Goal: Task Accomplishment & Management: Manage account settings

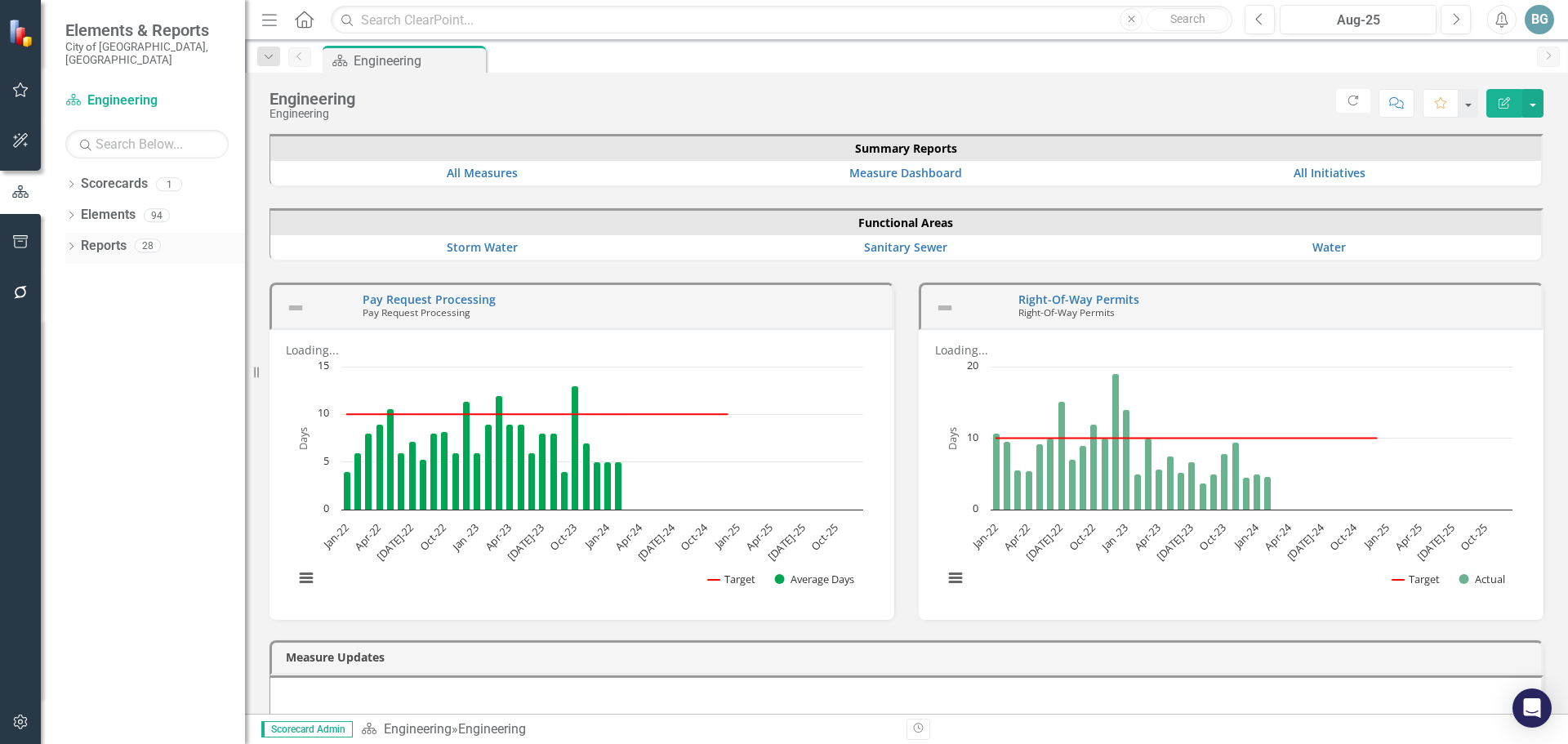
click at [72, 243] on icon "Dropdown" at bounding box center [71, 247] width 11 height 9
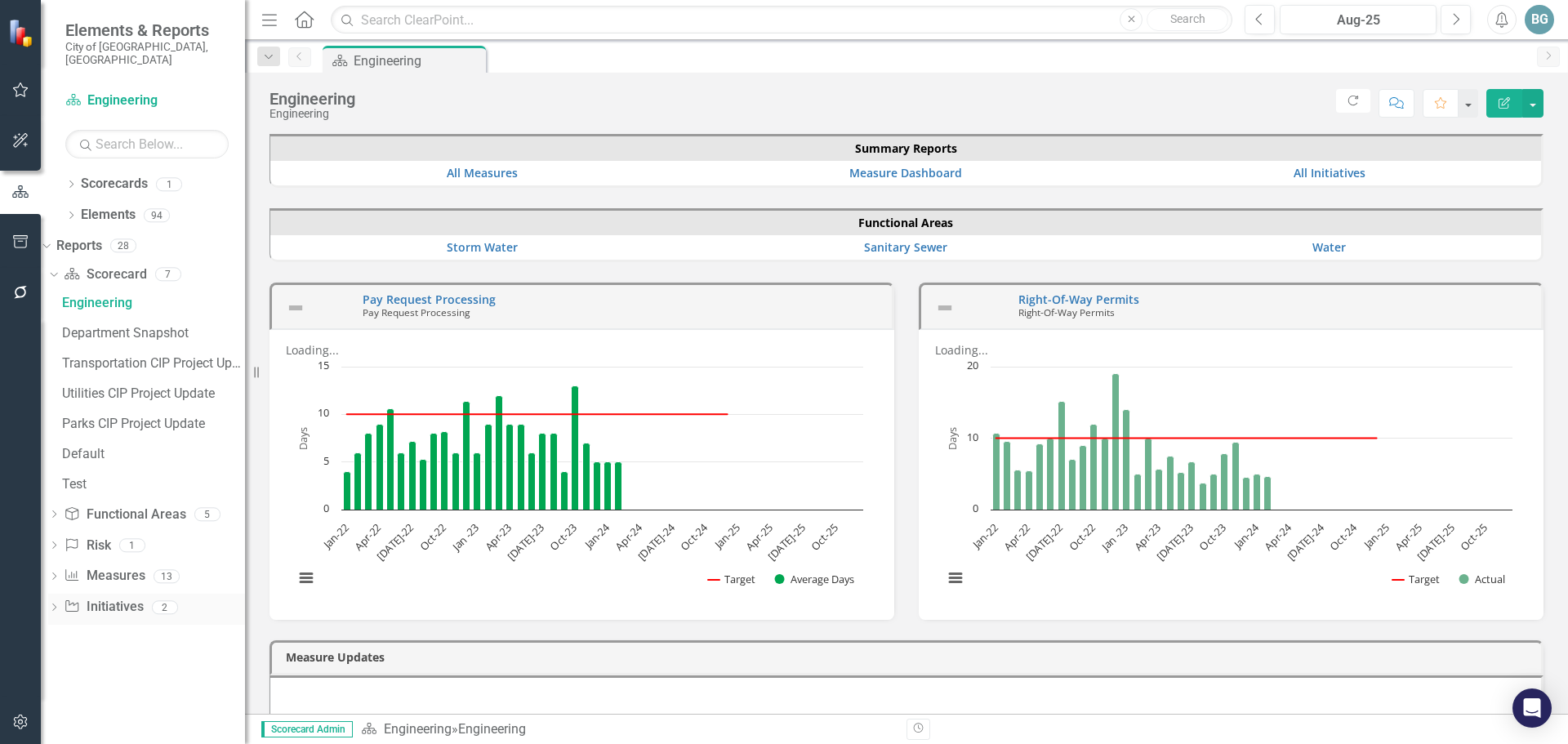
click at [56, 603] on icon at bounding box center [54, 607] width 4 height 8
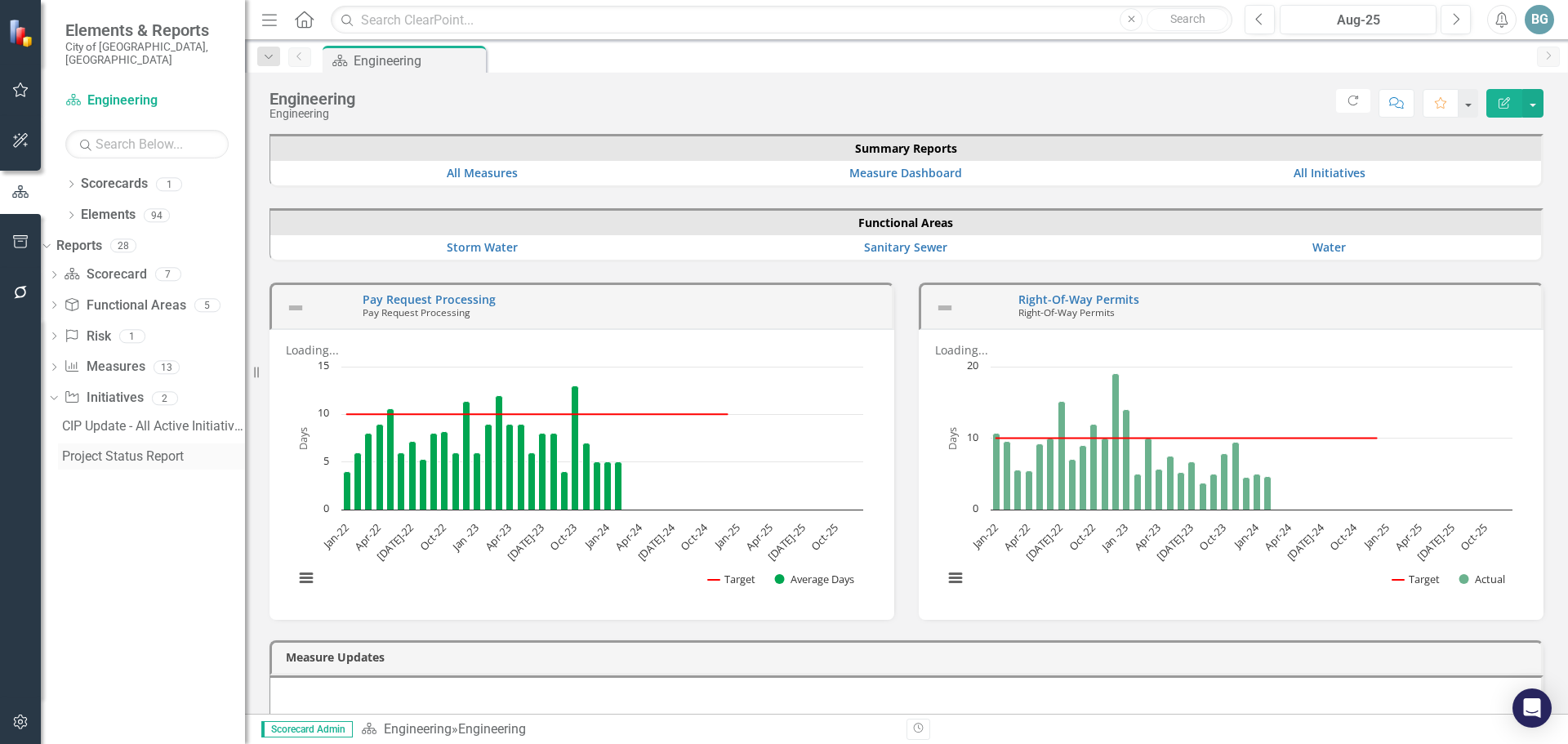
click at [126, 449] on div "Project Status Report" at bounding box center [153, 456] width 183 height 15
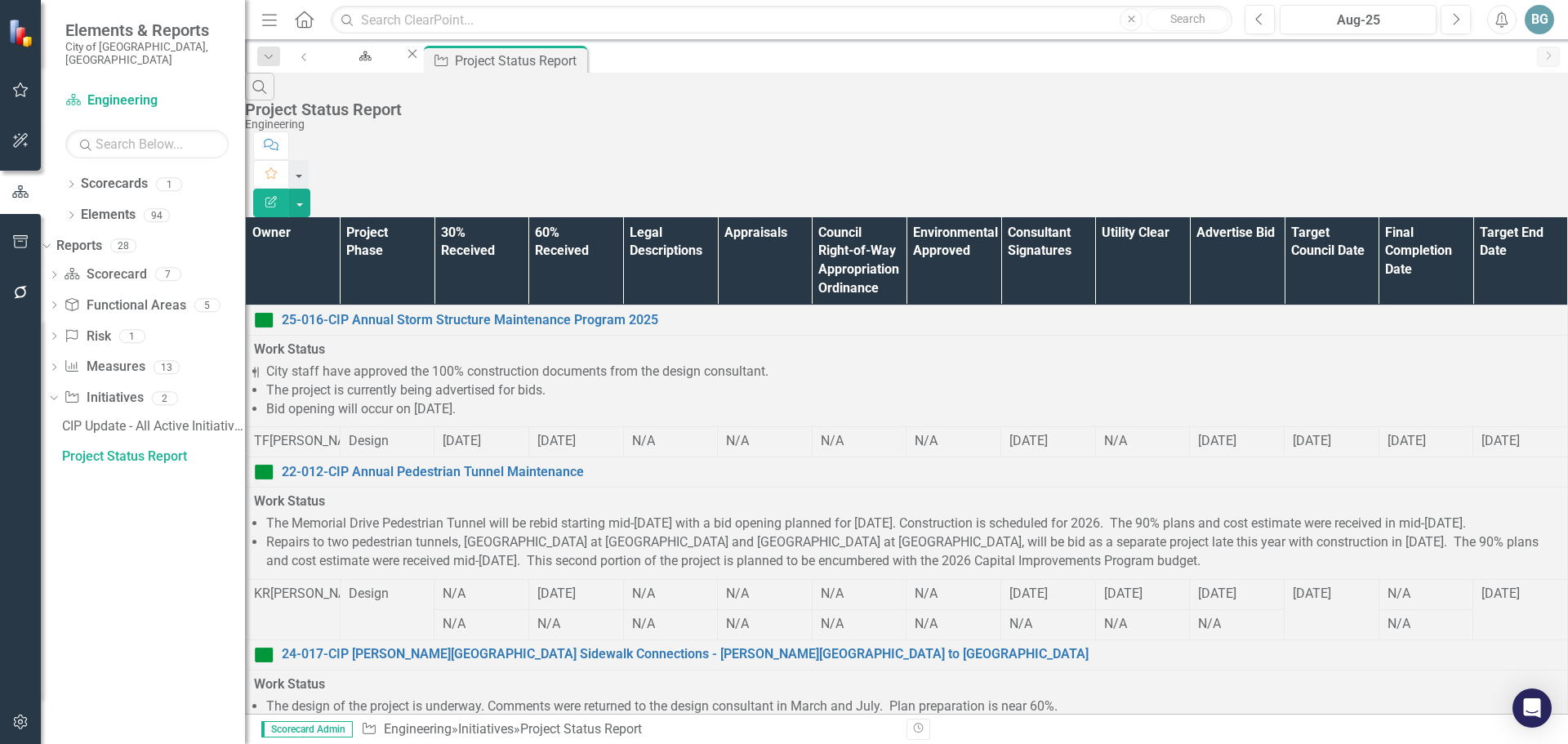
click at [332, 217] on th "Owner" at bounding box center [293, 261] width 95 height 88
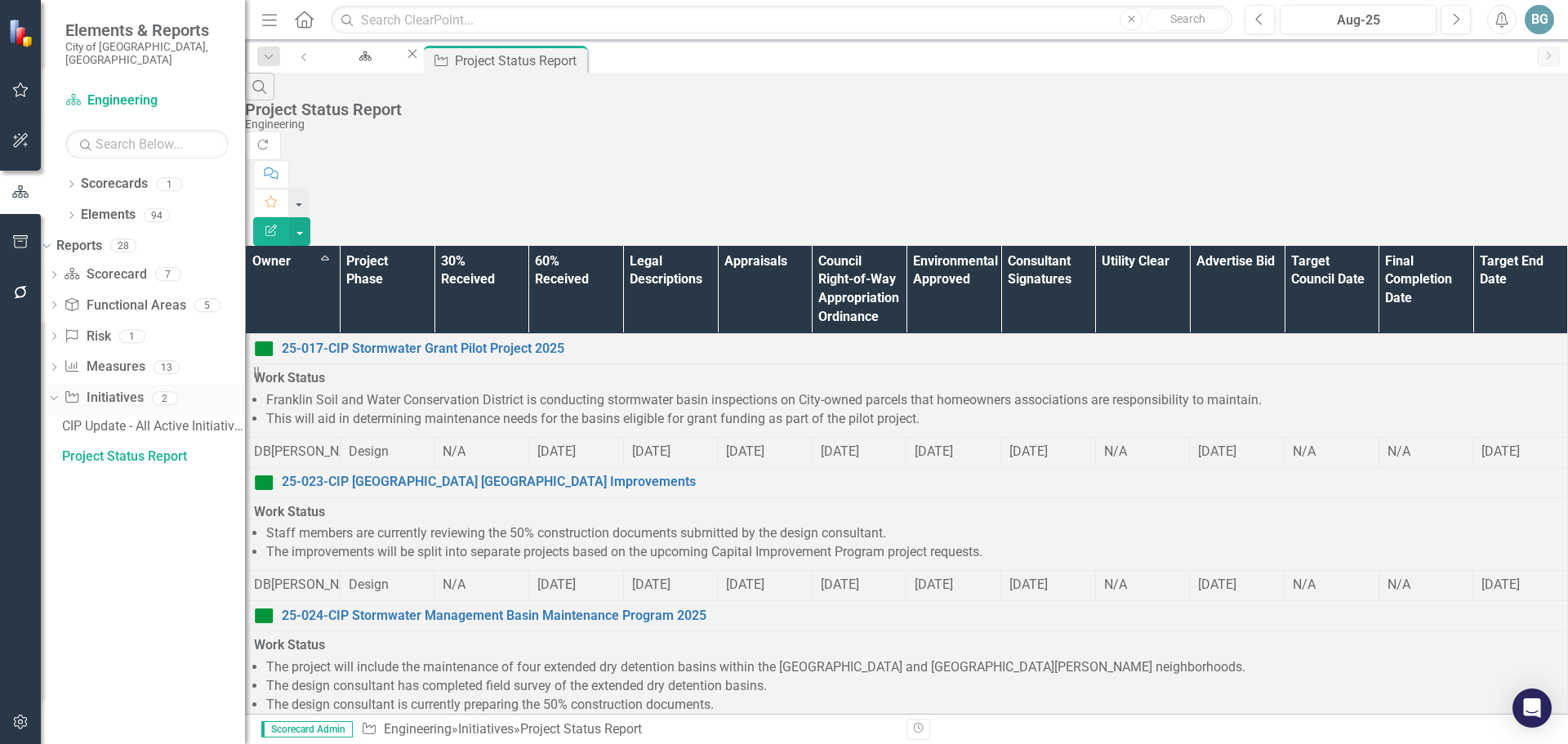
click at [135, 389] on link "Initiative Initiatives" at bounding box center [103, 398] width 79 height 19
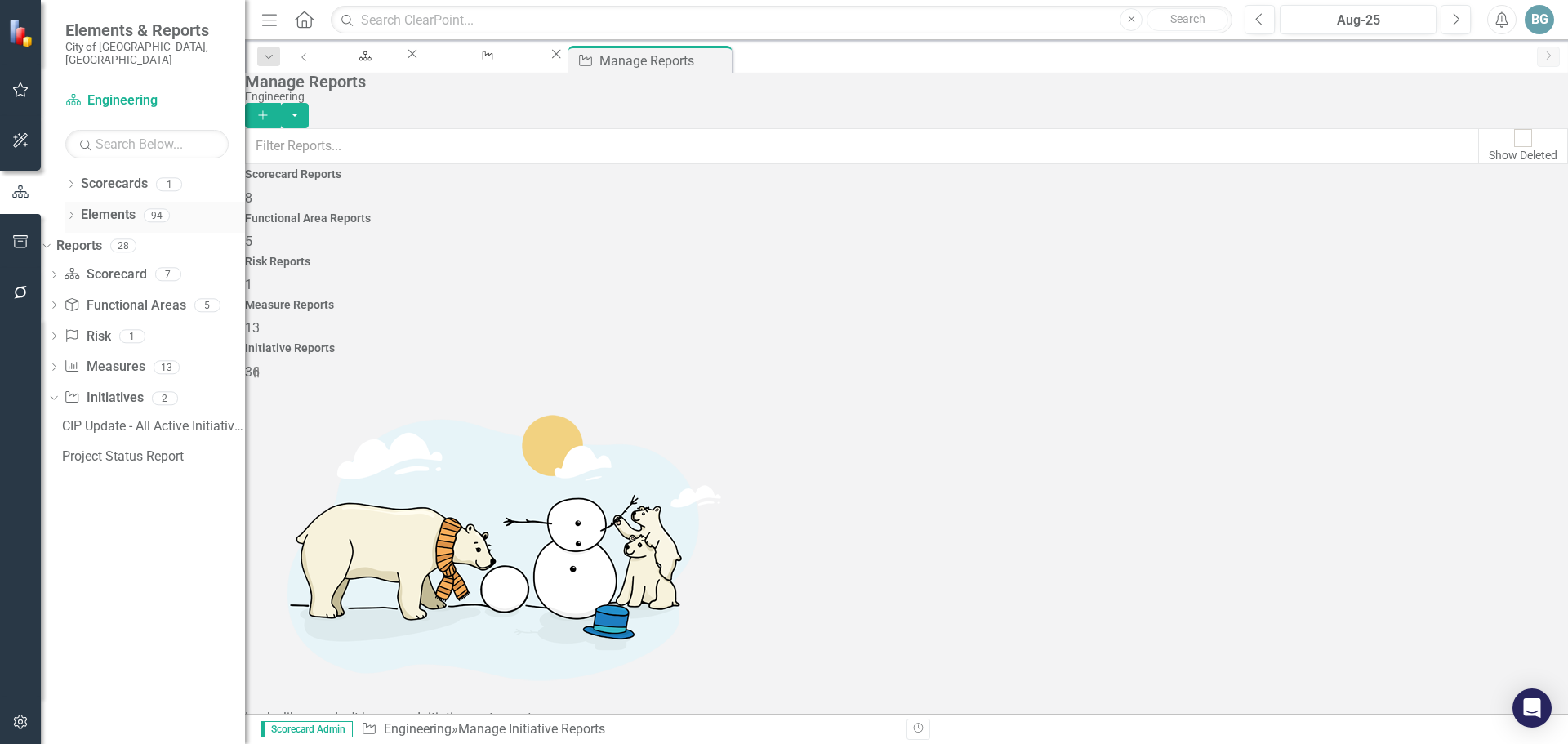
click at [70, 212] on icon "Dropdown" at bounding box center [71, 216] width 11 height 9
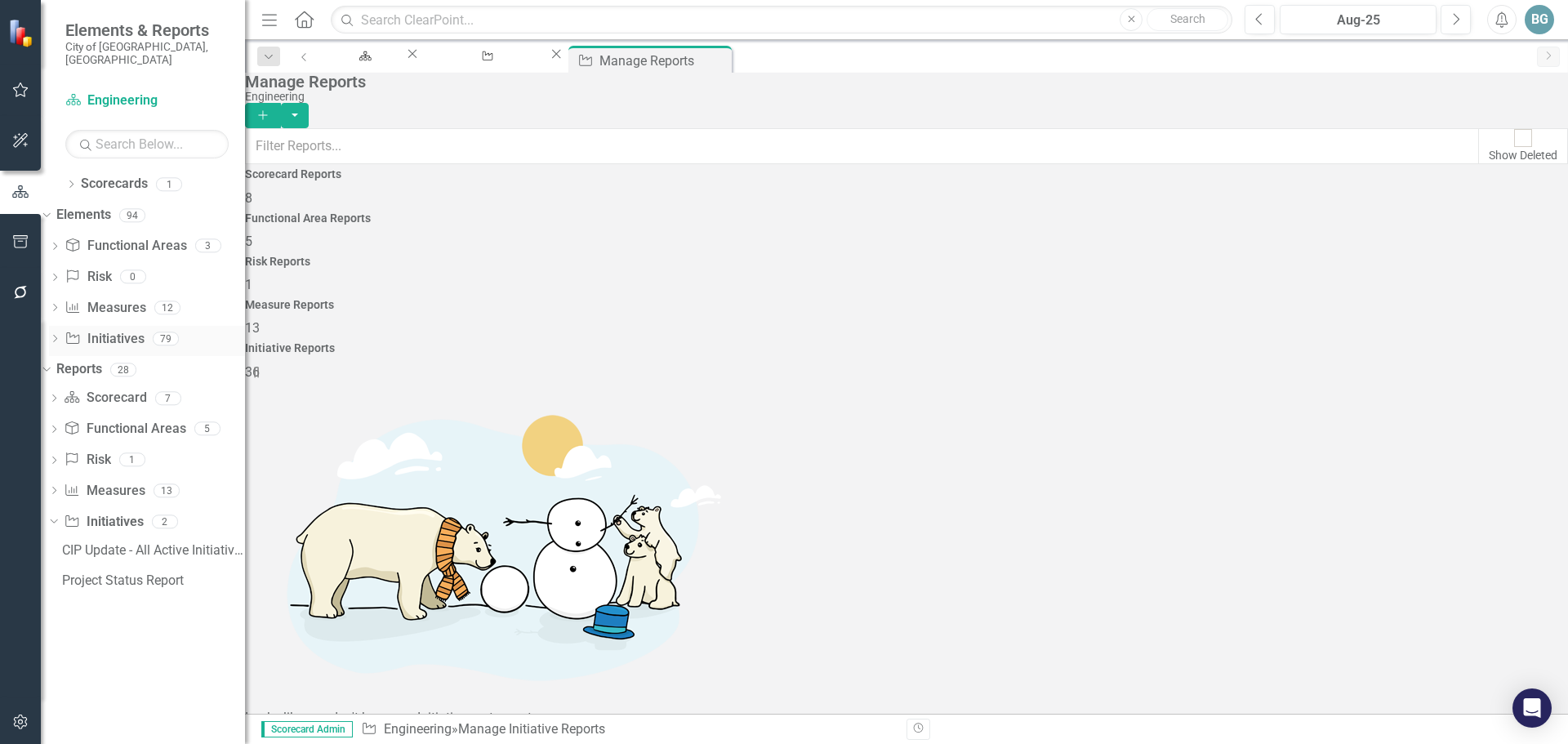
click at [121, 330] on link "Initiative Initiatives" at bounding box center [104, 340] width 79 height 19
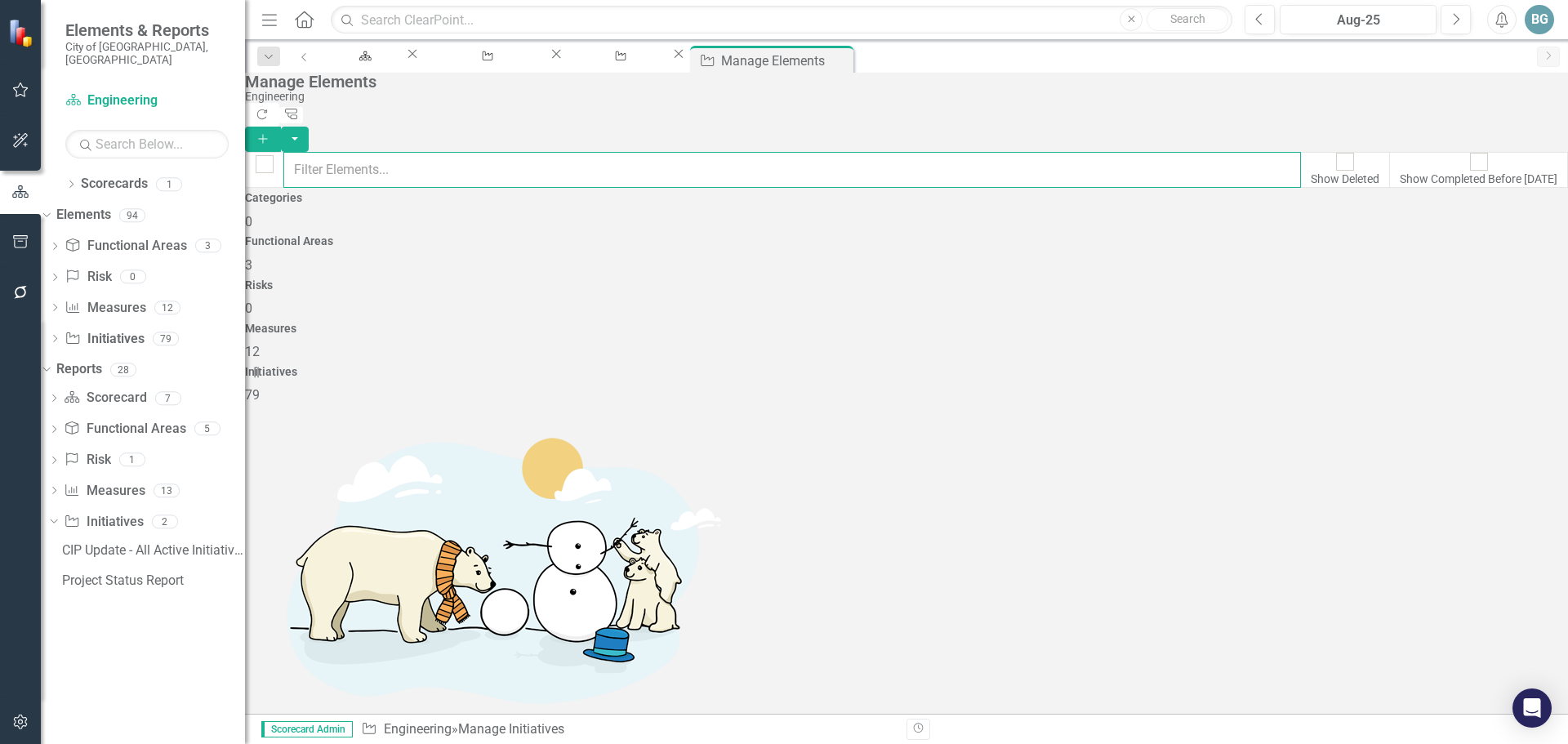
click at [689, 152] on input "text" at bounding box center [792, 170] width 1017 height 36
type input "22-012"
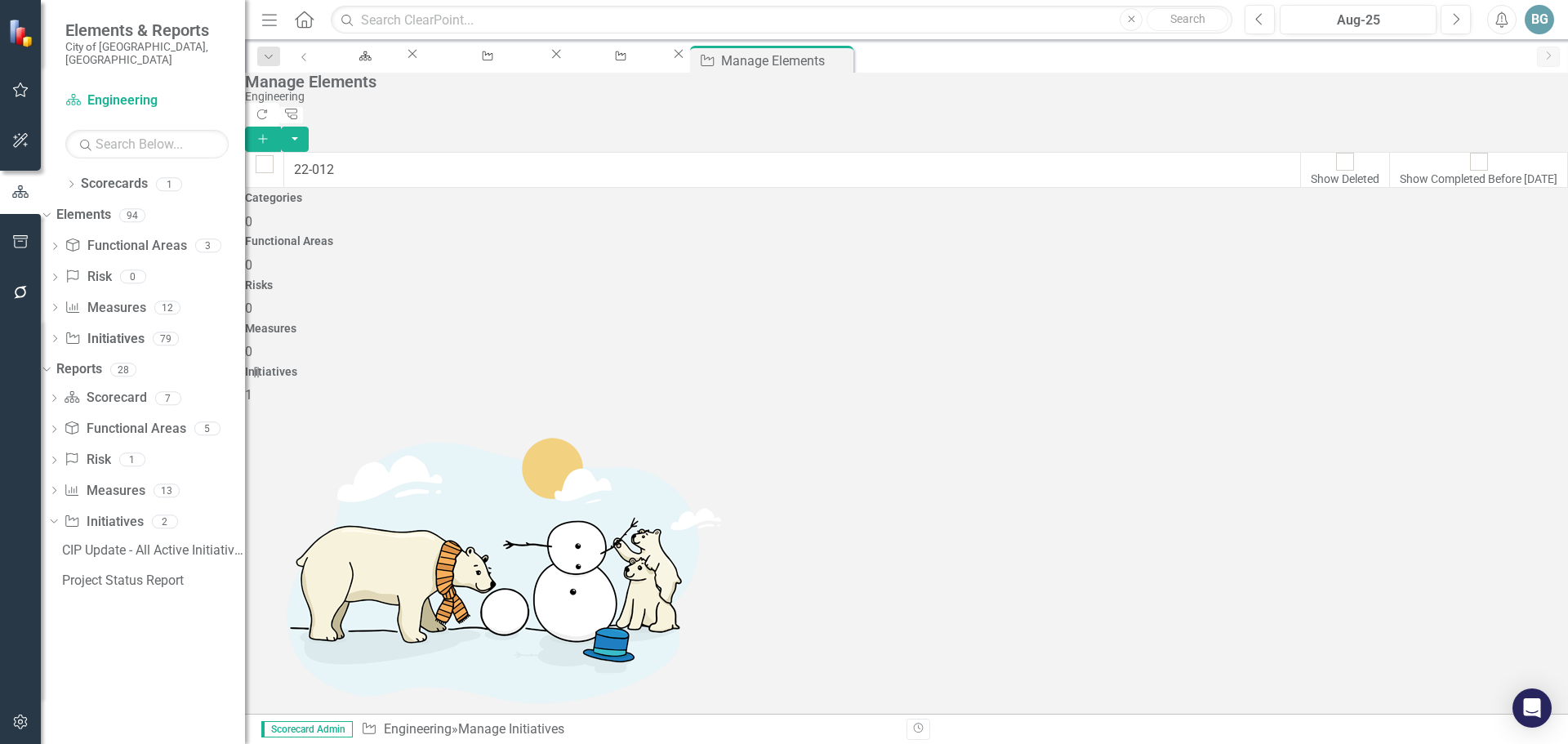
click at [1467, 402] on link "Copy Duplicate Initiative" at bounding box center [1457, 403] width 146 height 30
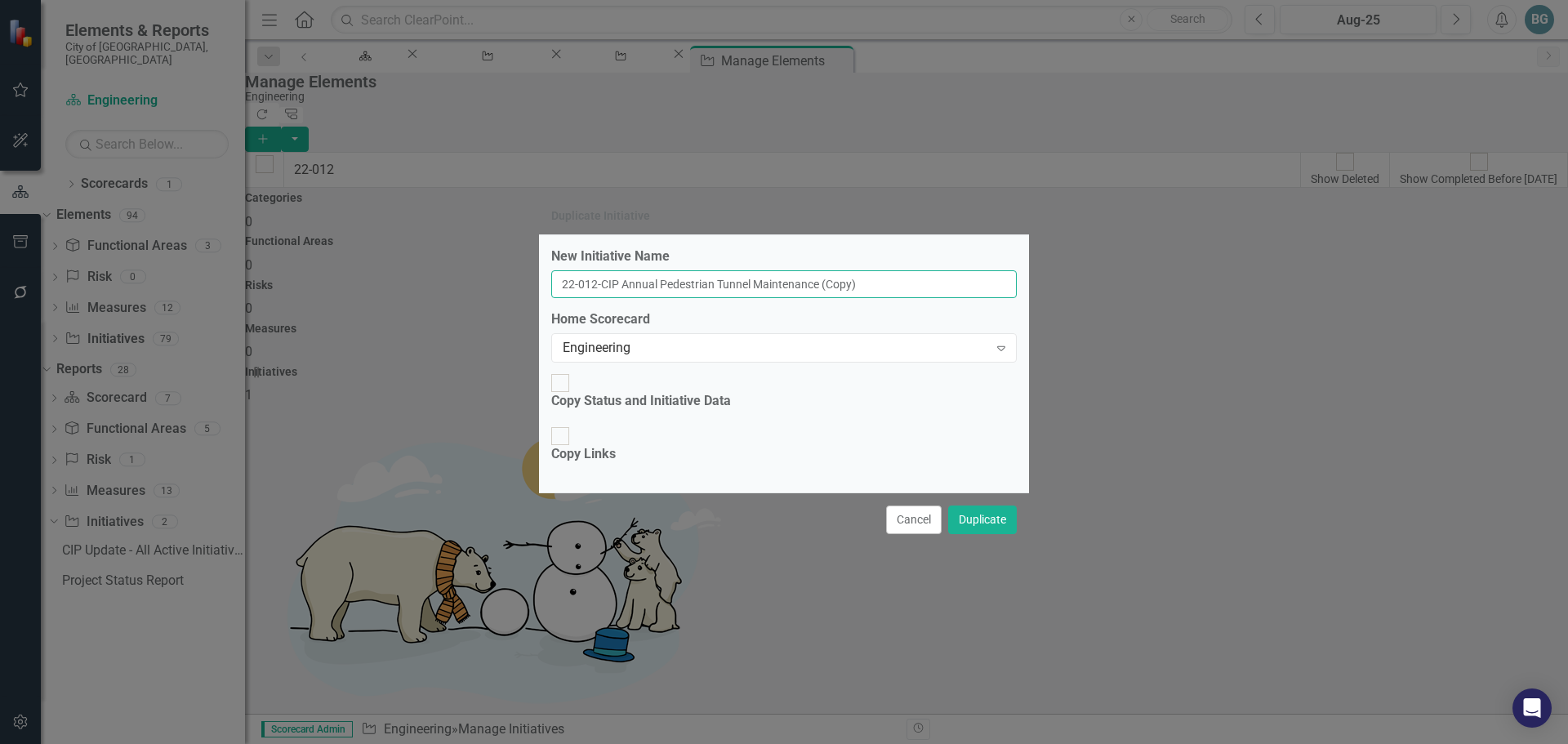
click at [602, 298] on input "22-012-CIP Annual Pedestrian Tunnel Maintenance (Copy)" at bounding box center [784, 284] width 465 height 28
click at [924, 298] on input "25-008-CIP Annual Pedestrian Tunnel Maintenance (Copy)" at bounding box center [784, 284] width 465 height 28
type input "25-008-CIP Annual Pedestrian Tunnel Maintenance 2026"
click at [677, 402] on div "Copy Status and Initiative Data" at bounding box center [641, 402] width 180 height 19
click at [573, 396] on input "Copy Status and Initiative Data" at bounding box center [560, 382] width 25 height 25
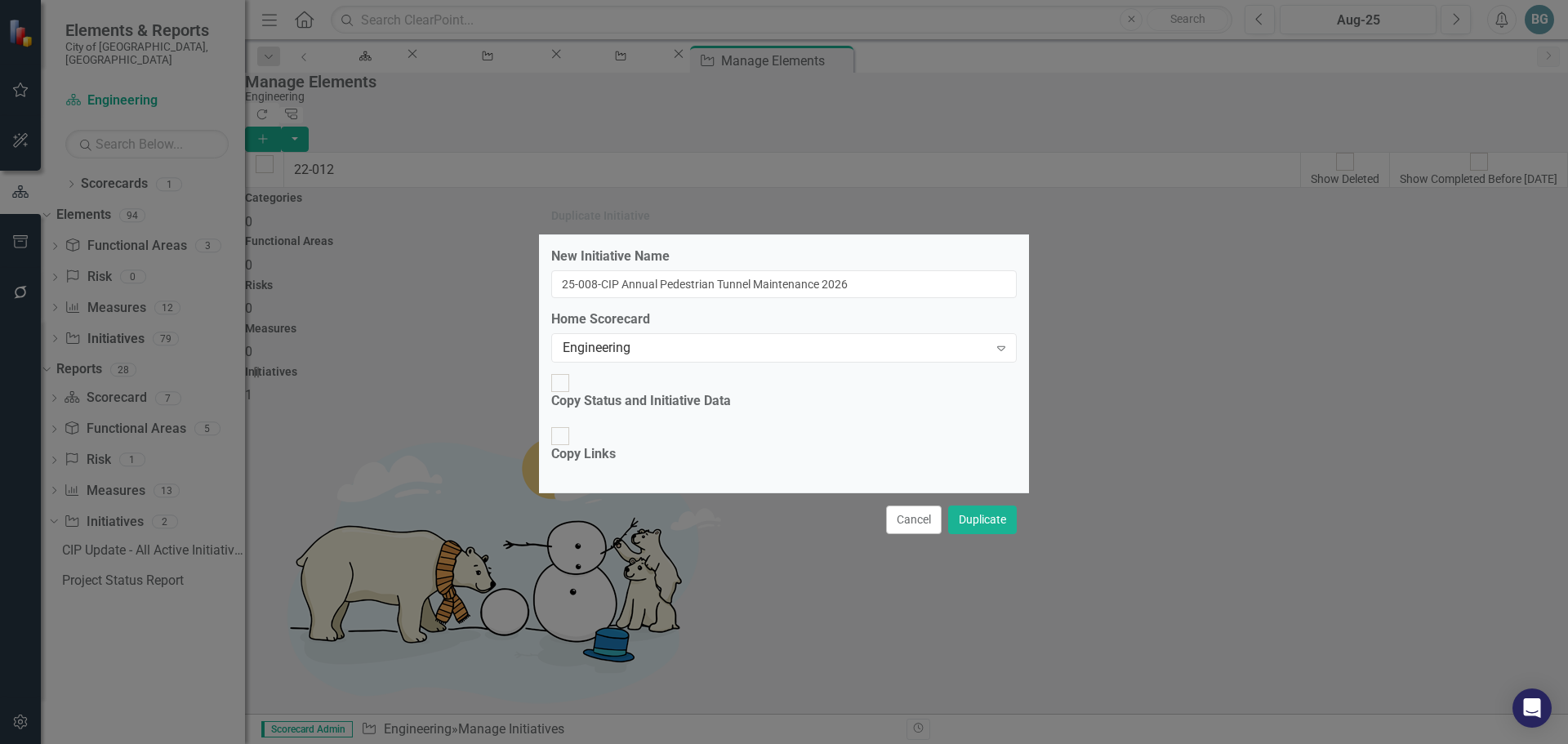
checkbox input "true"
click at [616, 446] on div "Copy Links" at bounding box center [583, 455] width 65 height 19
click at [573, 437] on input "Copy Links" at bounding box center [560, 436] width 25 height 25
click at [616, 446] on div "Copy Links" at bounding box center [583, 455] width 65 height 19
click at [573, 441] on input "Copy Links" at bounding box center [560, 436] width 25 height 25
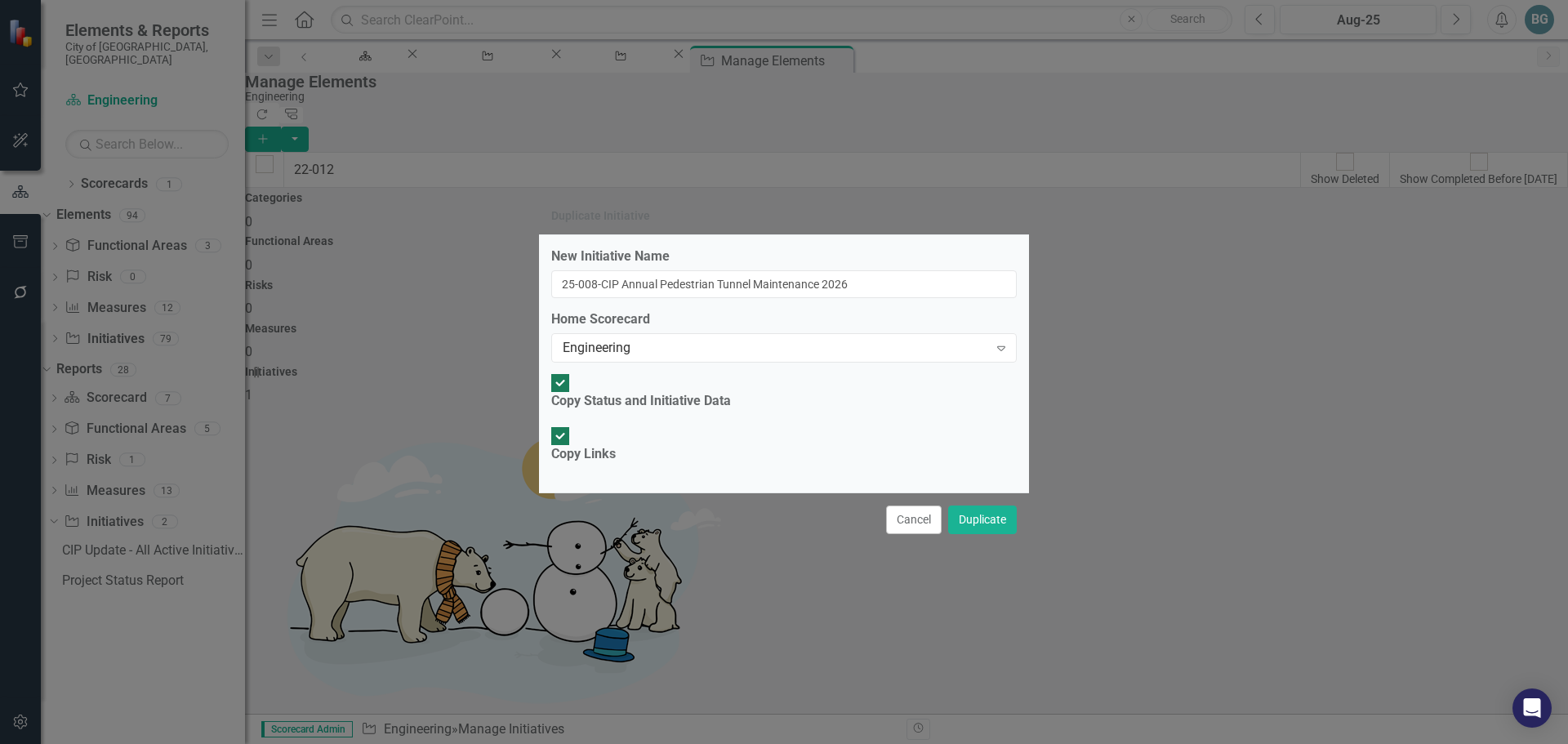
checkbox input "false"
click at [991, 506] on button "Duplicate" at bounding box center [982, 520] width 69 height 28
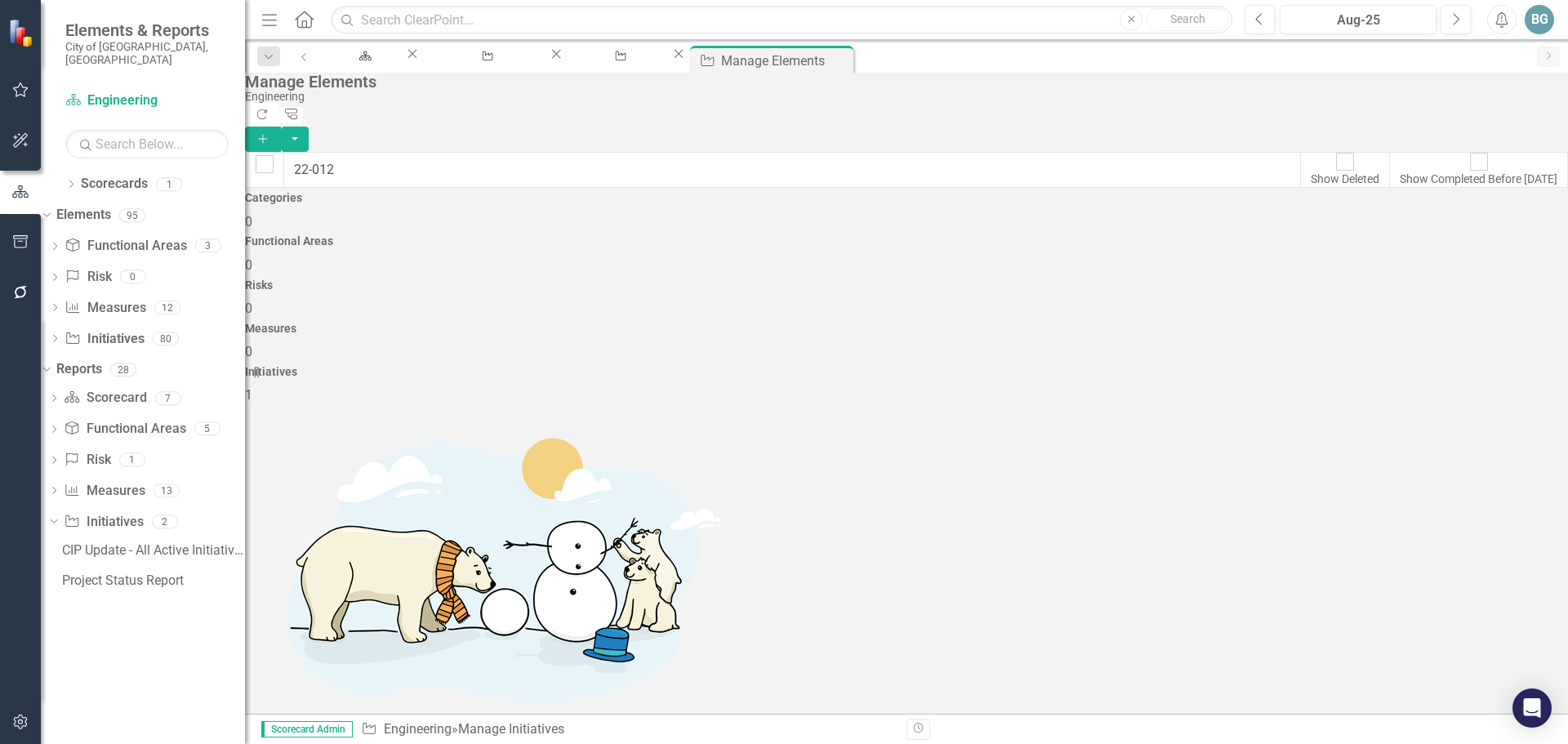
drag, startPoint x: 122, startPoint y: 560, endPoint x: 185, endPoint y: 553, distance: 63.4
click at [122, 573] on div "Project Status Report" at bounding box center [153, 580] width 183 height 15
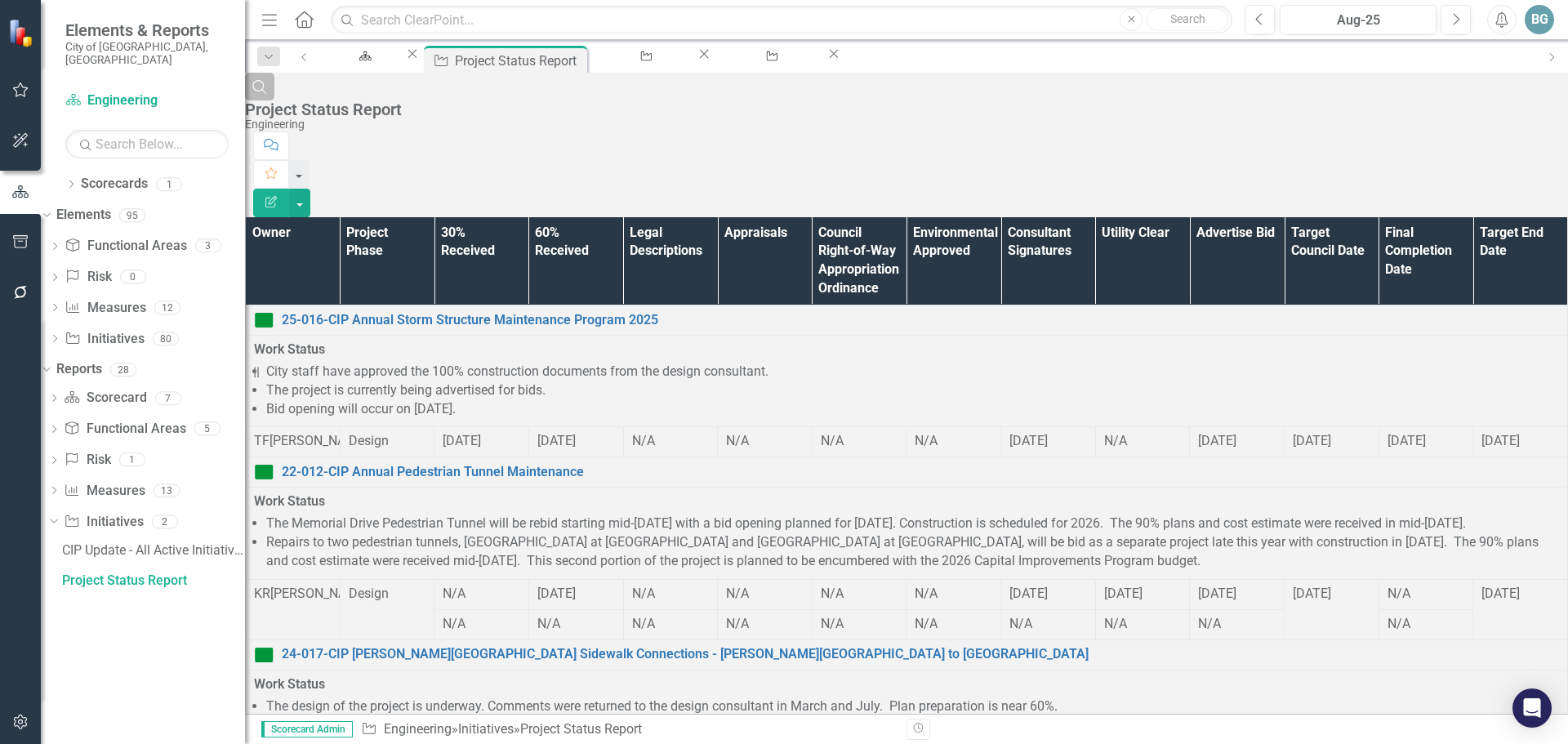
click at [269, 94] on icon "Search" at bounding box center [259, 86] width 18 height 15
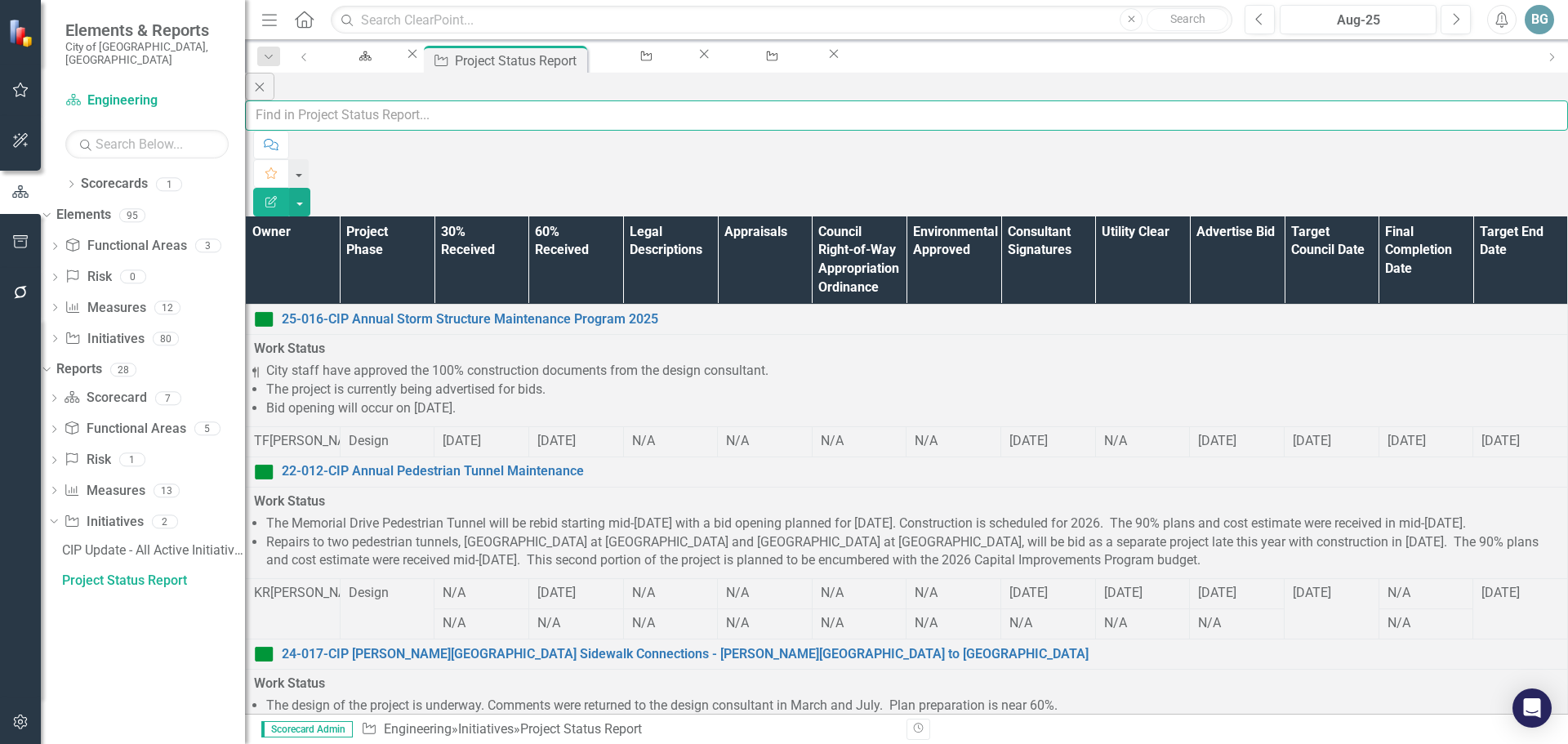
click at [370, 103] on input "text" at bounding box center [905, 116] width 1322 height 30
type input "25-008"
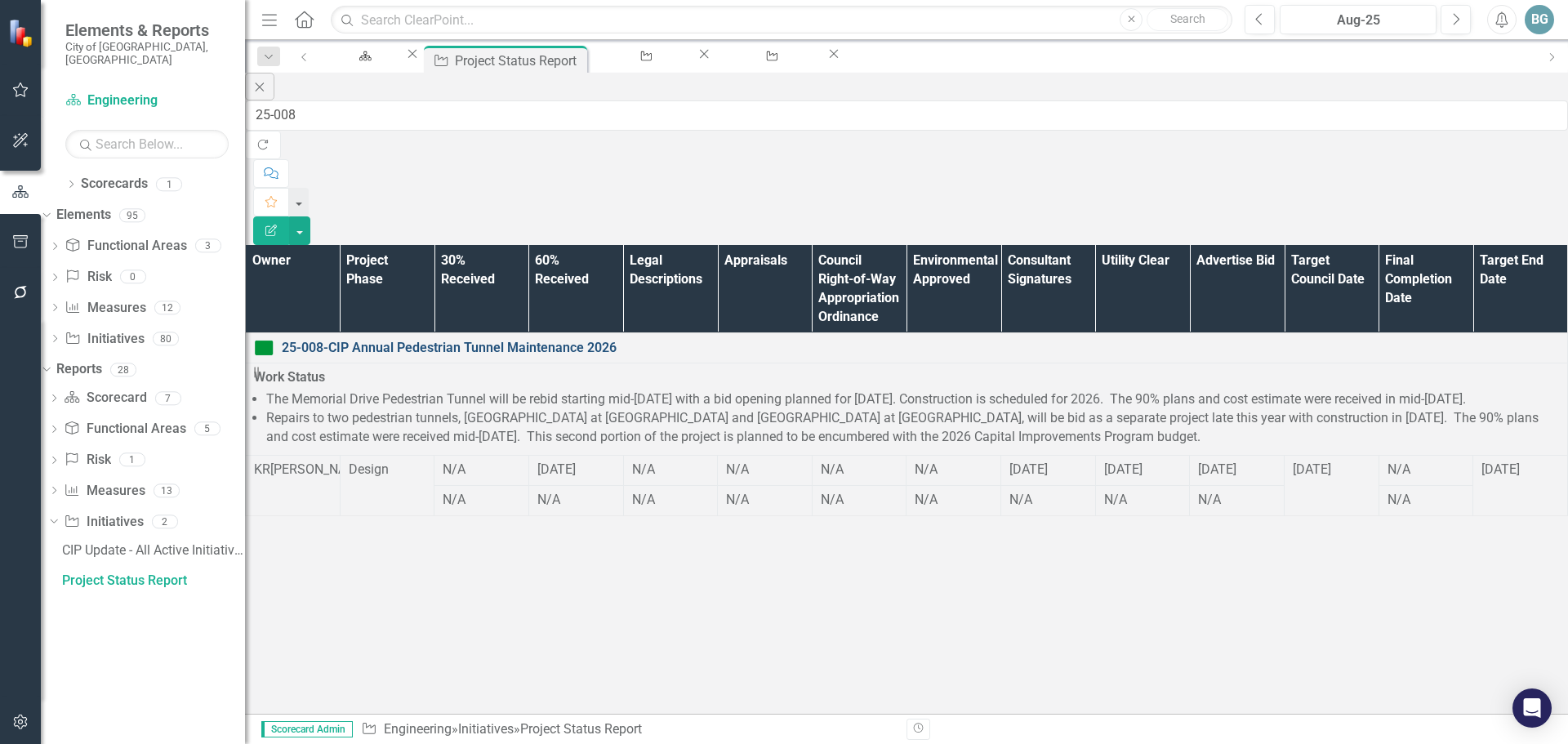
click at [457, 339] on link "25-008-CIP Annual Pedestrian Tunnel Maintenance 2026" at bounding box center [920, 348] width 1277 height 19
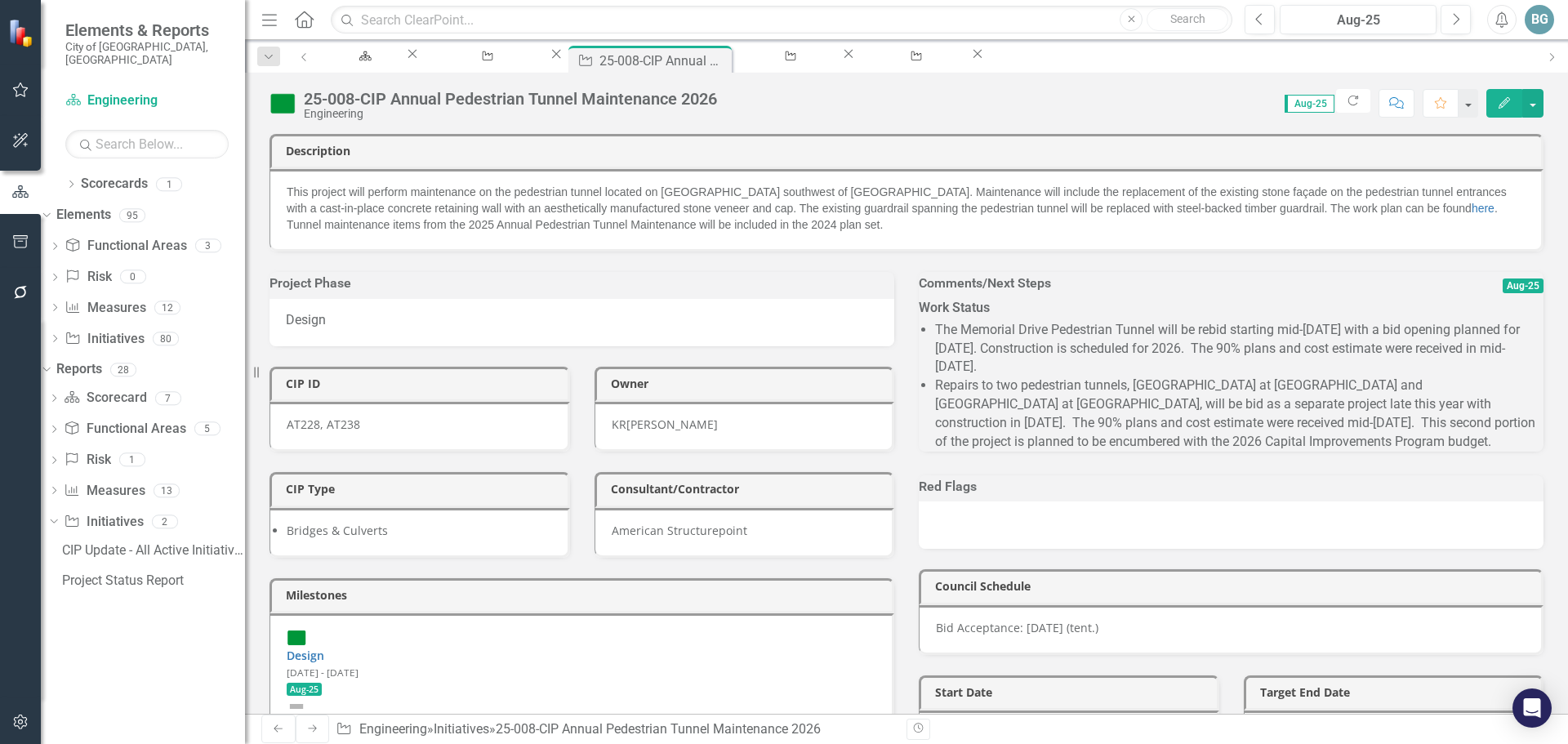
click at [1127, 436] on li "Repairs to two pedestrian tunnels, [GEOGRAPHIC_DATA] at [GEOGRAPHIC_DATA] and […" at bounding box center [1239, 414] width 608 height 74
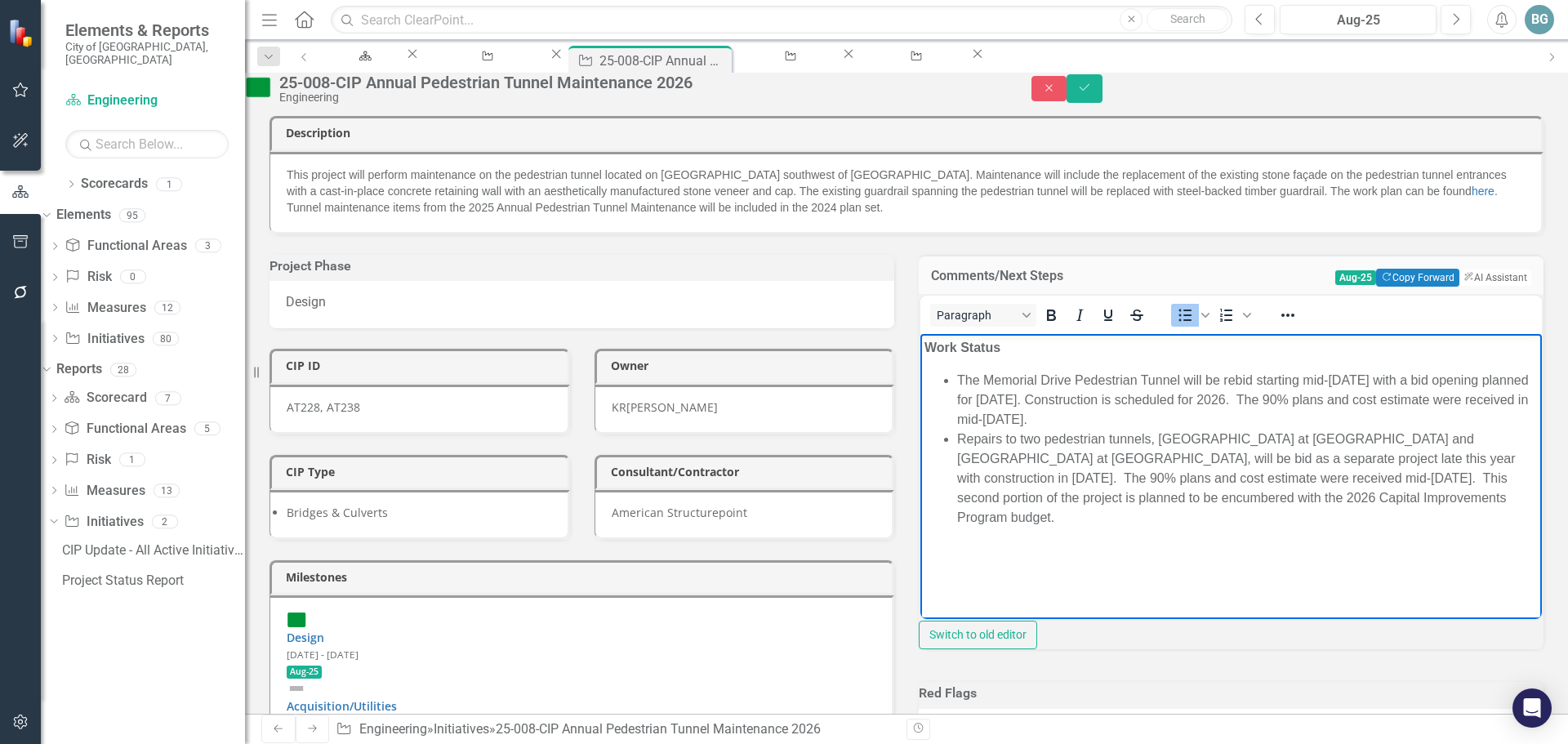
drag, startPoint x: 1251, startPoint y: 416, endPoint x: 950, endPoint y: 386, distance: 302.5
click at [950, 386] on ul "The Memorial Drive Pedestrian Tunnel will be rebid starting mid-[DATE] with a b…" at bounding box center [1231, 449] width 613 height 157
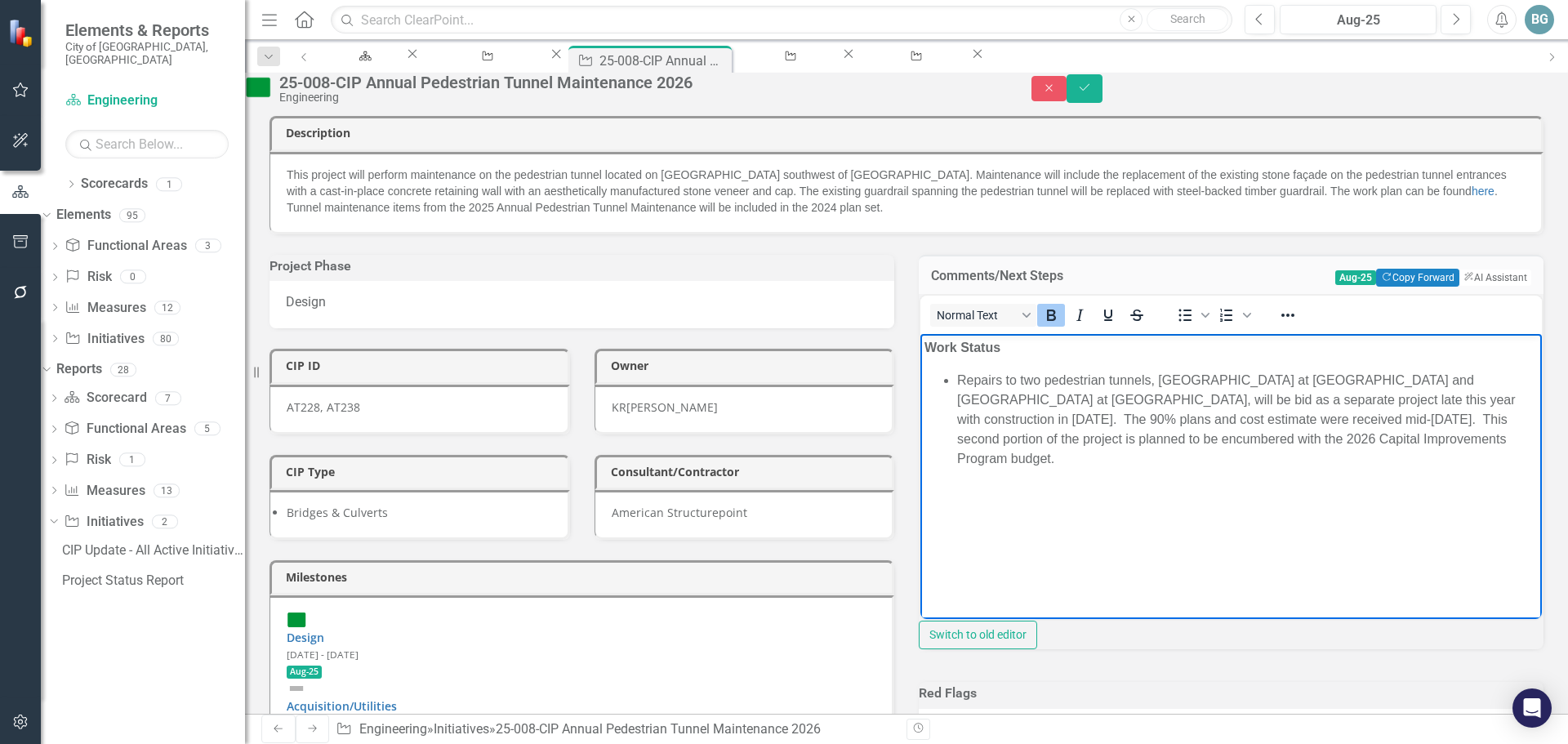
click at [957, 377] on li "Repairs to two pedestrian tunnels, [GEOGRAPHIC_DATA] at [GEOGRAPHIC_DATA] and […" at bounding box center [1248, 420] width 581 height 98
click at [1091, 485] on body "Work Status Repairs to two pedestrian tunnels, [GEOGRAPHIC_DATA] at [GEOGRAPHIC…" at bounding box center [1230, 457] width 621 height 245
click at [575, 478] on div "CIP Type Bridges & Culverts" at bounding box center [420, 487] width 325 height 105
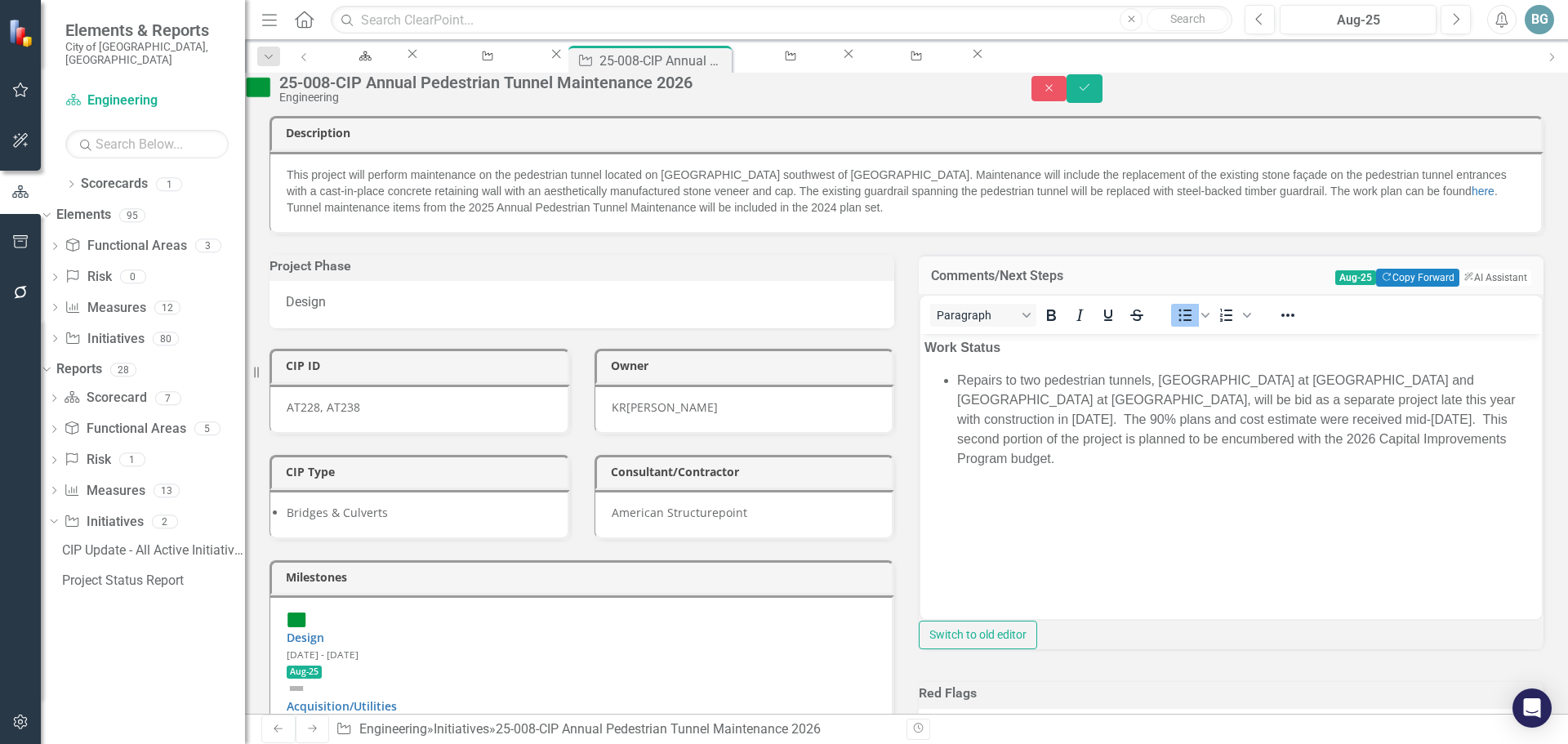
scroll to position [327, 0]
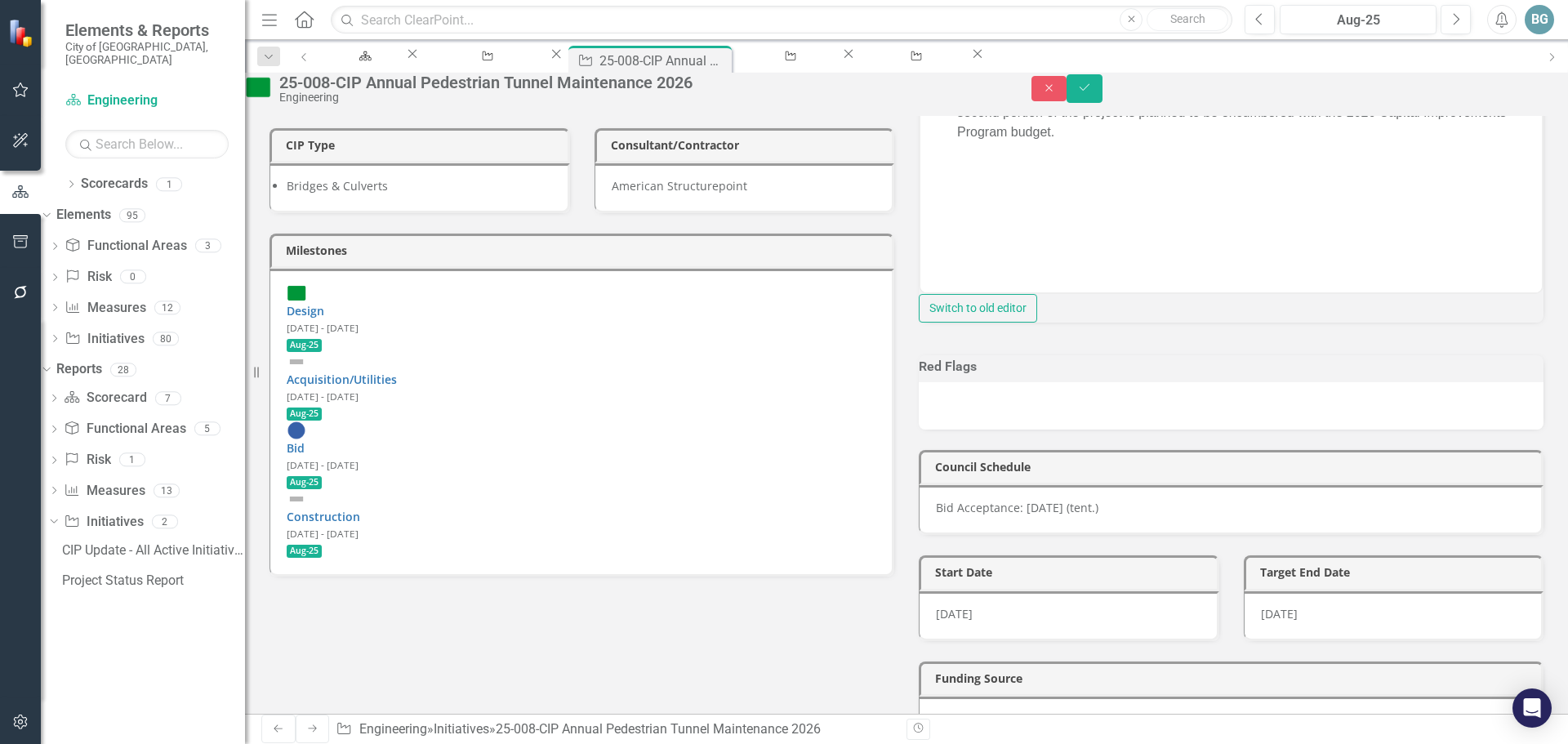
click at [455, 421] on div "Bid [DATE] - [DATE] Aug-25" at bounding box center [581, 455] width 588 height 69
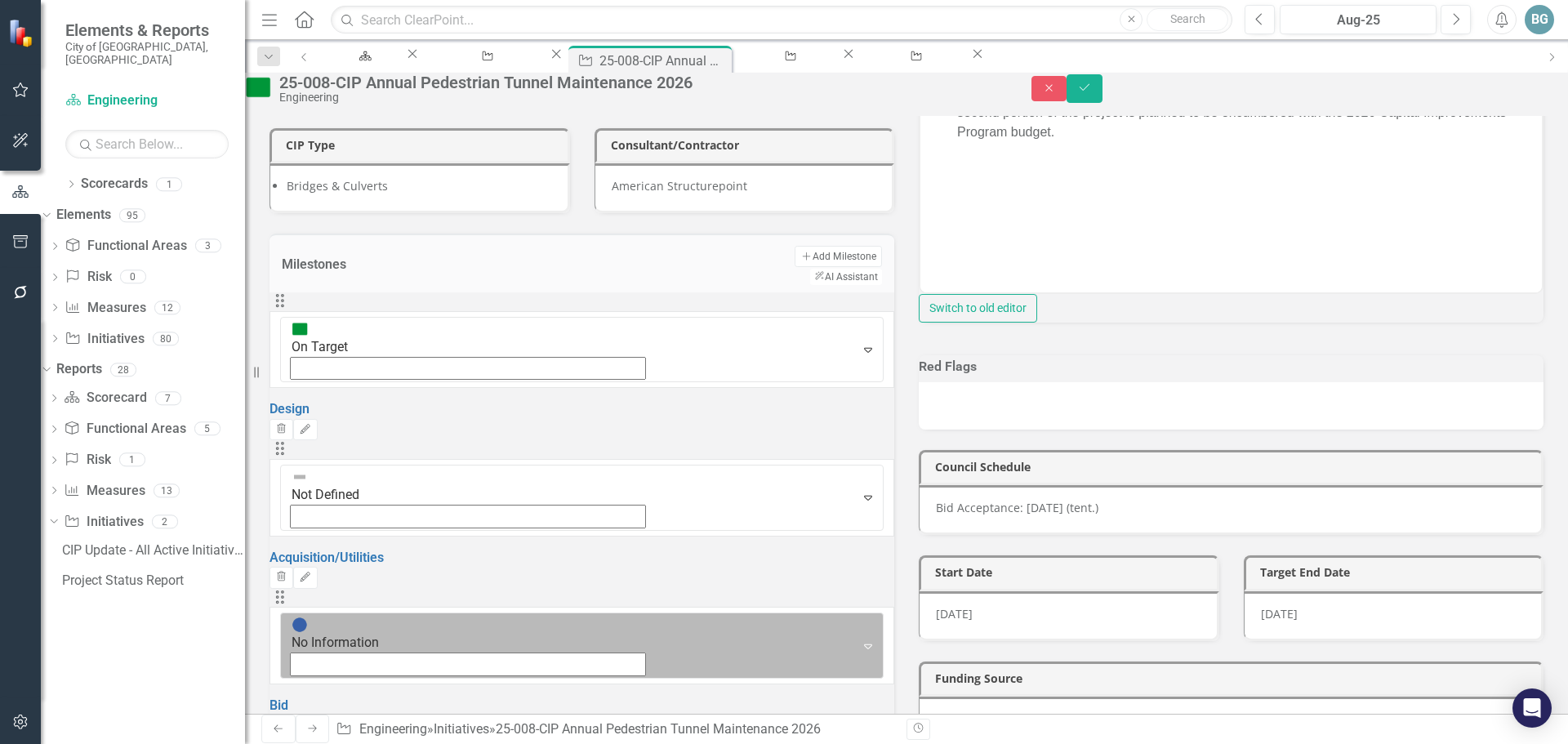
click at [343, 614] on div "No Information" at bounding box center [569, 646] width 570 height 65
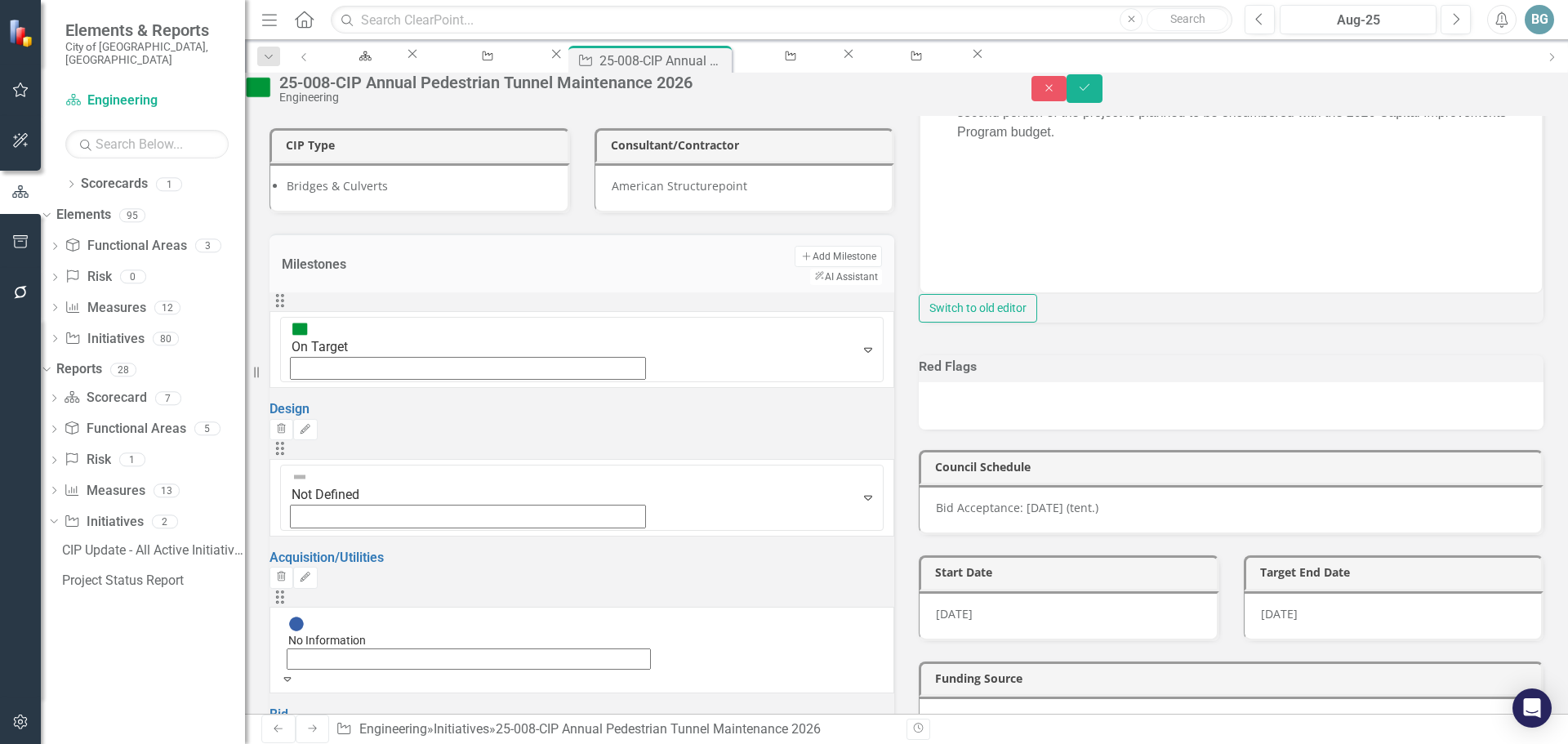
click at [654, 585] on div "Project Phase Design CIP ID AT228, AT238 Owner KR [PERSON_NAME] CIP Type Bridge…" at bounding box center [906, 401] width 1298 height 986
click at [1092, 93] on icon "Save" at bounding box center [1084, 87] width 15 height 11
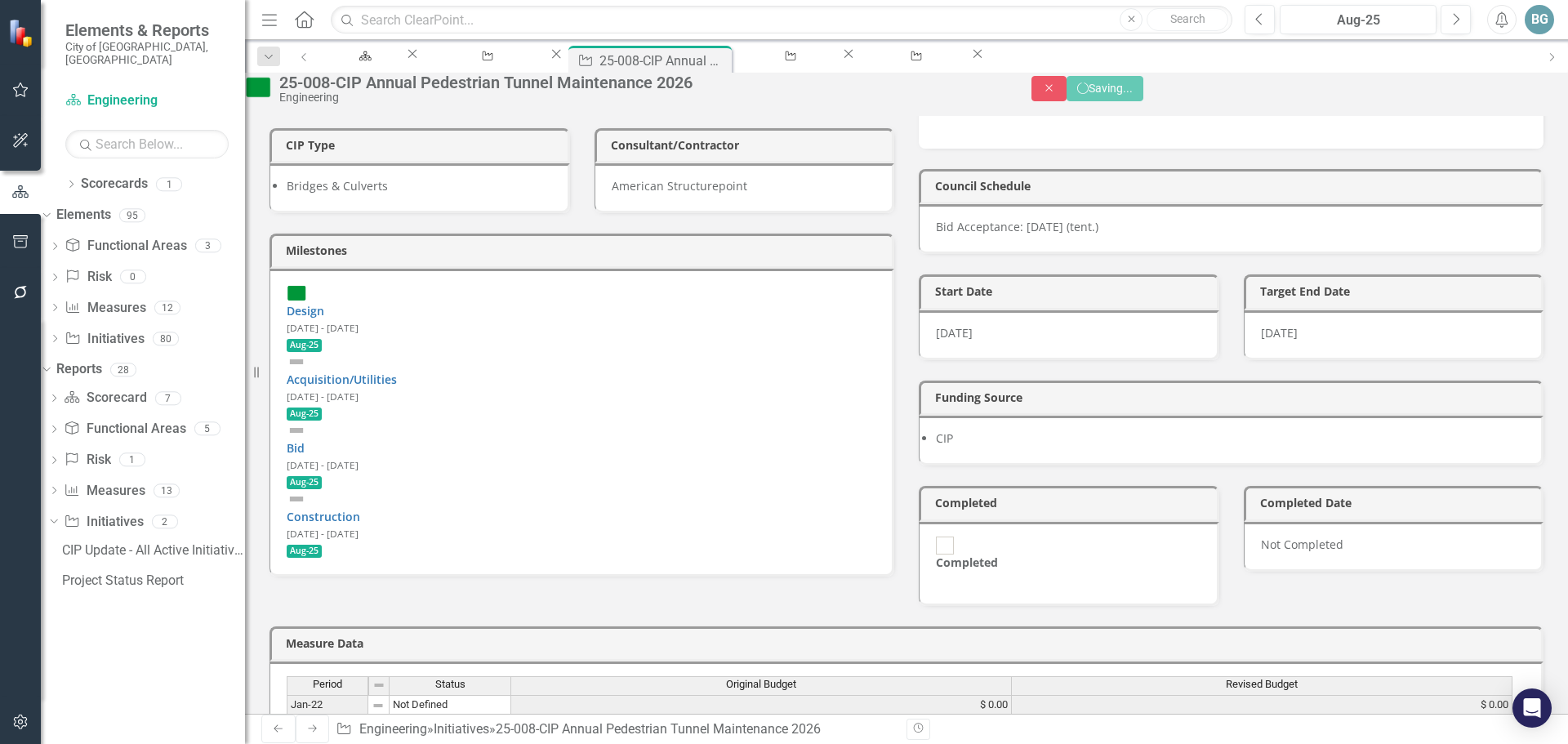
scroll to position [0, 0]
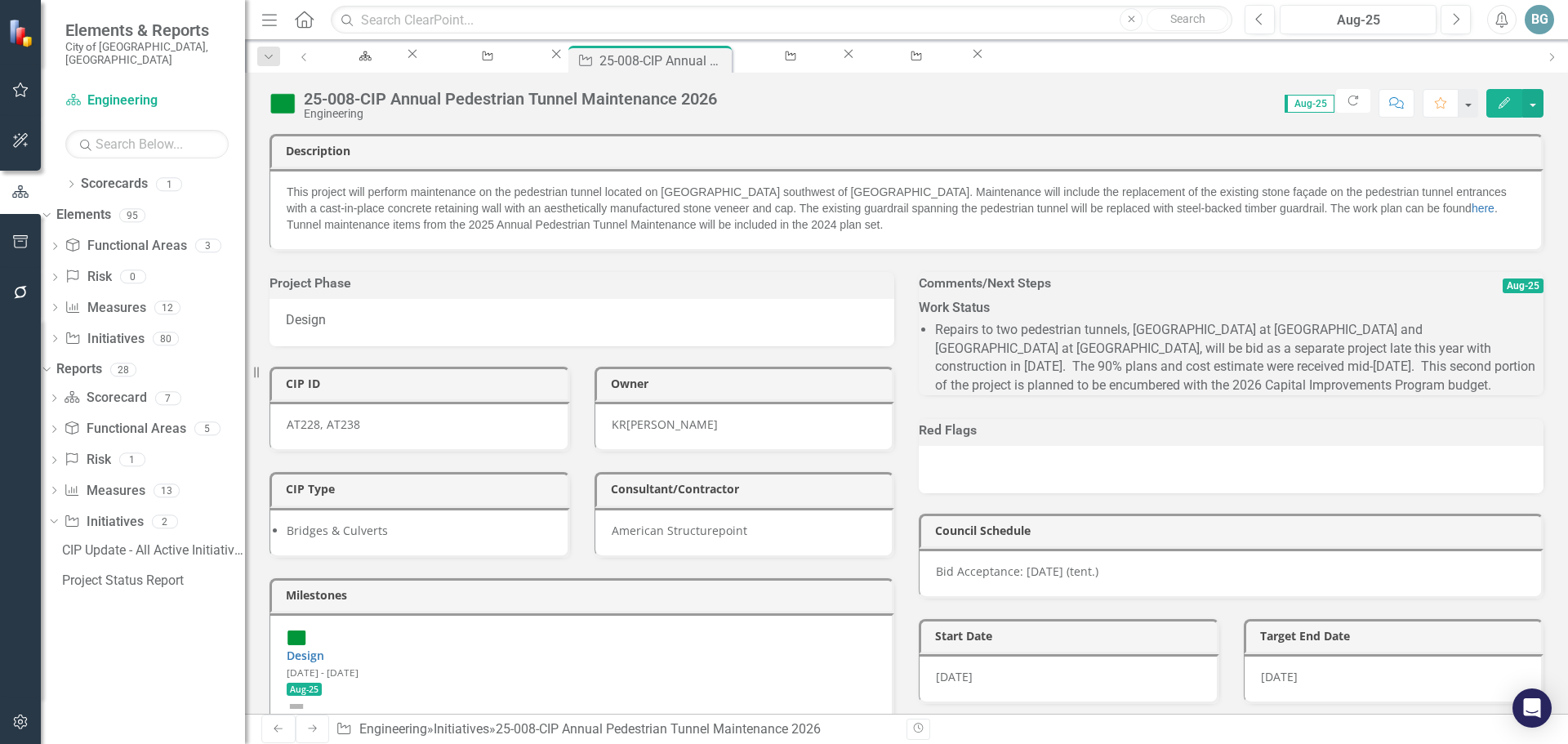
click at [607, 197] on span "This project will perform maintenance on the pedestrian tunnel located on [GEOG…" at bounding box center [897, 208] width 1220 height 46
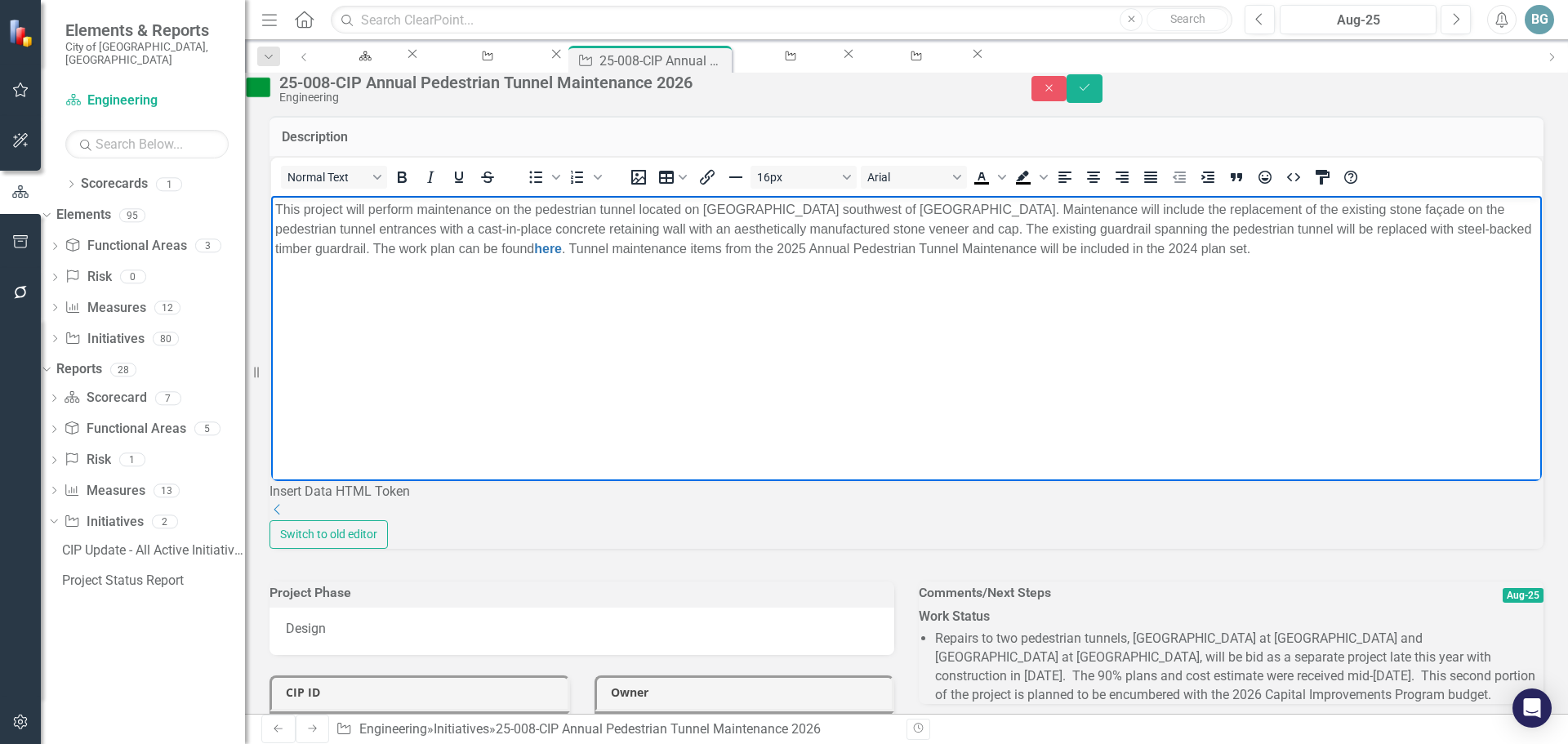
click at [274, 206] on body "This project will perform maintenance on the pedestrian tunnel located on [GEOG…" at bounding box center [906, 318] width 1271 height 245
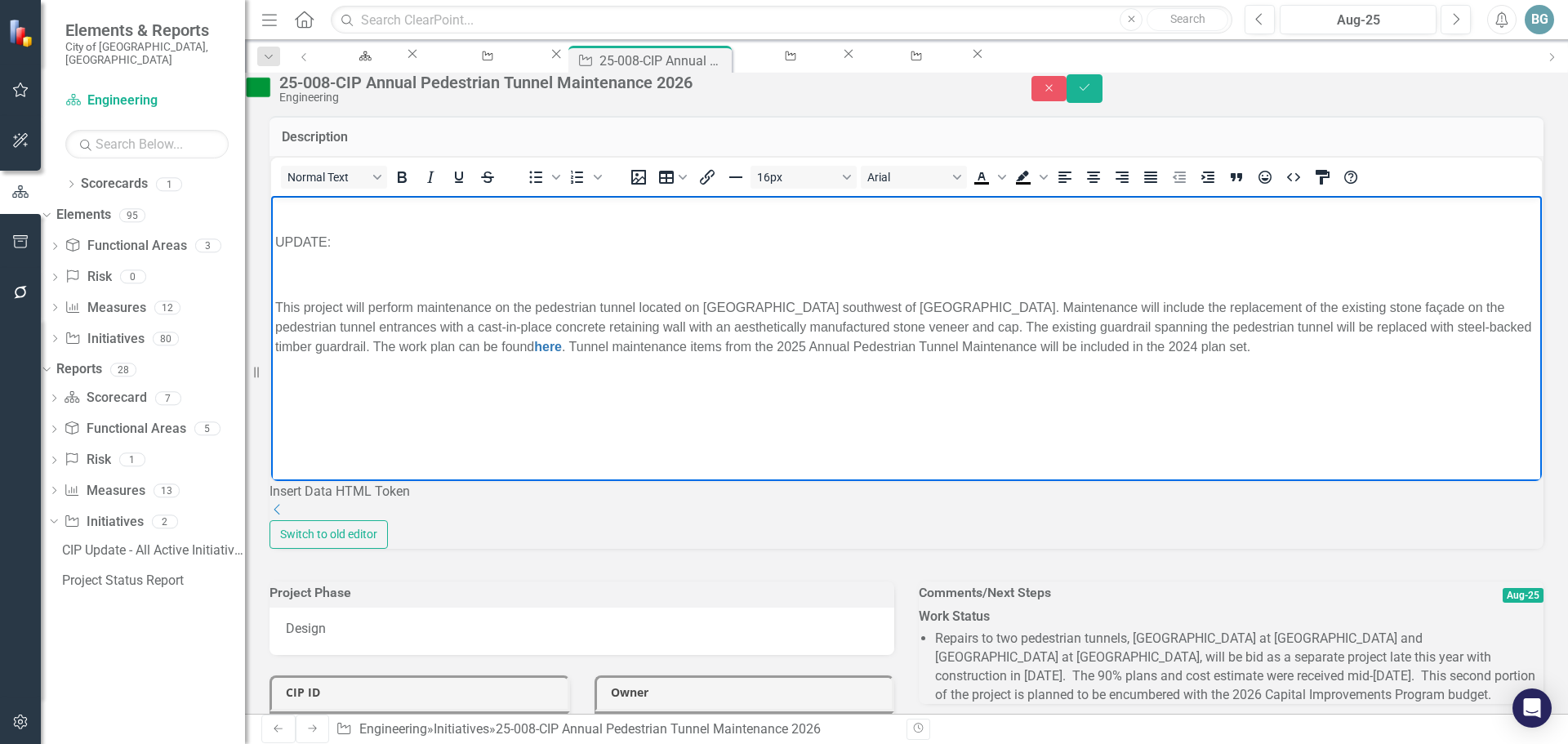
click at [273, 240] on body "UPDATE: This project will perform maintenance on the pedestrian tunnel located …" at bounding box center [906, 318] width 1271 height 245
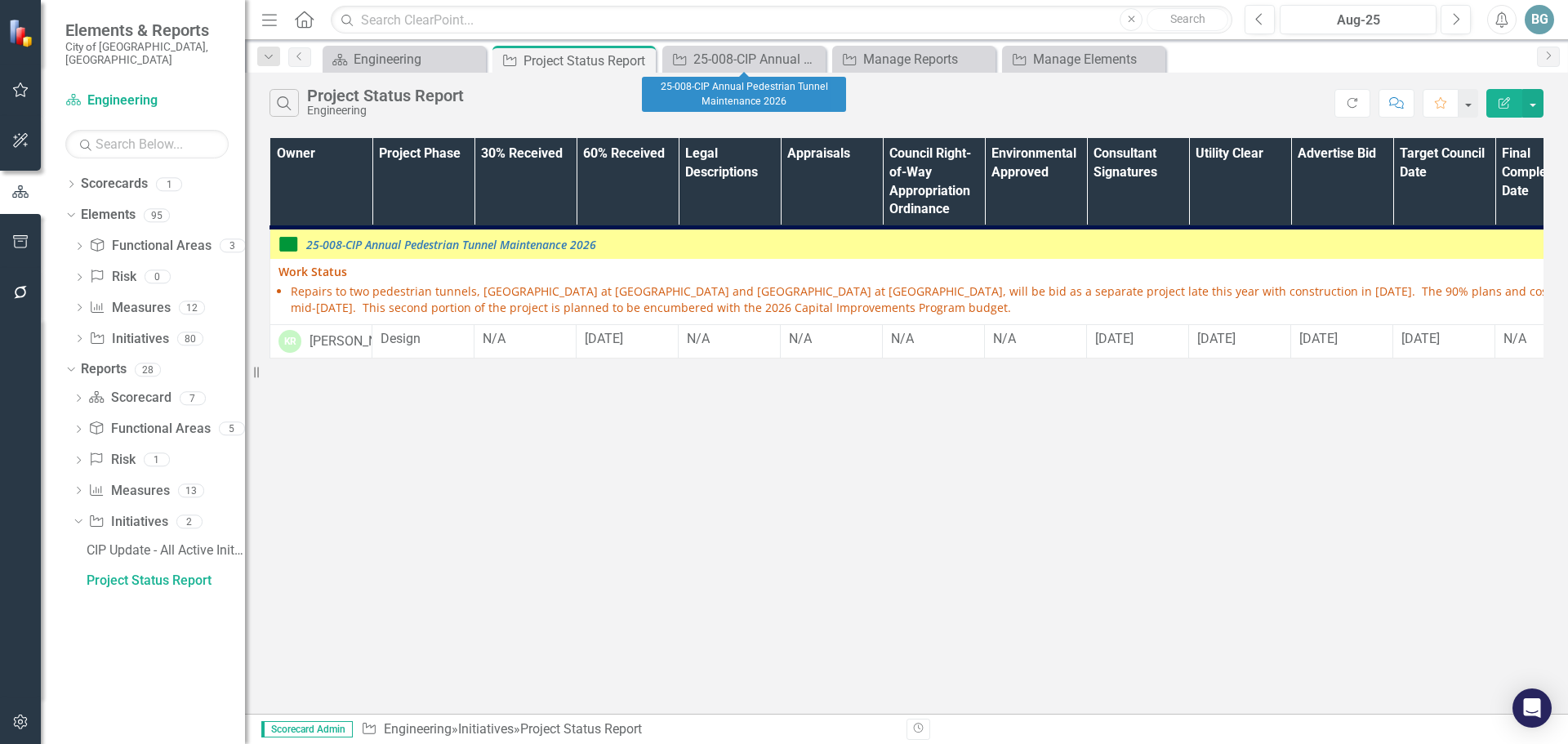
click at [0, 0] on icon "Close" at bounding box center [0, 0] width 0 height 0
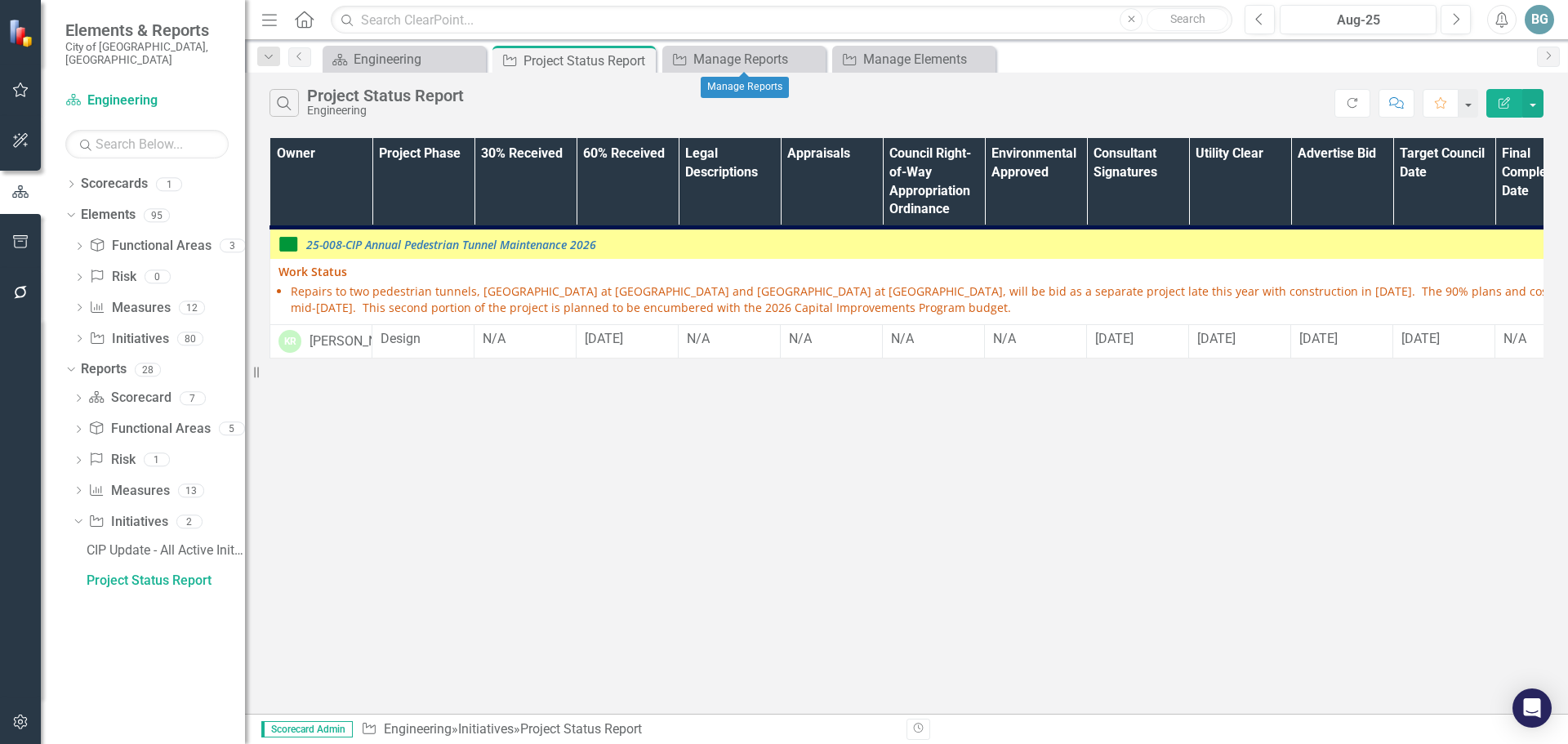
click at [0, 0] on icon "Close" at bounding box center [0, 0] width 0 height 0
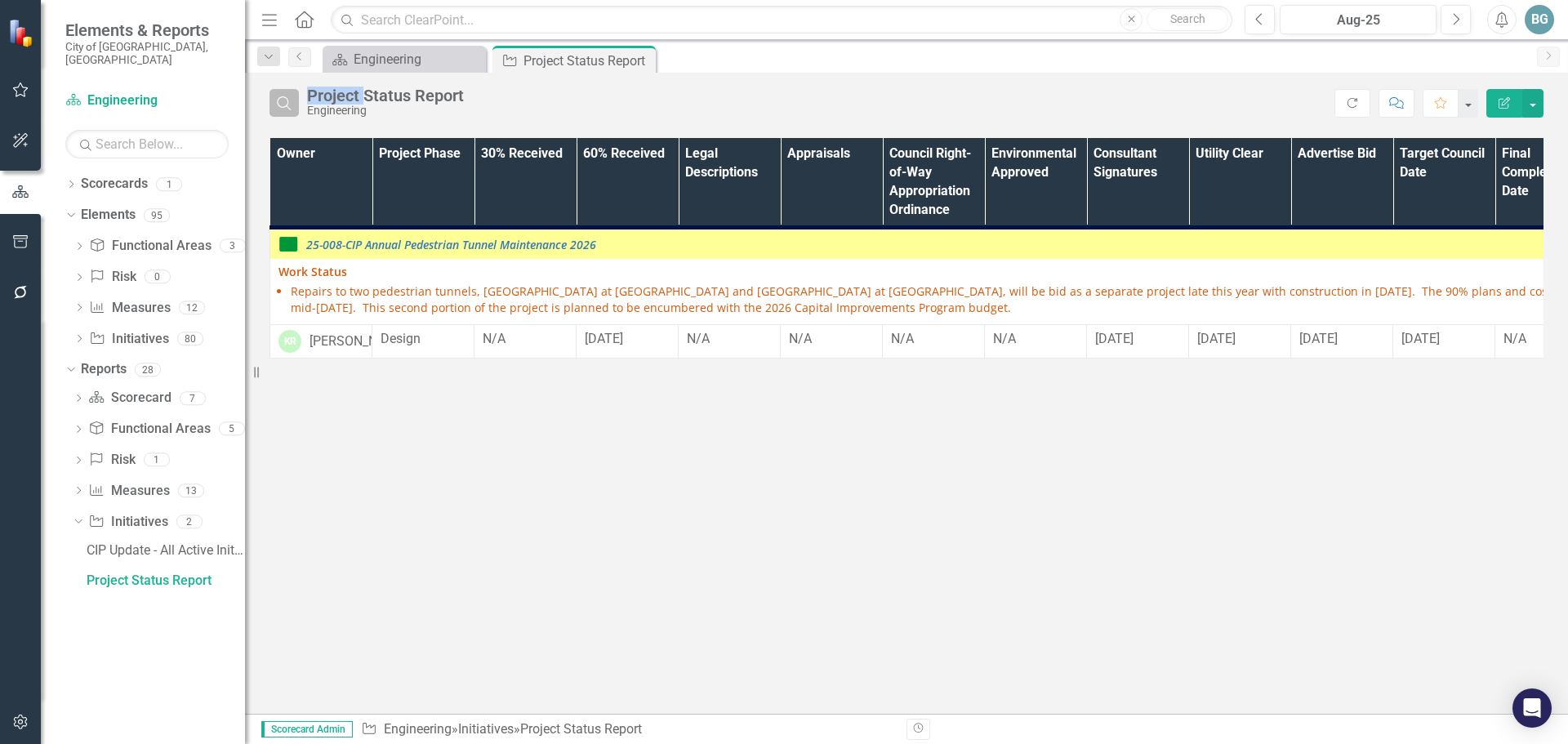
click at [292, 106] on icon "Search" at bounding box center [283, 103] width 18 height 15
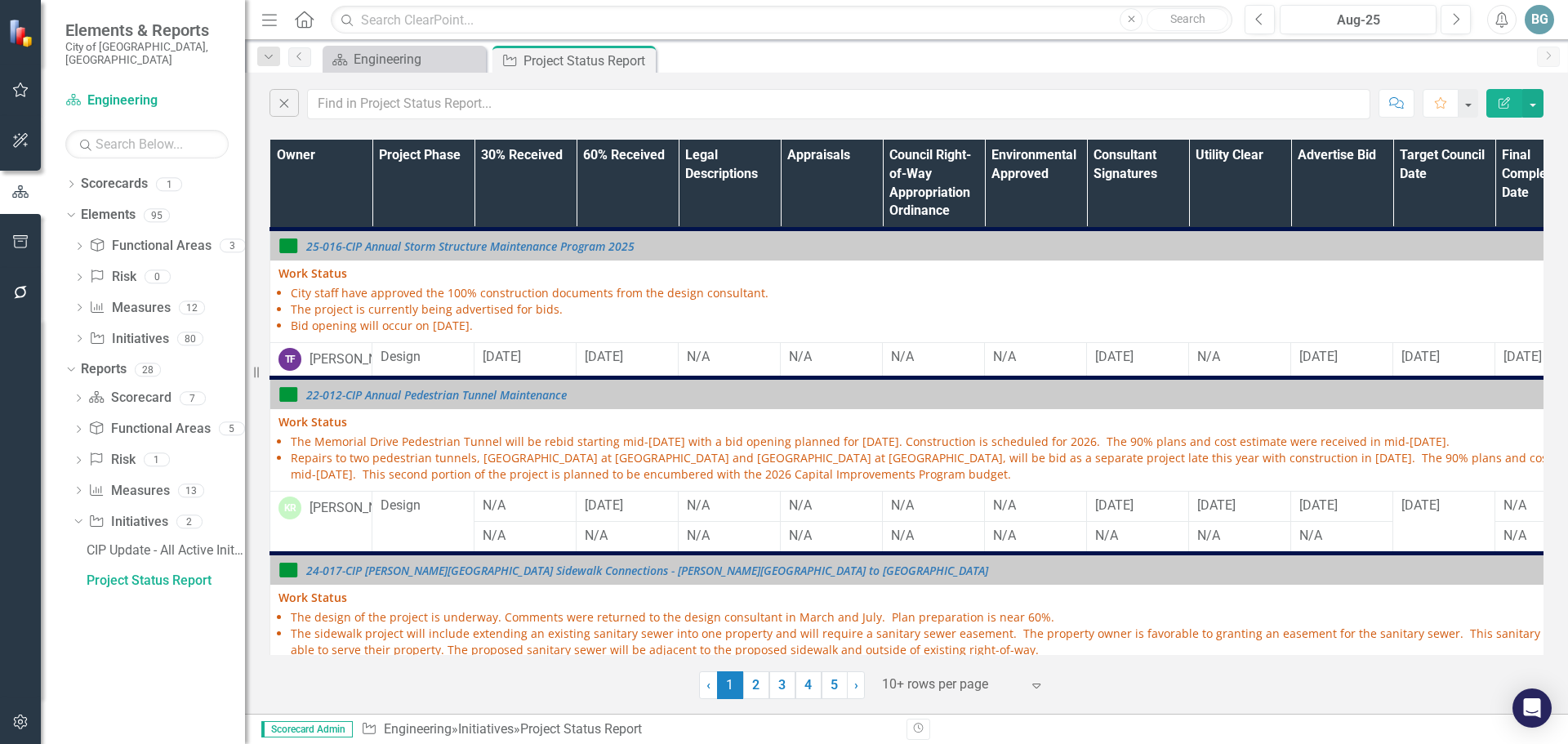
click at [330, 187] on th "Owner" at bounding box center [321, 184] width 102 height 90
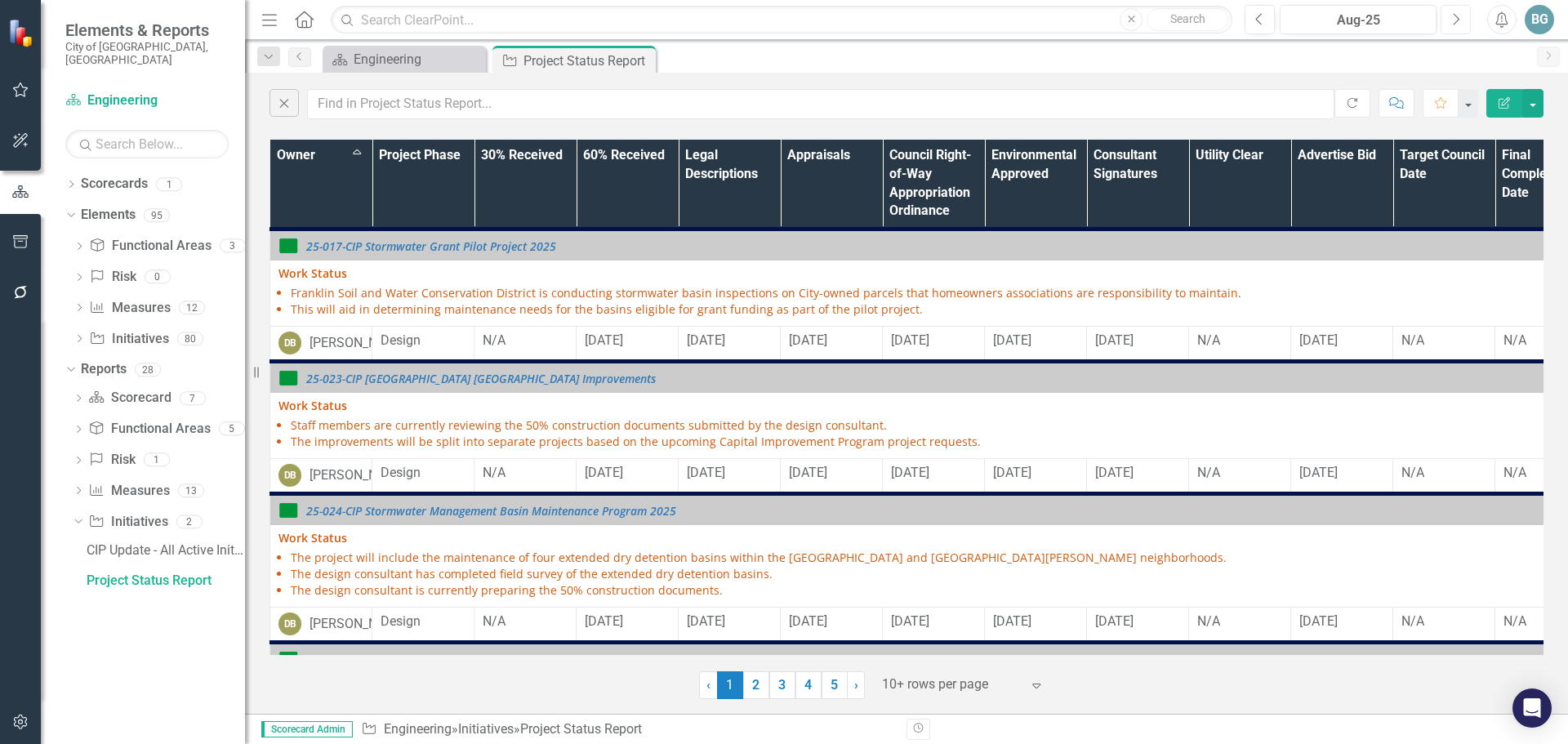
click at [1456, 25] on icon "Next" at bounding box center [1455, 19] width 9 height 15
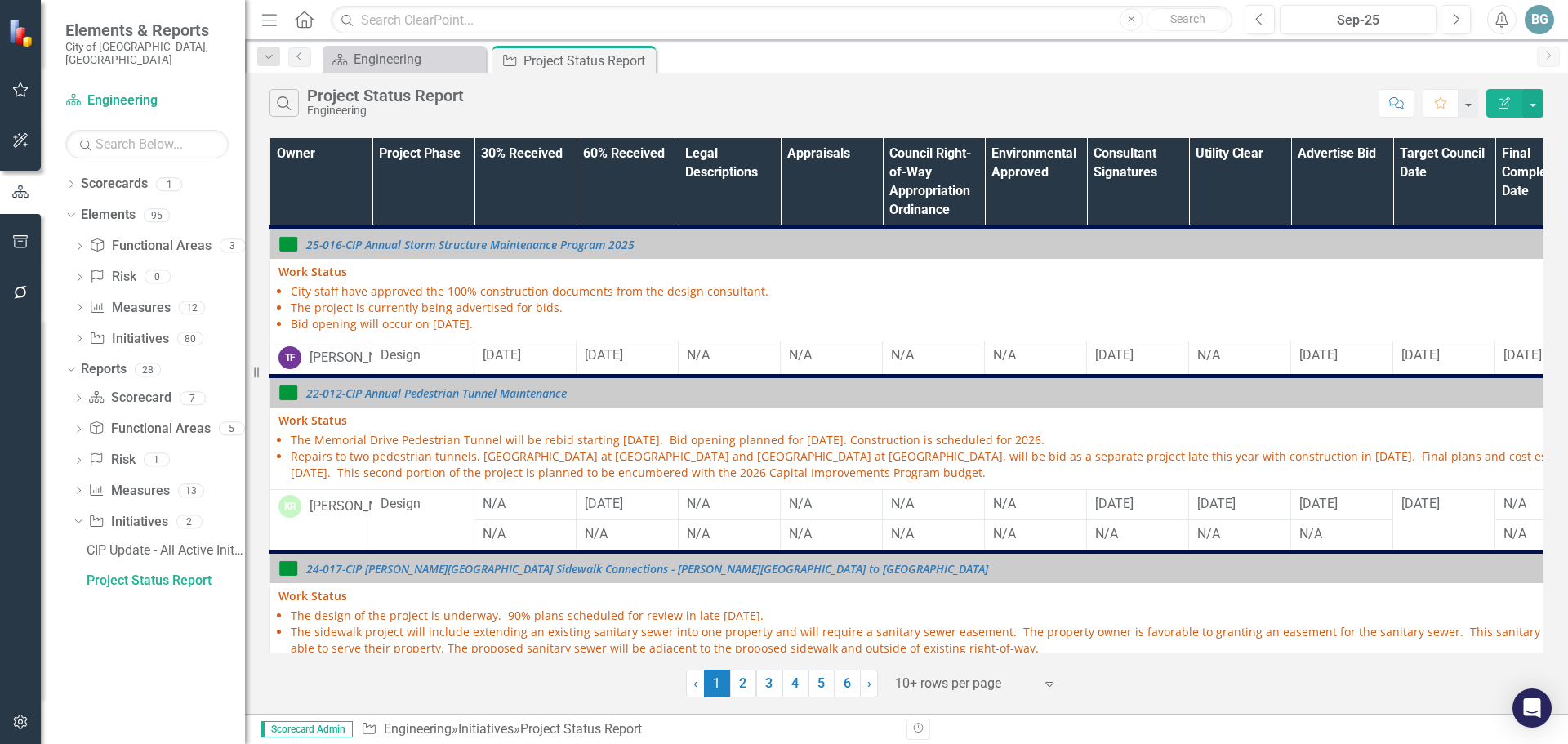
click at [295, 192] on th "Owner" at bounding box center [321, 183] width 102 height 90
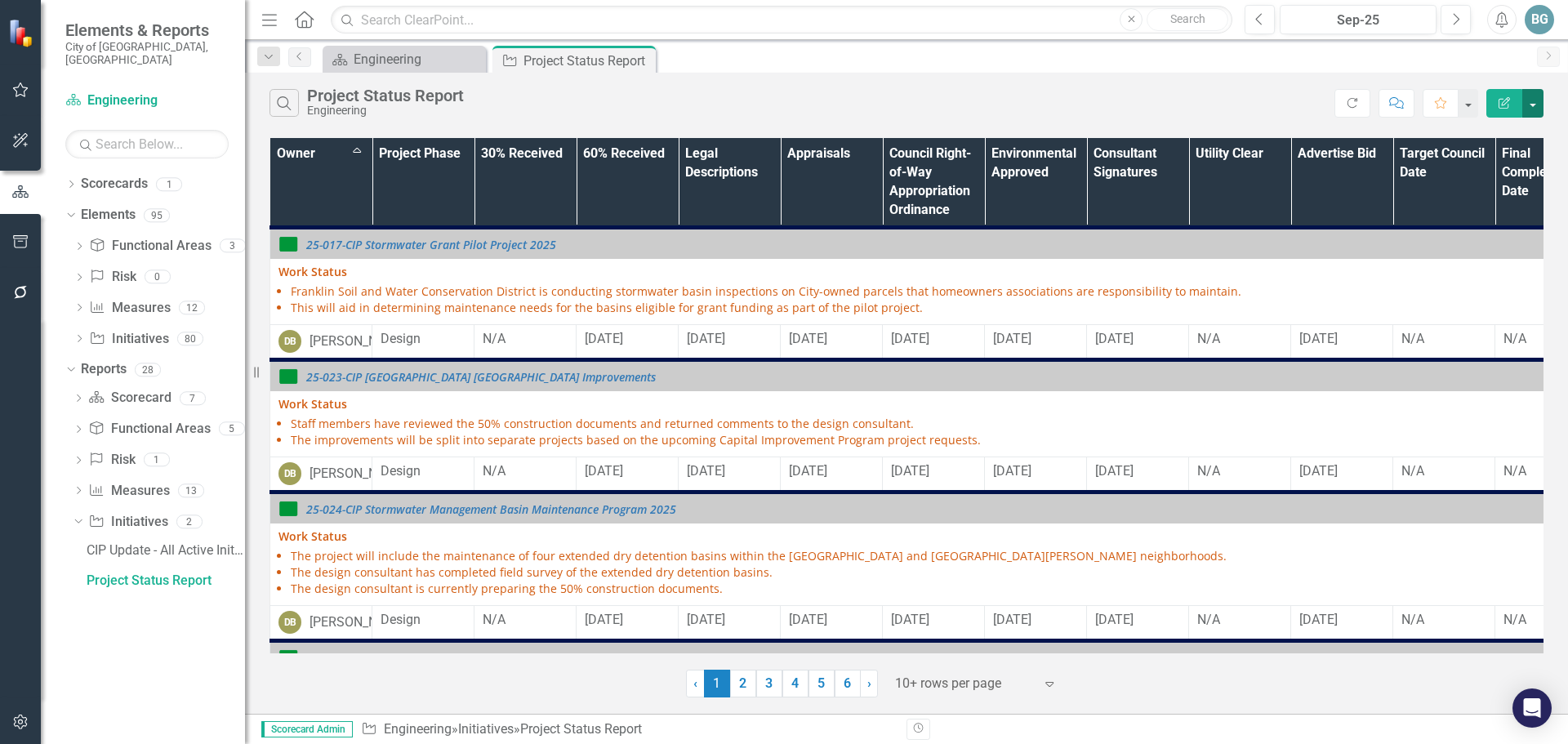
click at [1534, 106] on button "button" at bounding box center [1533, 103] width 22 height 28
click at [1497, 164] on link "PDF Export to PDF" at bounding box center [1478, 166] width 129 height 30
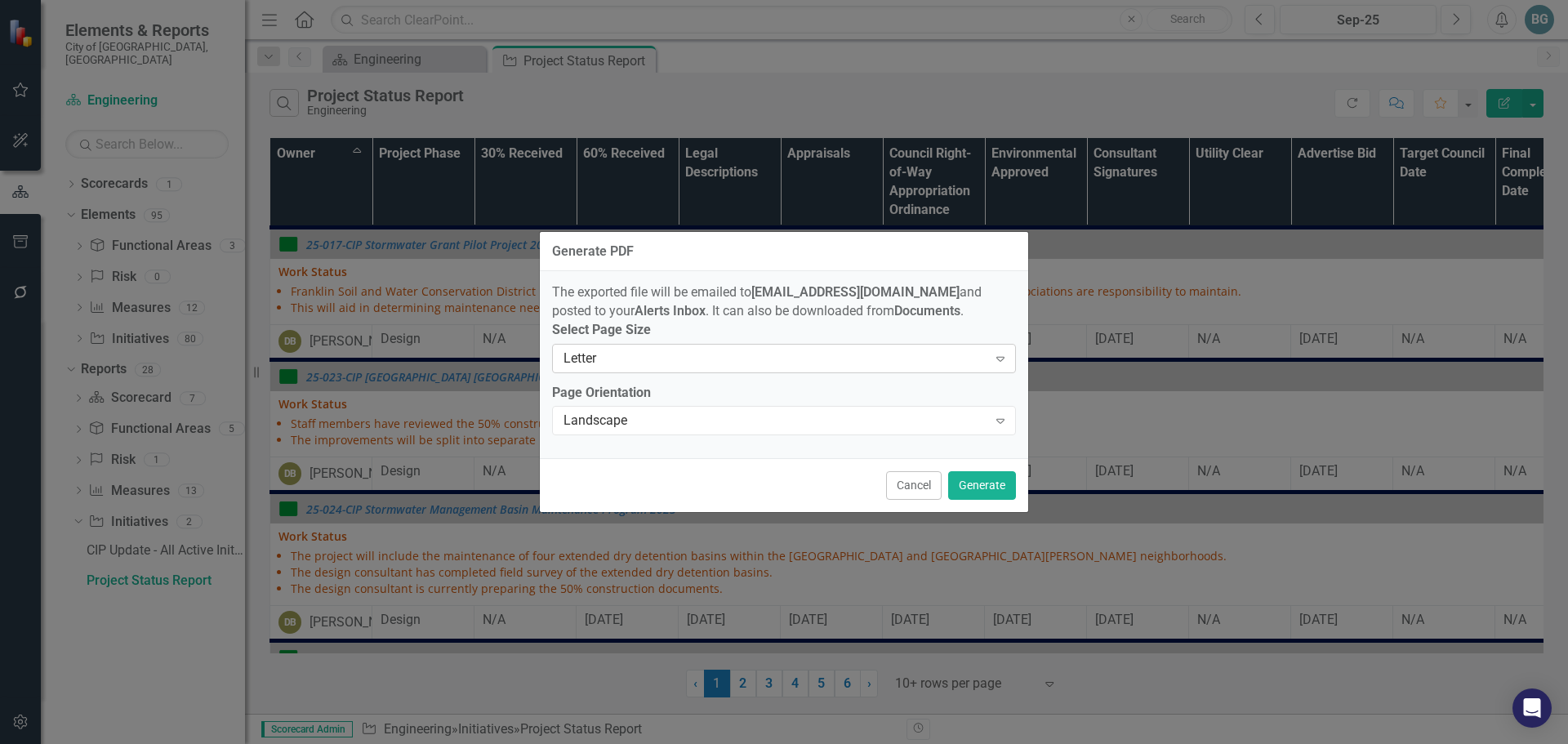
click at [702, 366] on div "Letter" at bounding box center [775, 359] width 424 height 19
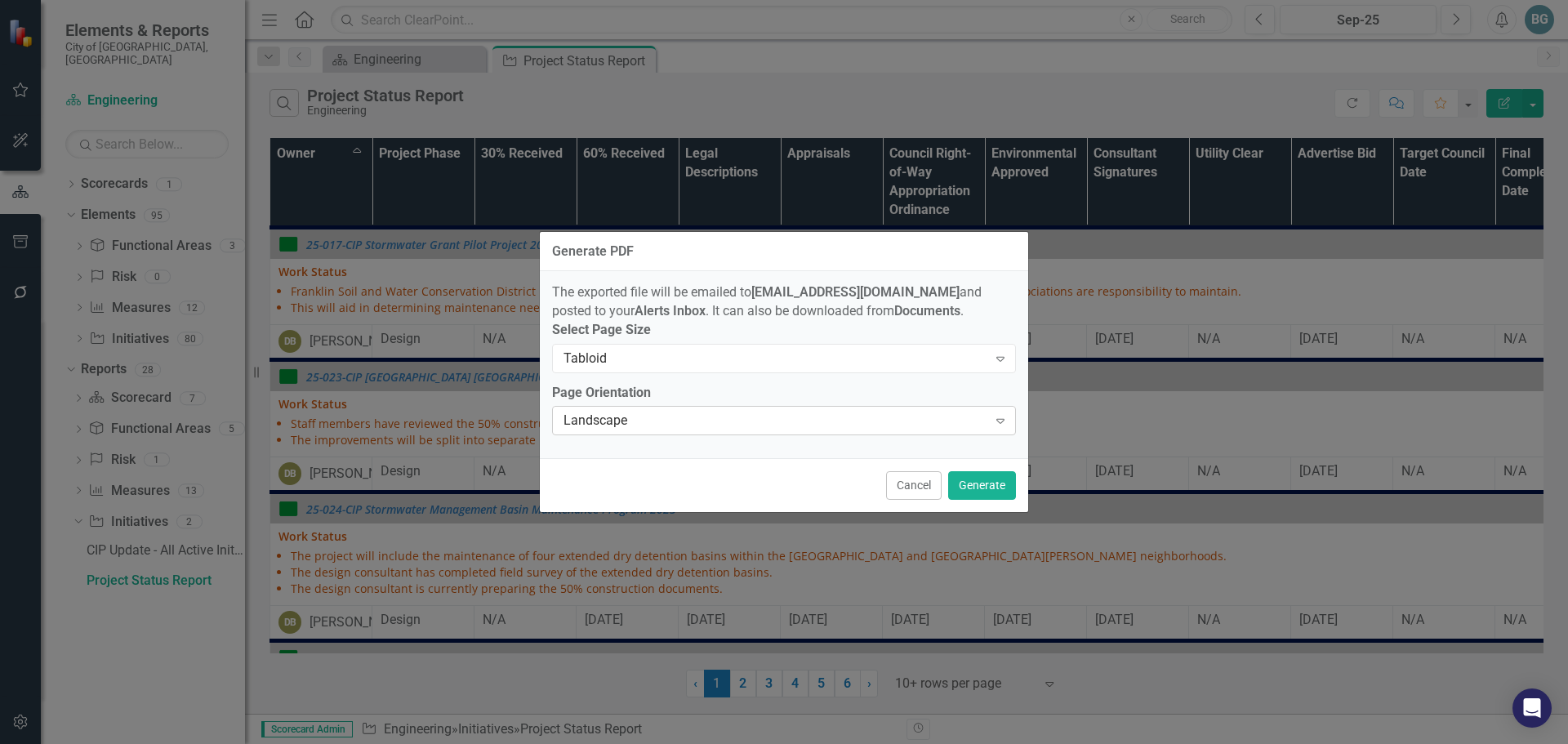
click at [688, 420] on div "Landscape" at bounding box center [775, 422] width 424 height 19
click at [973, 488] on button "Generate" at bounding box center [981, 485] width 68 height 28
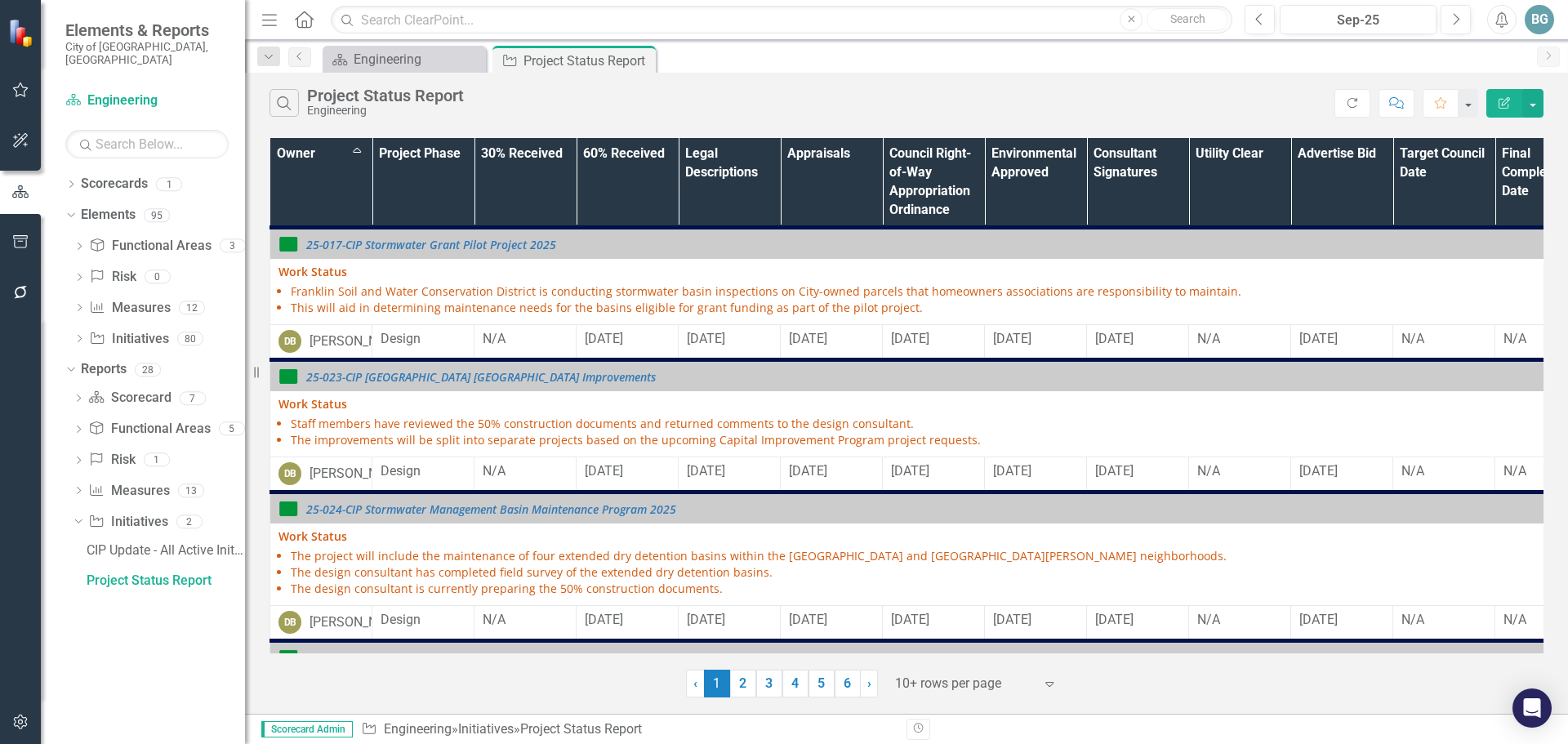
click at [838, 109] on div "Search Project Status Report Engineering" at bounding box center [802, 103] width 1065 height 28
click at [629, 97] on div "Search Project Status Report Engineering" at bounding box center [802, 103] width 1065 height 28
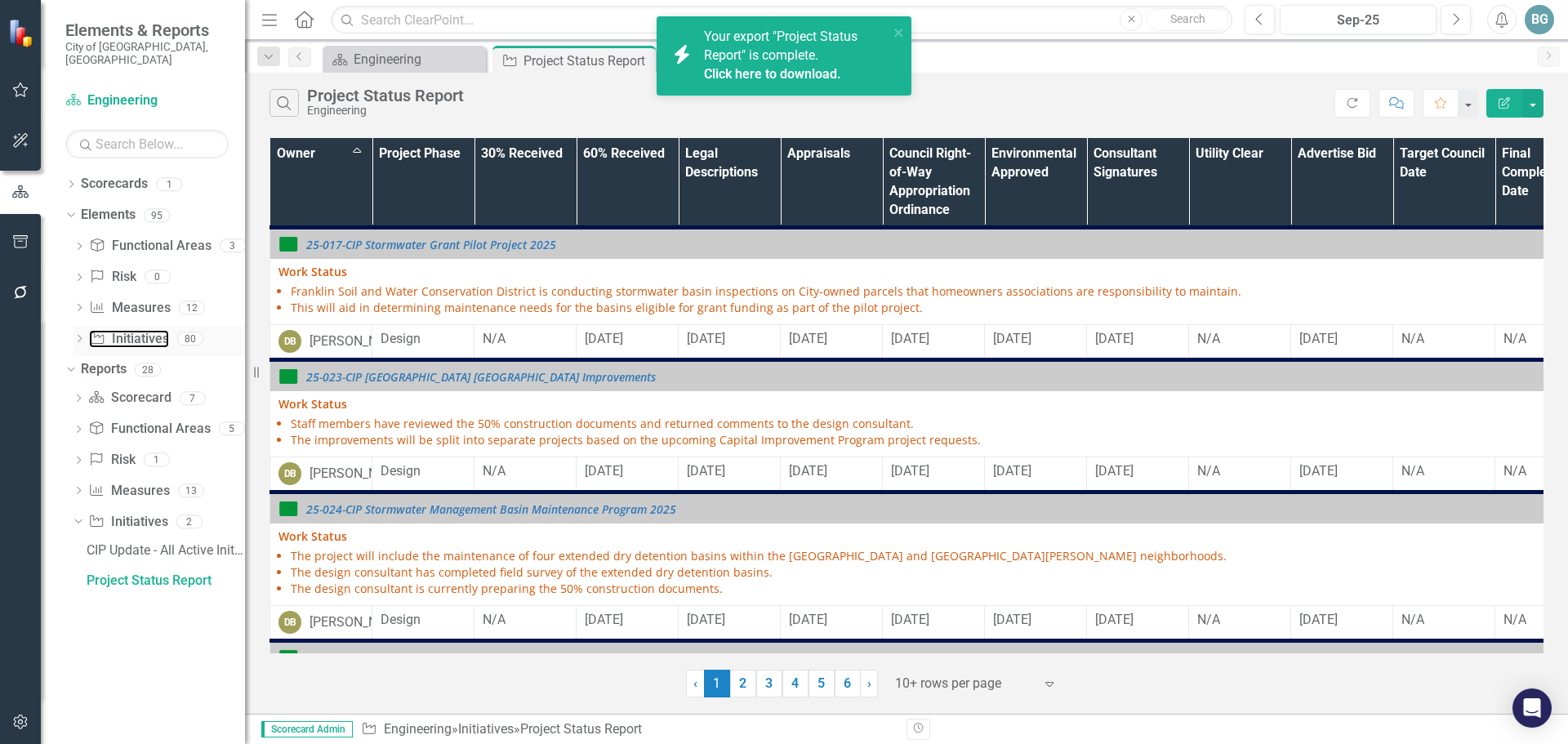
drag, startPoint x: 132, startPoint y: 319, endPoint x: 183, endPoint y: 319, distance: 51.0
click at [132, 330] on link "Initiative Initiatives" at bounding box center [128, 340] width 79 height 19
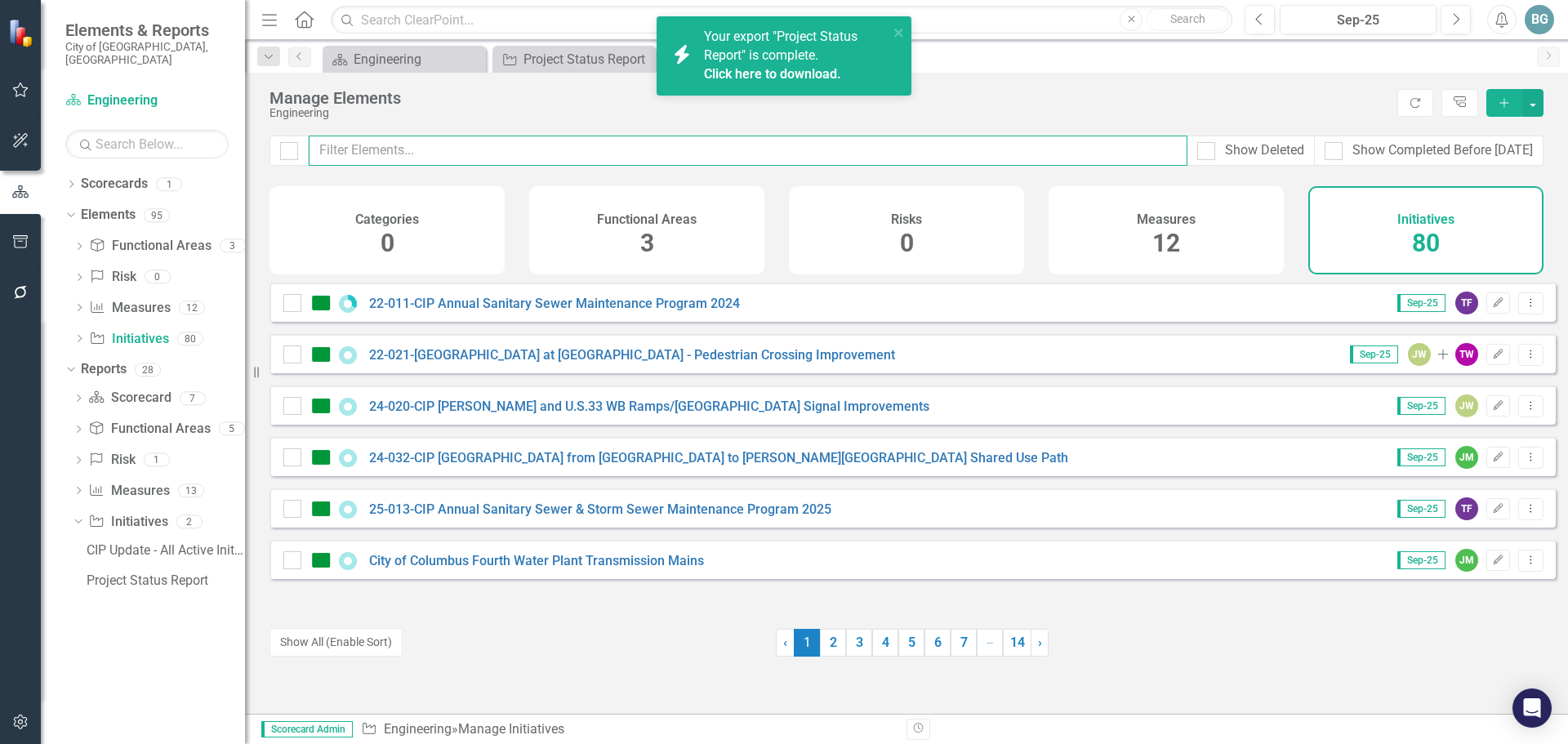
click at [446, 147] on input "text" at bounding box center [748, 150] width 879 height 30
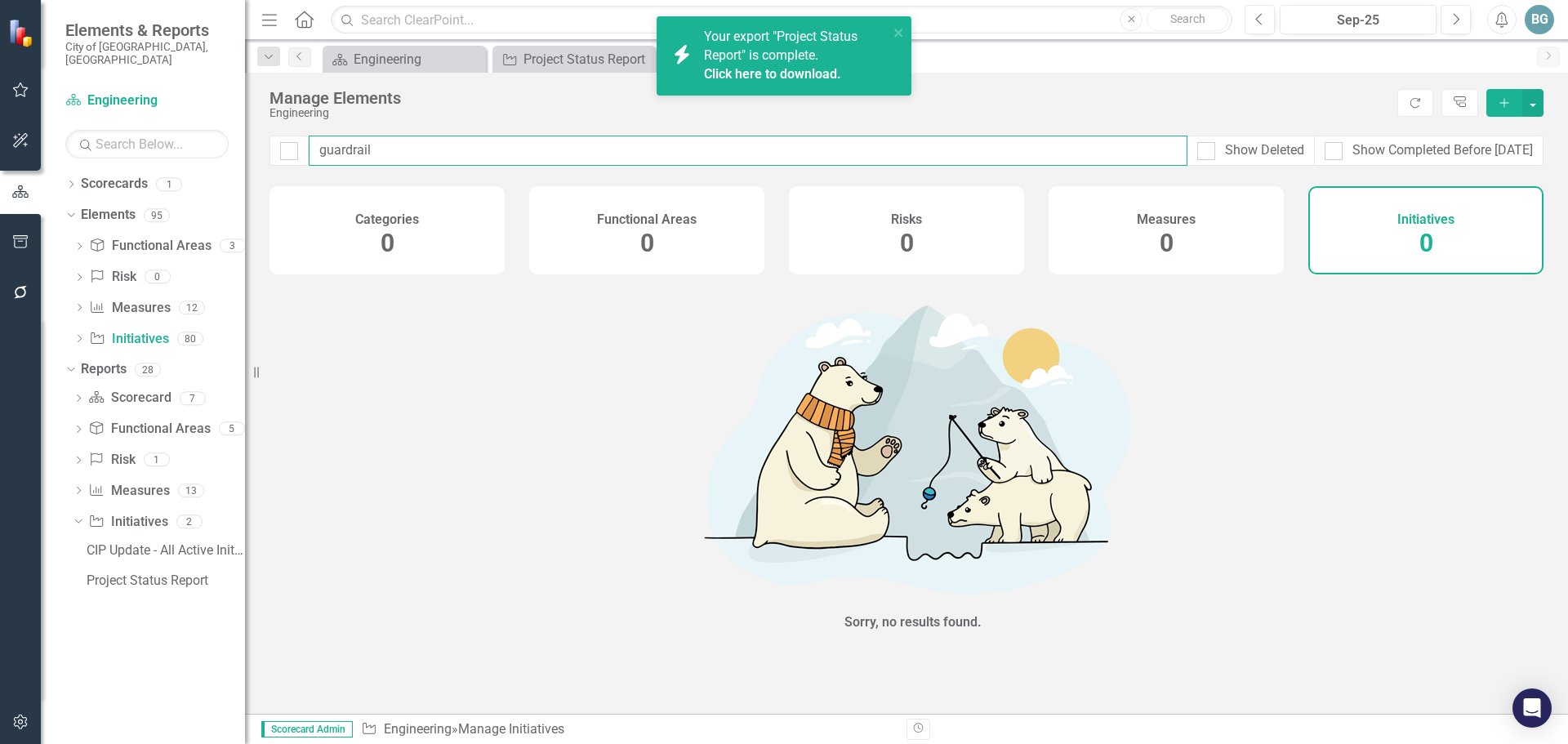
type input "guardrail"
drag, startPoint x: 428, startPoint y: 148, endPoint x: 240, endPoint y: 148, distance: 188.0
click at [240, 148] on div "Elements & Reports City of Dublin, OH Scorecard Engineering Search Dropdown Sco…" at bounding box center [784, 372] width 1568 height 744
type input "guardrail"
click at [1341, 147] on div "Show Completed Before [DATE]" at bounding box center [1428, 151] width 208 height 19
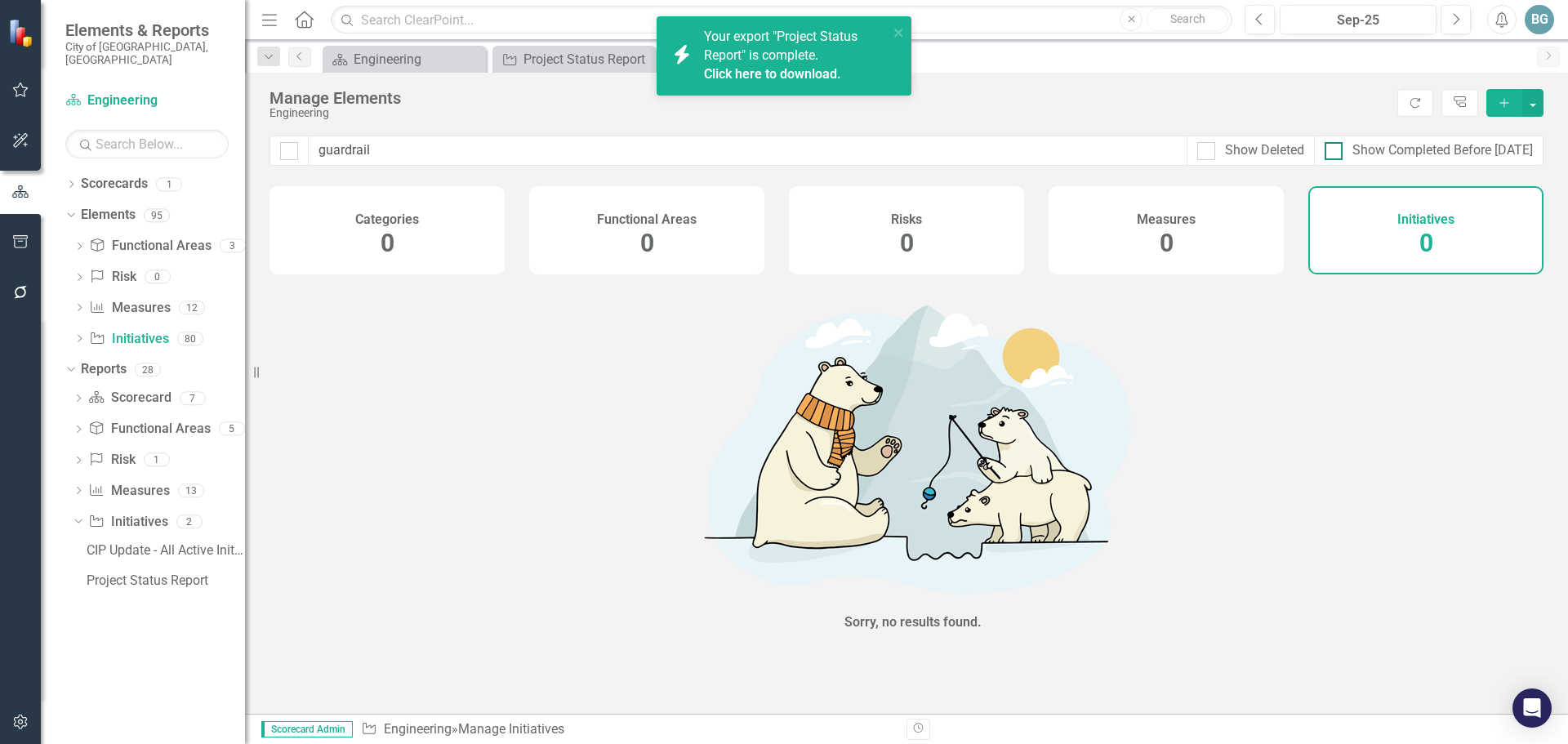
click at [1335, 147] on input "Show Completed Before [DATE]" at bounding box center [1329, 147] width 10 height 10
checkbox input "true"
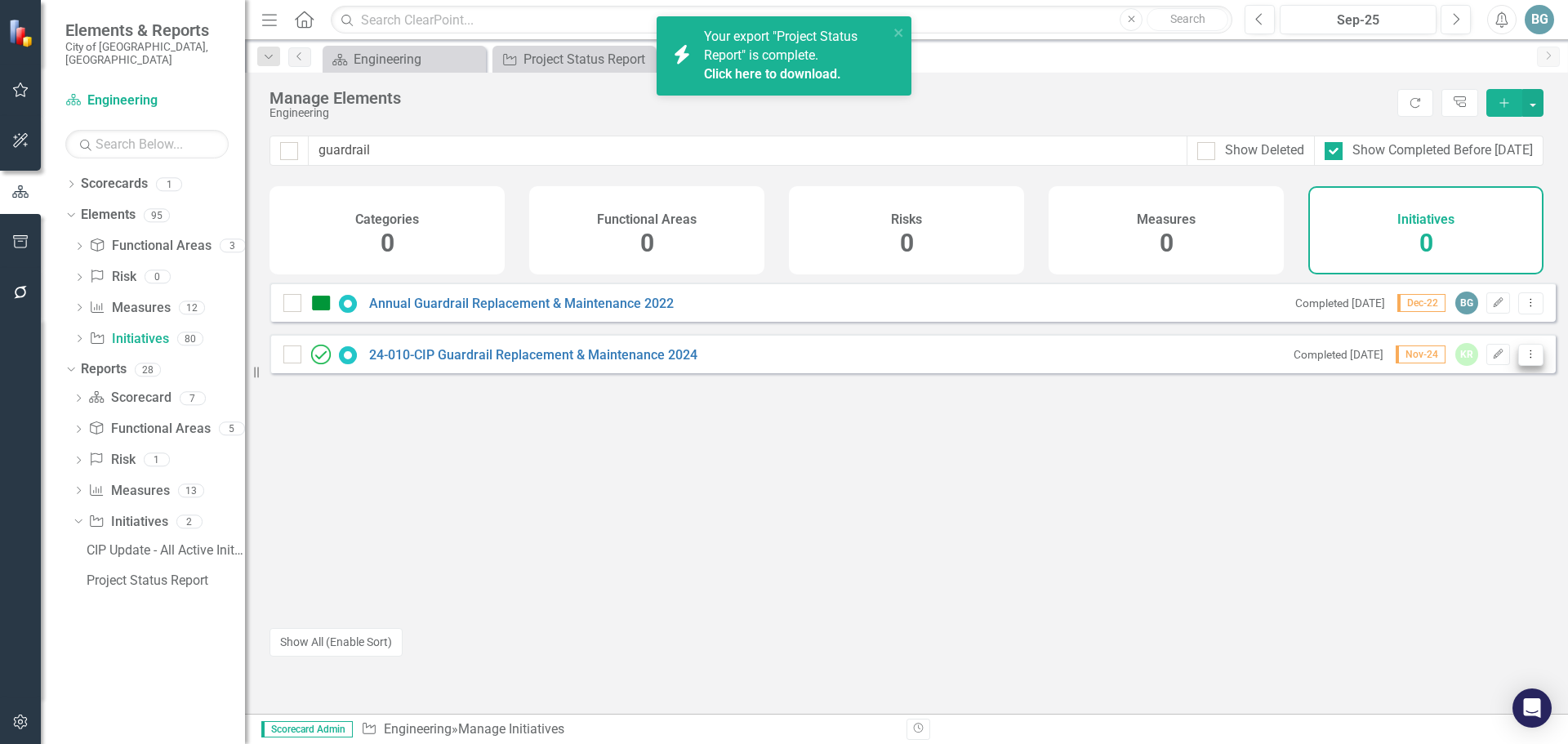
click at [1521, 366] on button "Dropdown Menu" at bounding box center [1530, 355] width 25 height 22
click at [1448, 453] on link "Copy Duplicate Initiative" at bounding box center [1457, 454] width 146 height 30
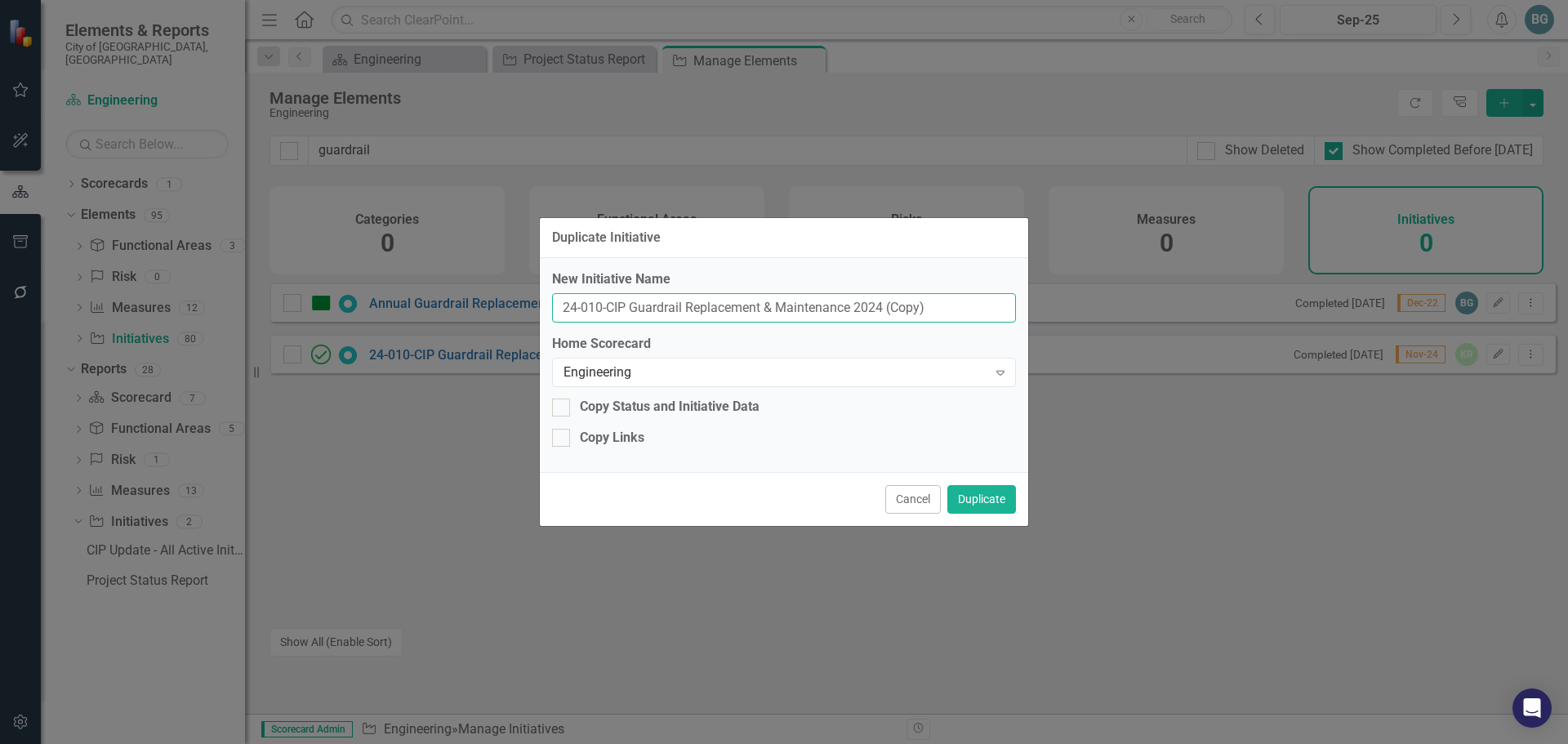
click at [602, 308] on input "24-010-CIP Guardrail Replacement & Maintenance 2024 (Copy)" at bounding box center [784, 308] width 464 height 30
click at [930, 305] on input "25-0-CIP Guardrail Replacement & Maintenance 2024 (Copy)" at bounding box center [784, 308] width 464 height 30
click at [587, 309] on input "25-0-CIP Guardrail Replacement & Maintenance 2026" at bounding box center [784, 308] width 464 height 30
click at [773, 309] on input "25-012-CIP Guardrail Replacement & Maintenance 2026" at bounding box center [784, 308] width 464 height 30
type input "25-012-CIP Guardrail Maintenance 2026"
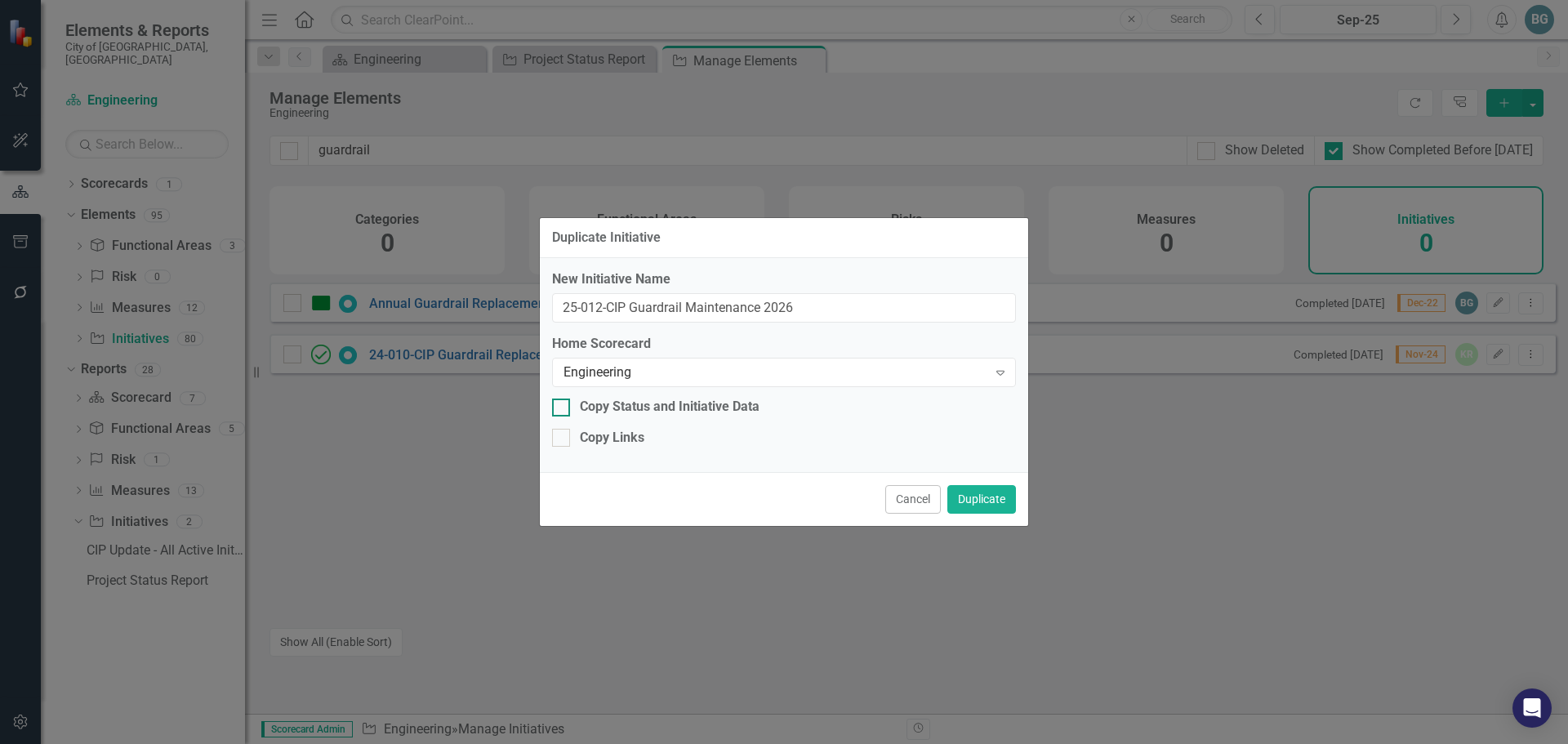
click at [708, 412] on div "Copy Status and Initiative Data" at bounding box center [669, 408] width 180 height 19
click at [563, 410] on input "Copy Status and Initiative Data" at bounding box center [557, 404] width 10 height 10
checkbox input "true"
click at [994, 496] on button "Duplicate" at bounding box center [981, 499] width 69 height 28
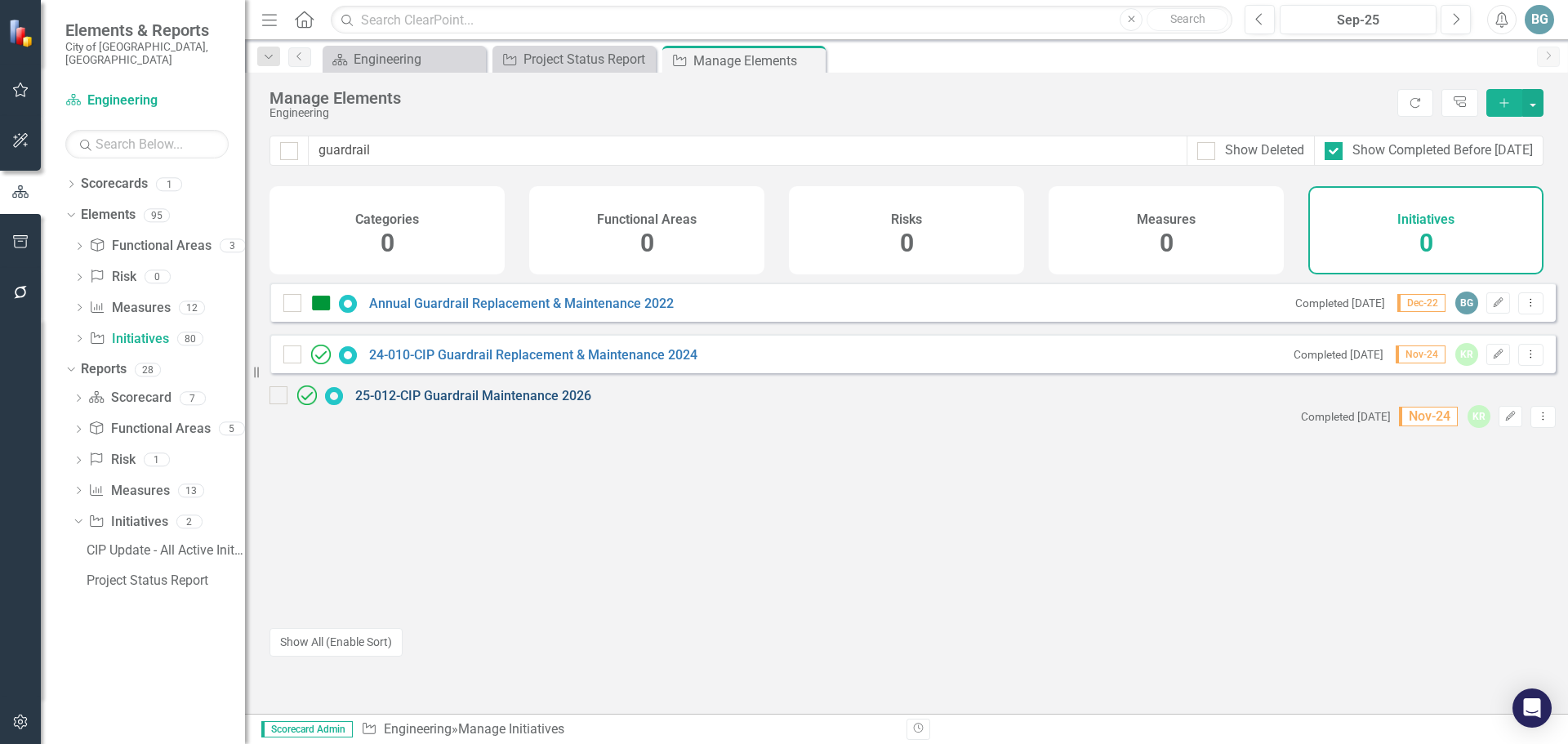
click at [421, 403] on link "25-012-CIP Guardrail Maintenance 2026" at bounding box center [473, 396] width 236 height 16
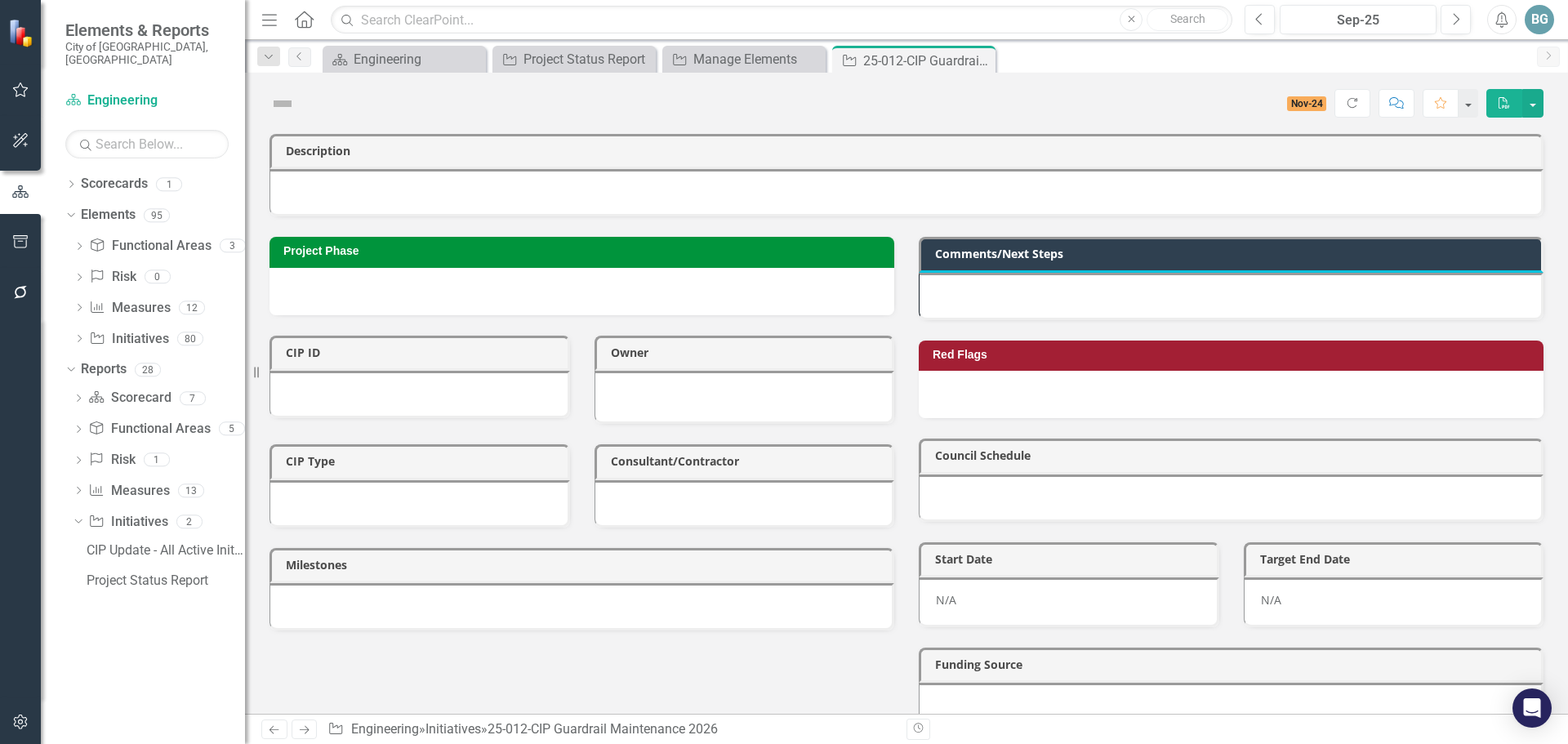
checkbox input "true"
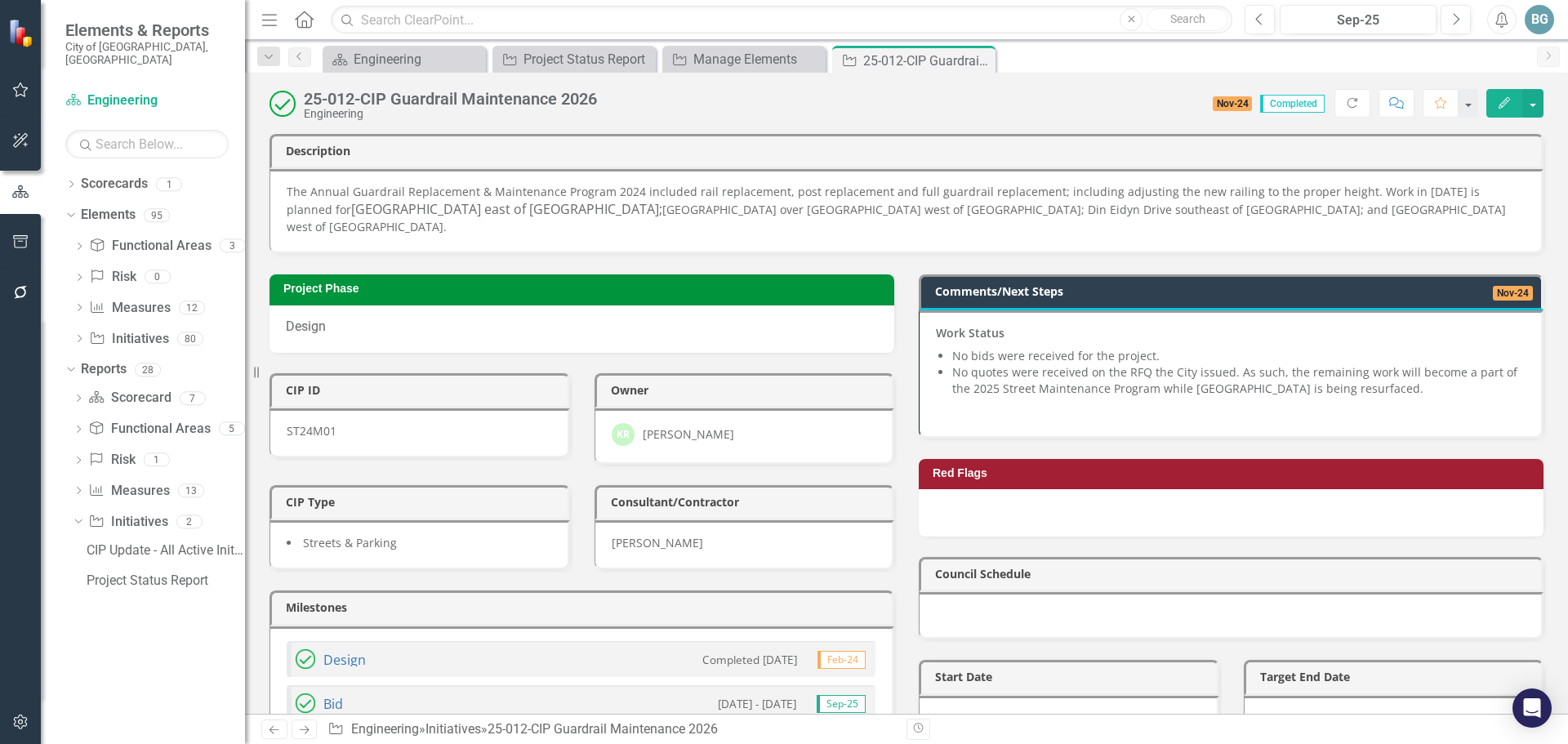
click at [288, 102] on img at bounding box center [283, 103] width 26 height 26
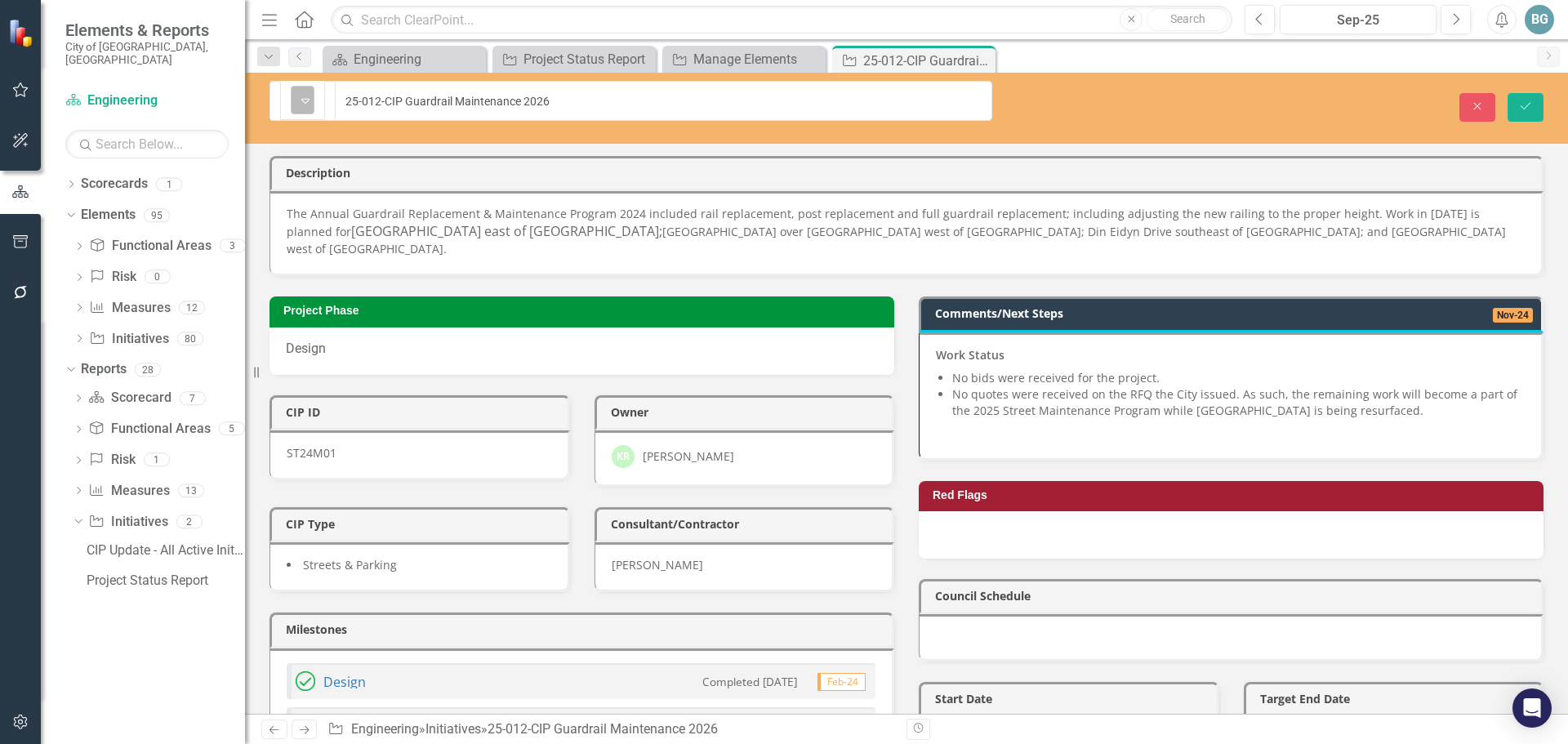
click at [302, 100] on icon "Expand" at bounding box center [305, 100] width 16 height 13
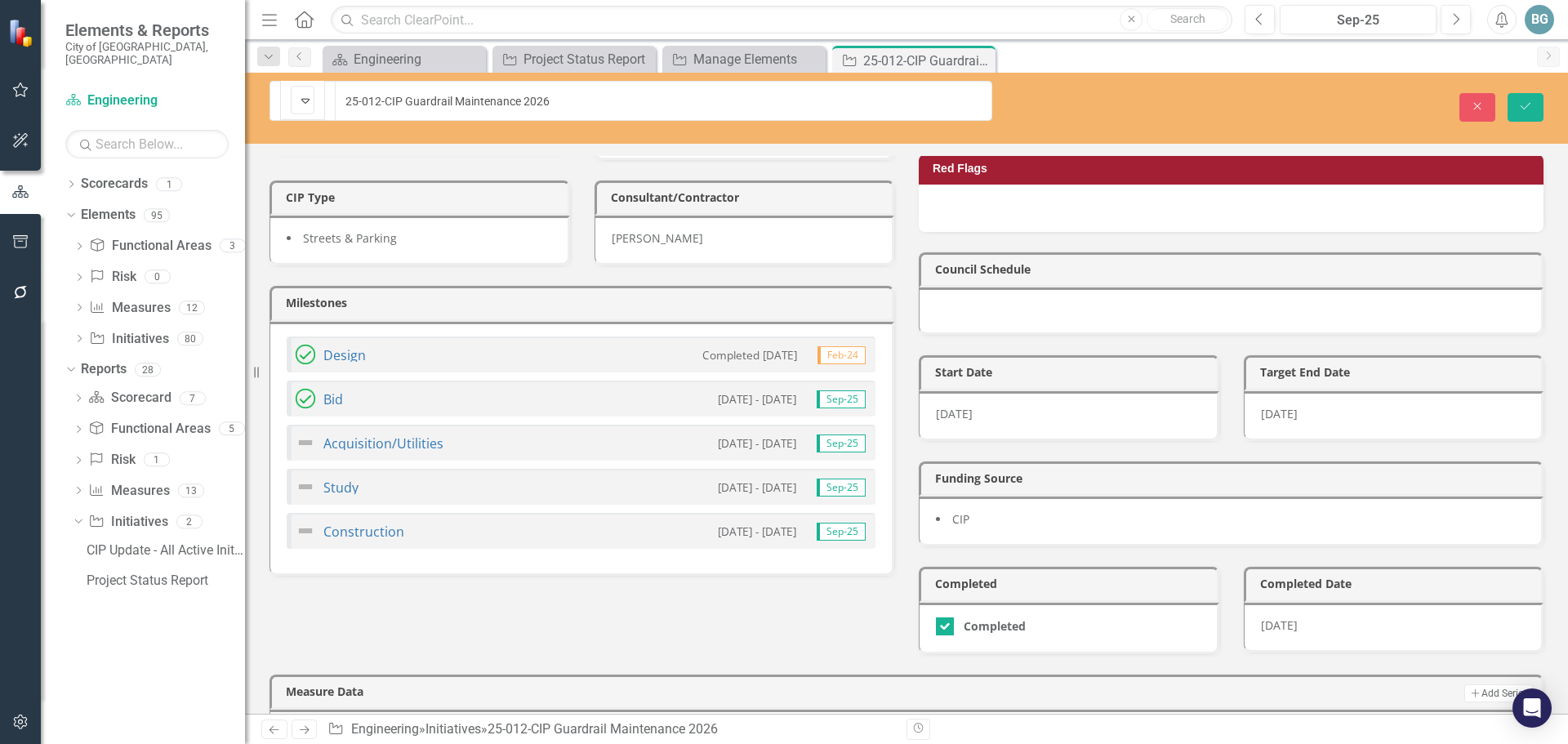
click at [400, 381] on div "Bid 2/21/24 - 4/22/24 Sep-25" at bounding box center [581, 399] width 588 height 36
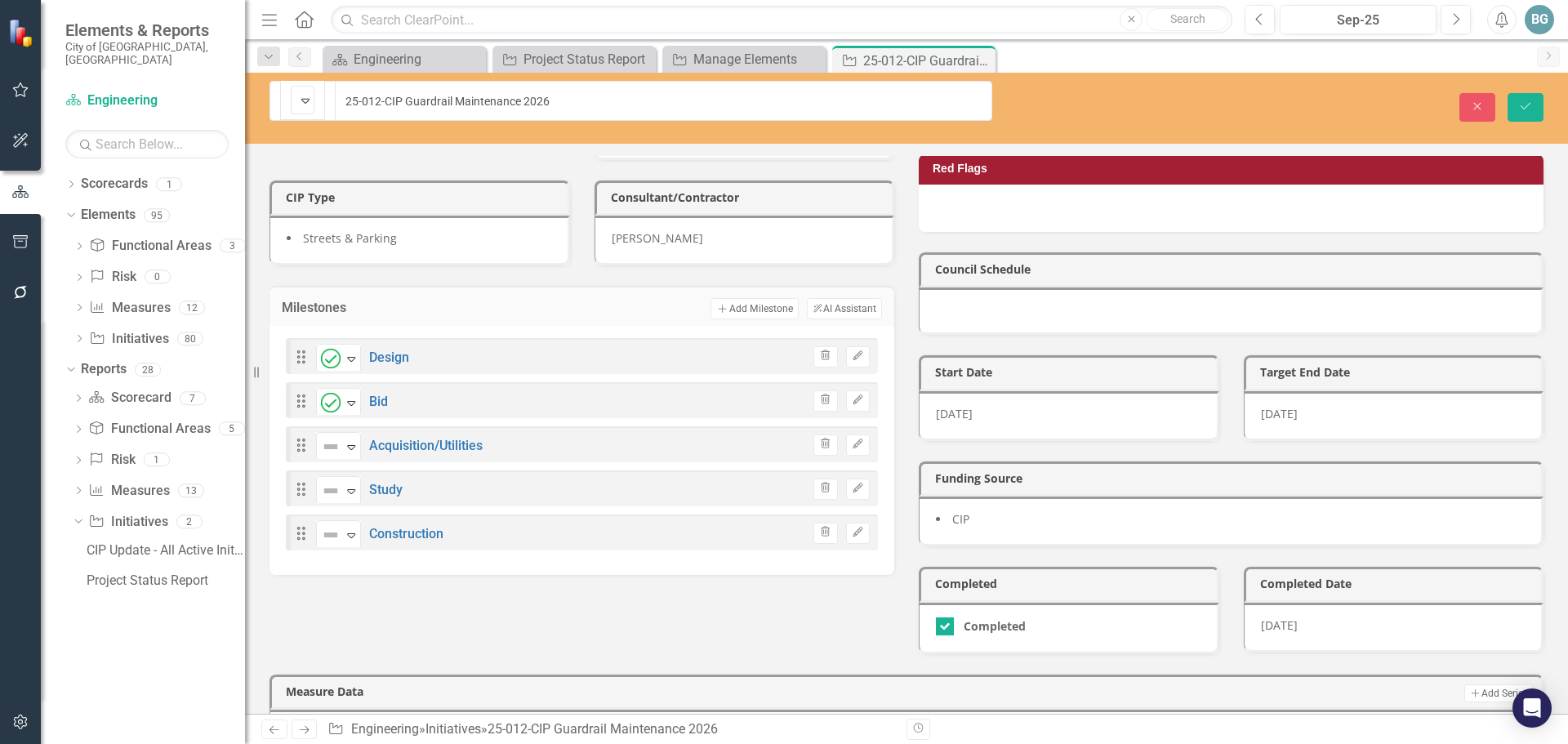
click at [366, 386] on div "Completed Expand" at bounding box center [343, 400] width 53 height 28
click at [347, 397] on icon "Expand" at bounding box center [351, 403] width 16 height 13
click at [36, 743] on img at bounding box center [26, 758] width 20 height 20
click at [353, 352] on icon "Expand" at bounding box center [351, 358] width 16 height 13
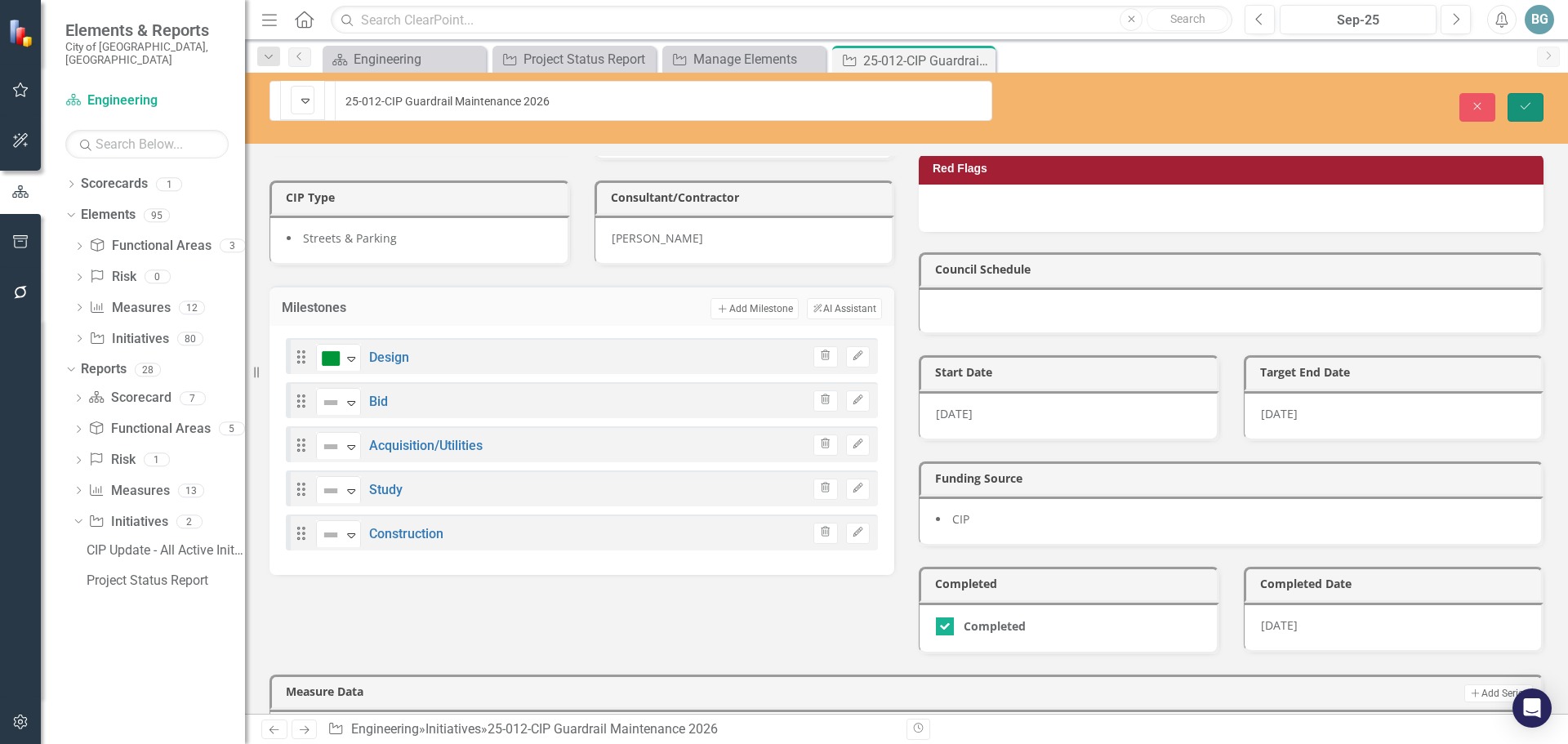
click at [1524, 101] on icon "Save" at bounding box center [1525, 106] width 15 height 11
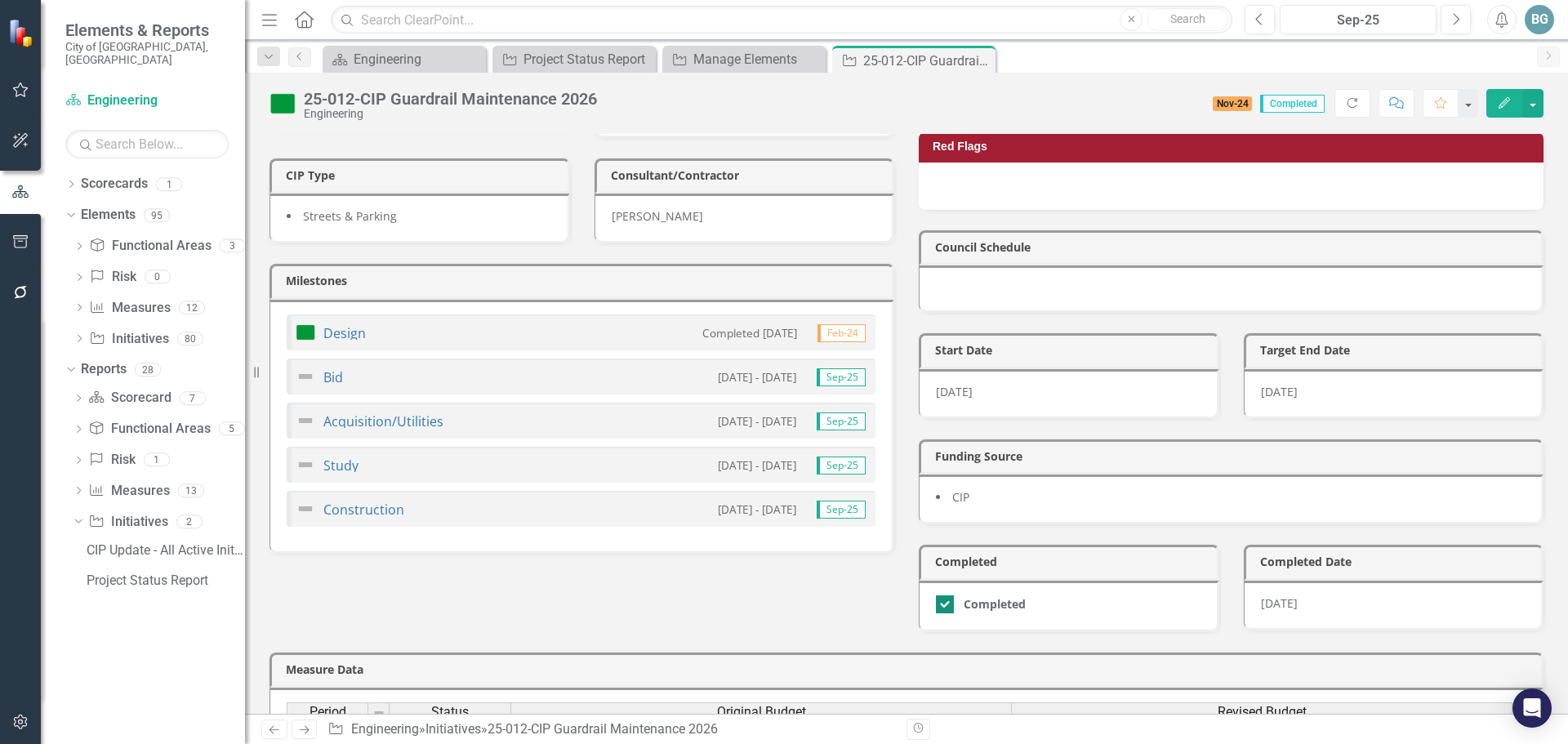
click at [942, 596] on div at bounding box center [944, 604] width 18 height 18
click at [942, 596] on input "Completed" at bounding box center [941, 601] width 10 height 10
checkbox input "false"
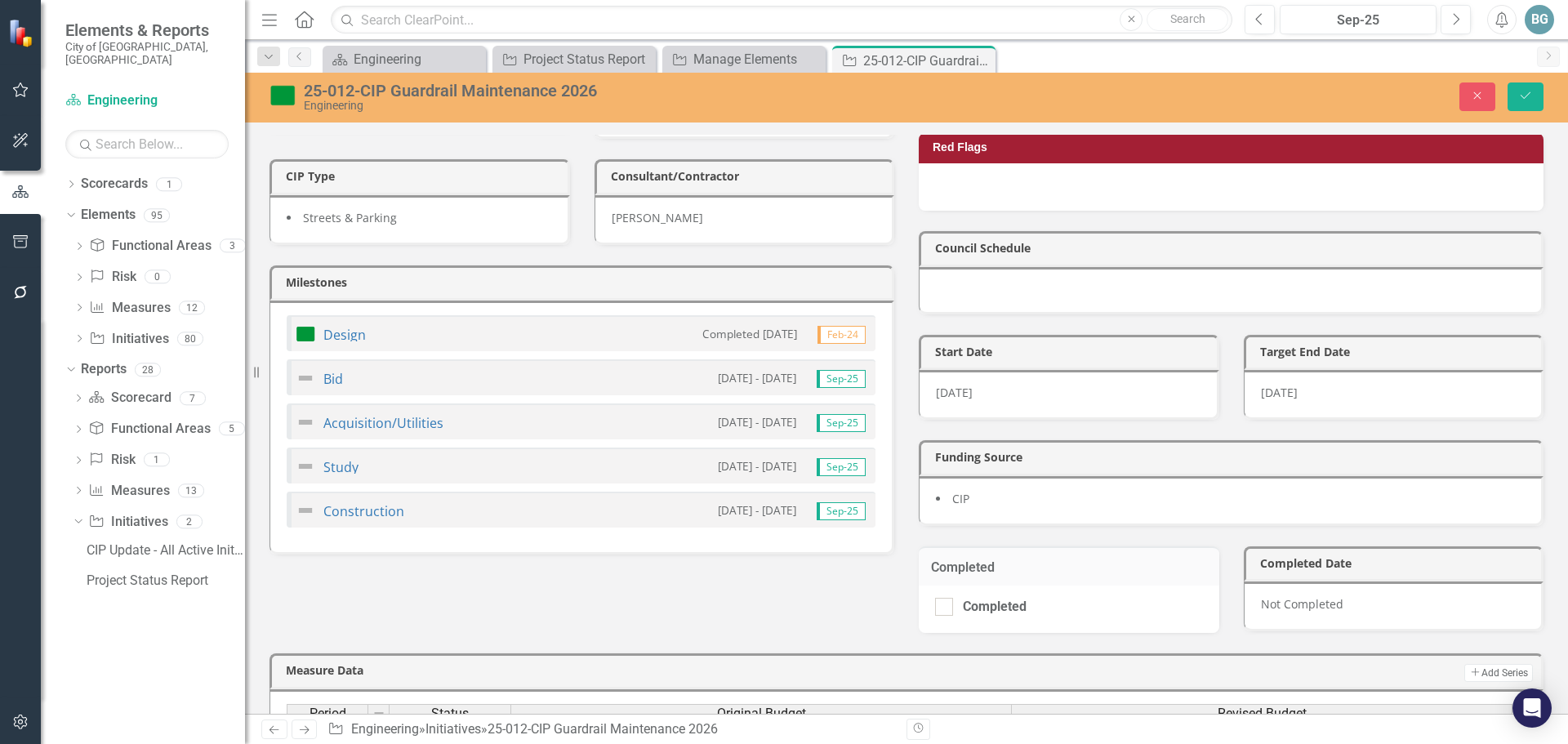
click at [849, 576] on div "Project Phase Design CIP ID ST24M01 Owner KR Ken Richardson CIP Type Streets & …" at bounding box center [906, 282] width 1298 height 705
click at [1522, 97] on icon "Save" at bounding box center [1525, 95] width 15 height 11
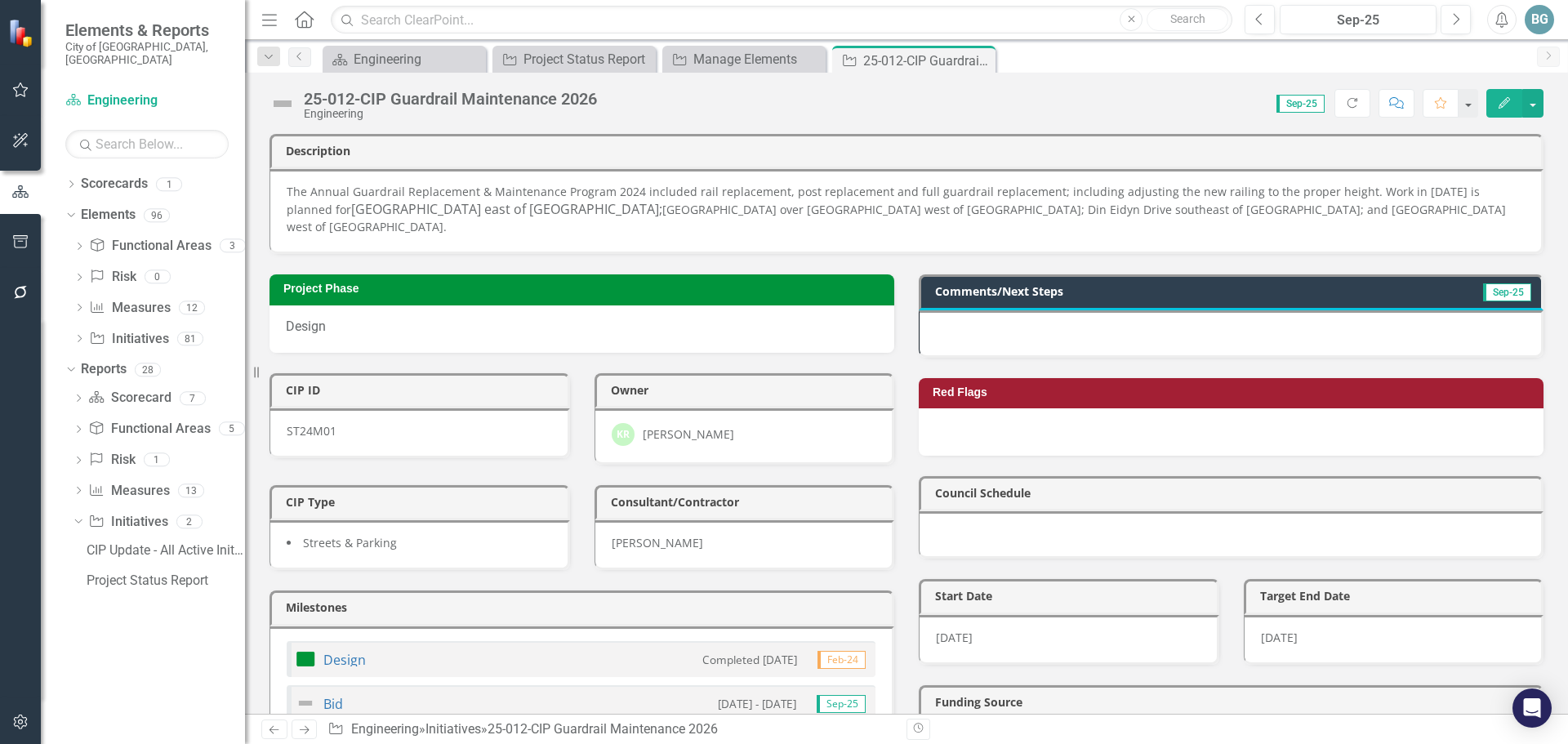
click at [712, 524] on div "E.P Ferris" at bounding box center [744, 546] width 301 height 50
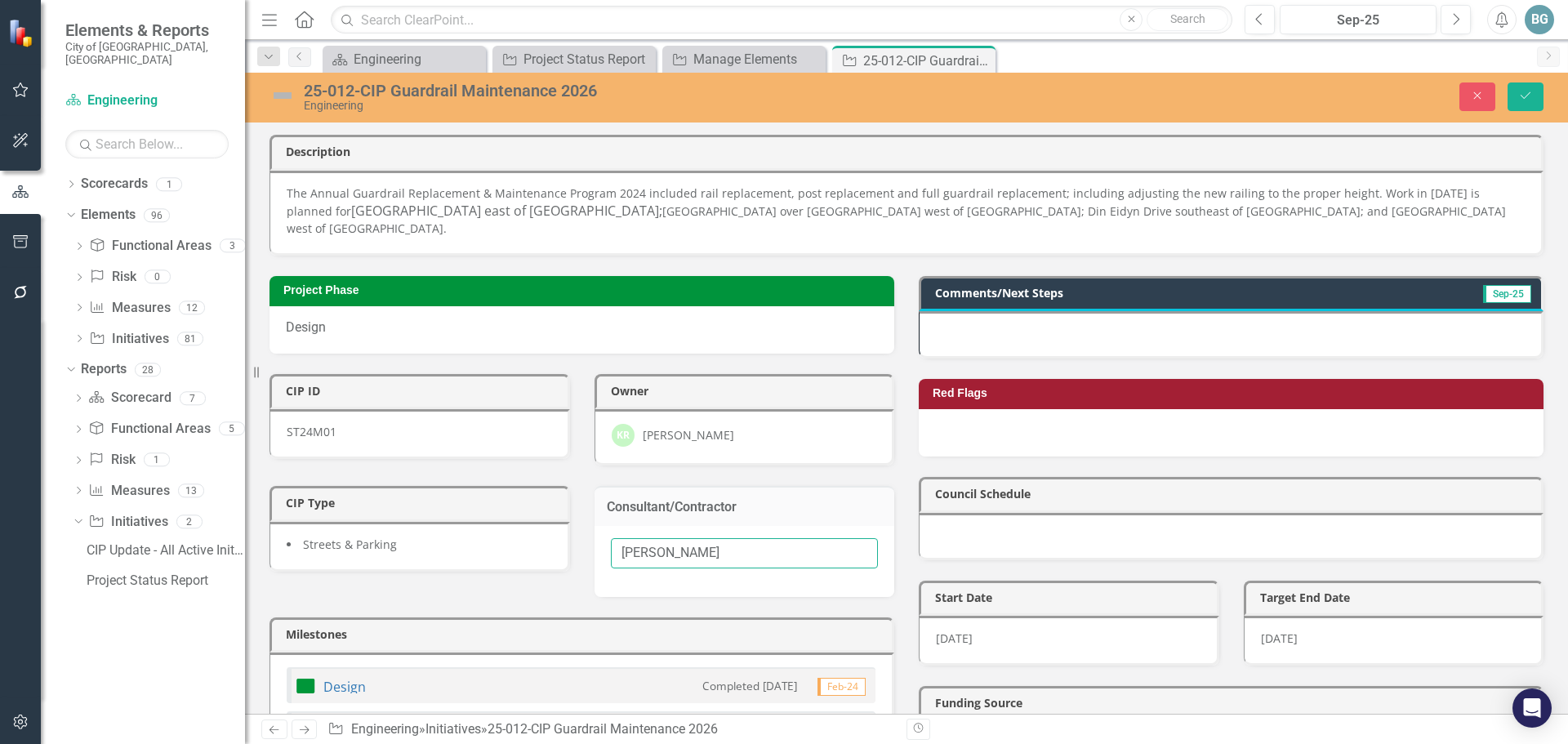
drag, startPoint x: 712, startPoint y: 535, endPoint x: 539, endPoint y: 541, distance: 173.1
click at [539, 541] on div "Project Phase Design CIP ID ST24M01 Owner KR Ken Richardson CIP Type Streets & …" at bounding box center [582, 582] width 649 height 652
type input "In House"
click at [1525, 97] on icon "Save" at bounding box center [1525, 95] width 15 height 11
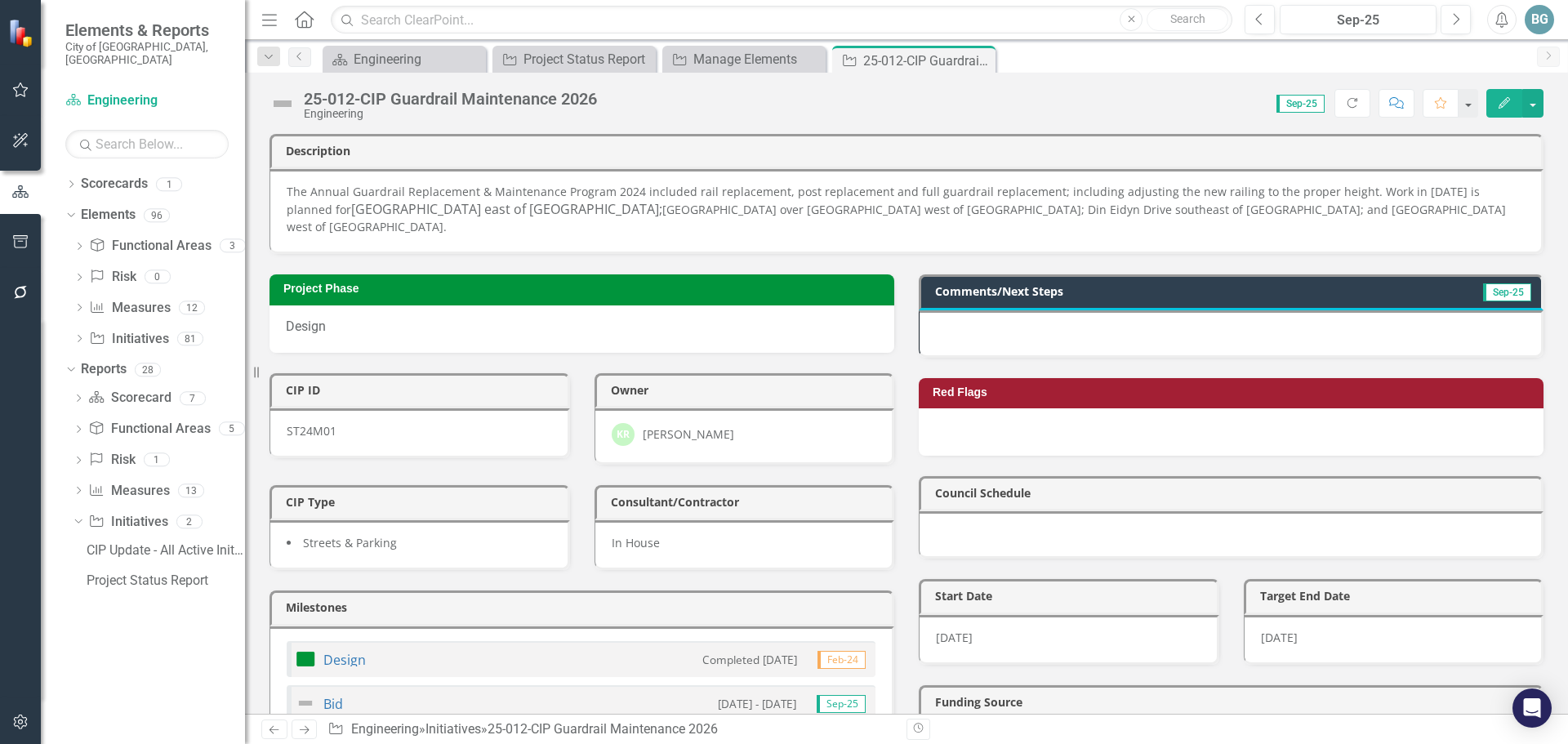
click at [290, 104] on img at bounding box center [283, 103] width 26 height 26
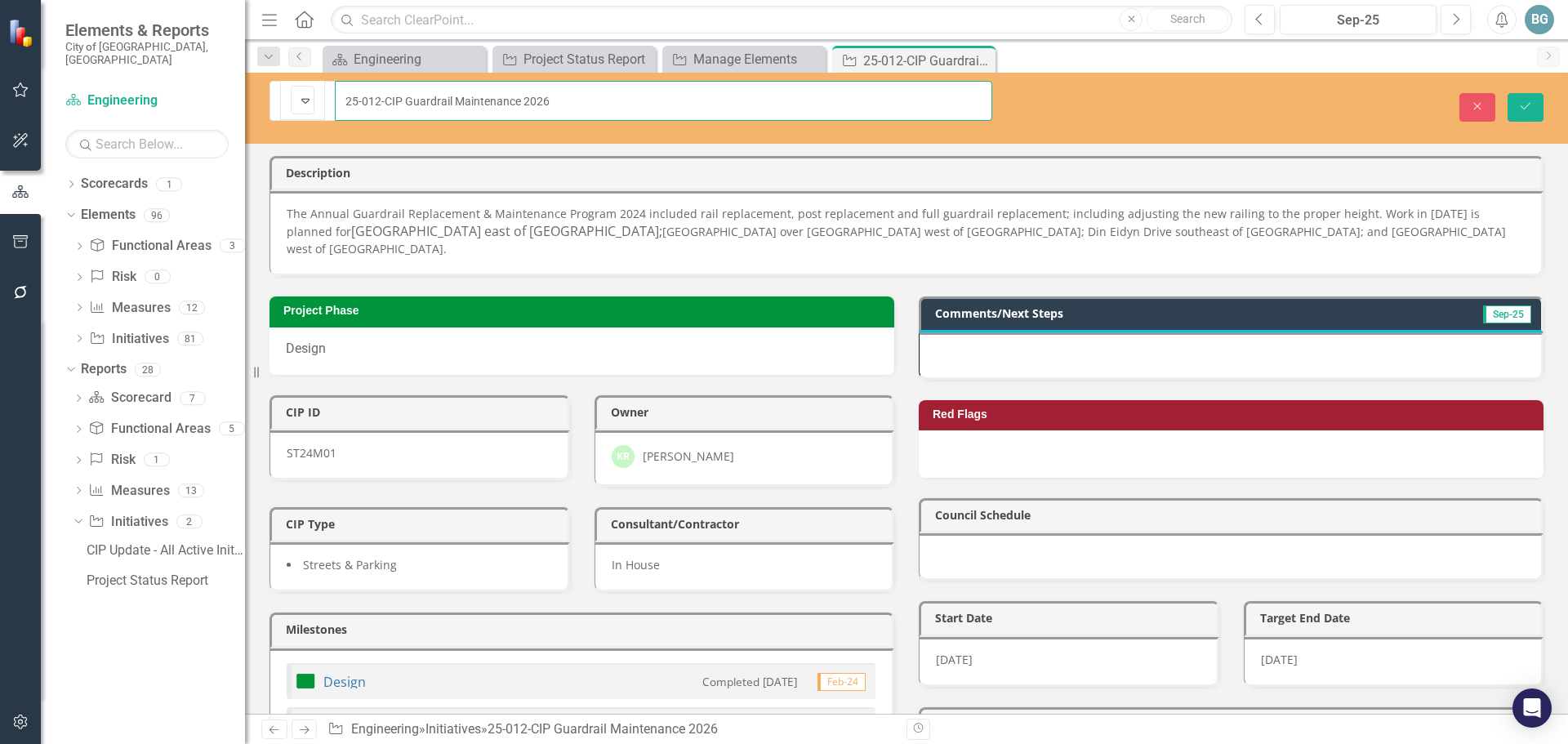
click at [335, 101] on input "25-012-CIP Guardrail Maintenance 2026" at bounding box center [663, 101] width 657 height 40
click at [304, 102] on icon "Expand" at bounding box center [305, 100] width 16 height 13
click at [916, 156] on div "Description" at bounding box center [906, 173] width 1274 height 35
click at [1519, 101] on icon "Save" at bounding box center [1525, 106] width 15 height 11
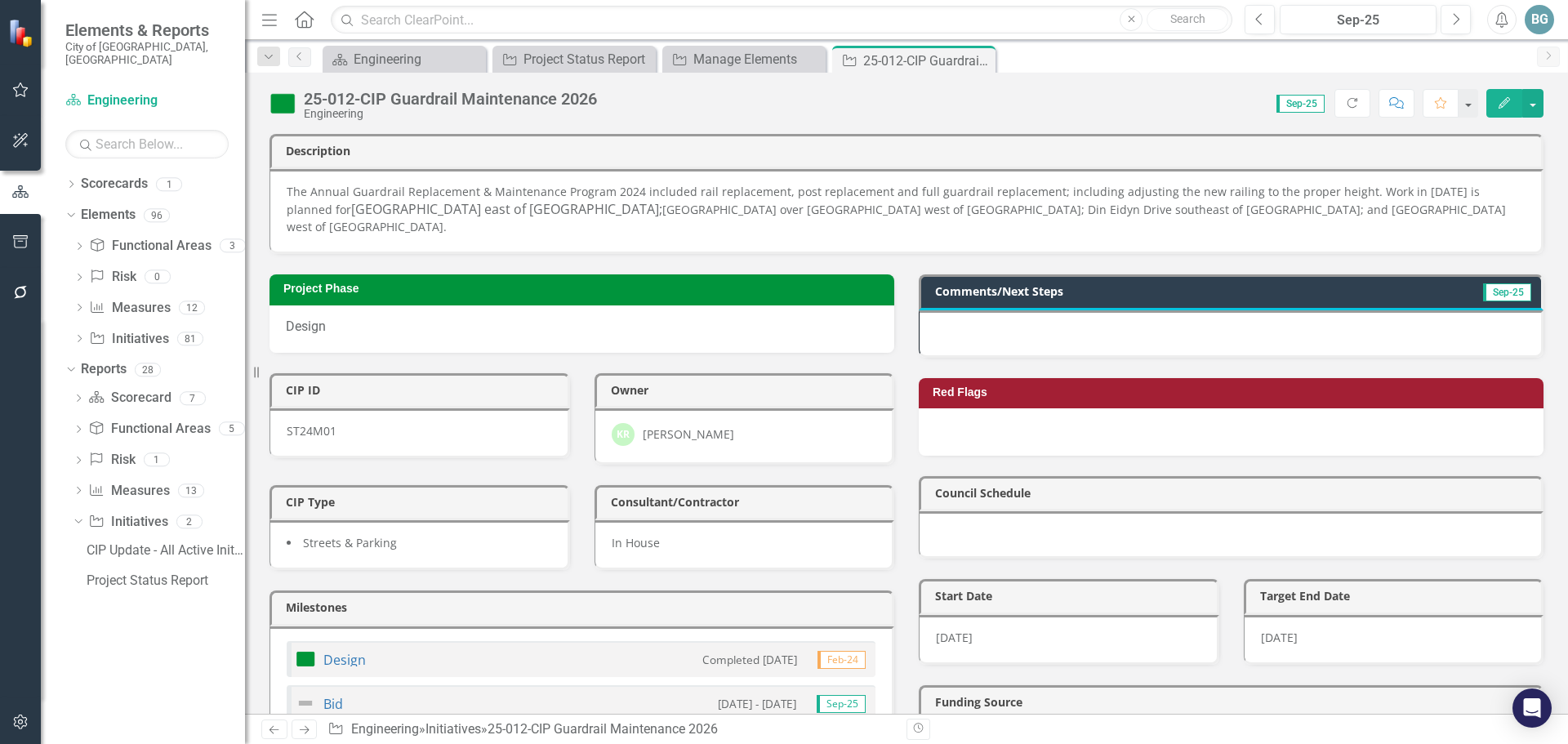
scroll to position [0, 0]
click at [810, 59] on icon "Close" at bounding box center [811, 59] width 16 height 13
click at [0, 0] on icon "Close" at bounding box center [0, 0] width 0 height 0
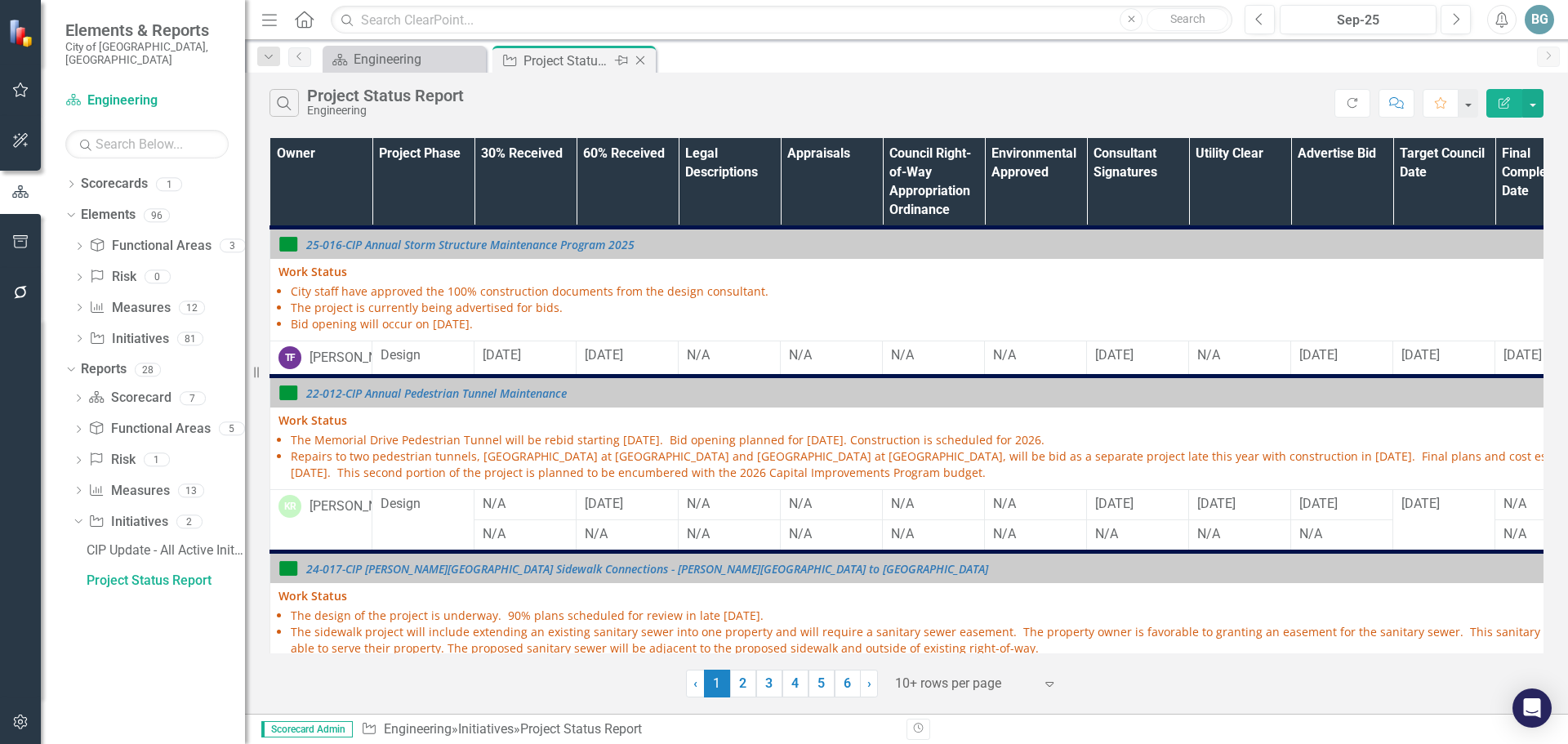
click at [589, 59] on div "Project Status Report" at bounding box center [567, 61] width 87 height 21
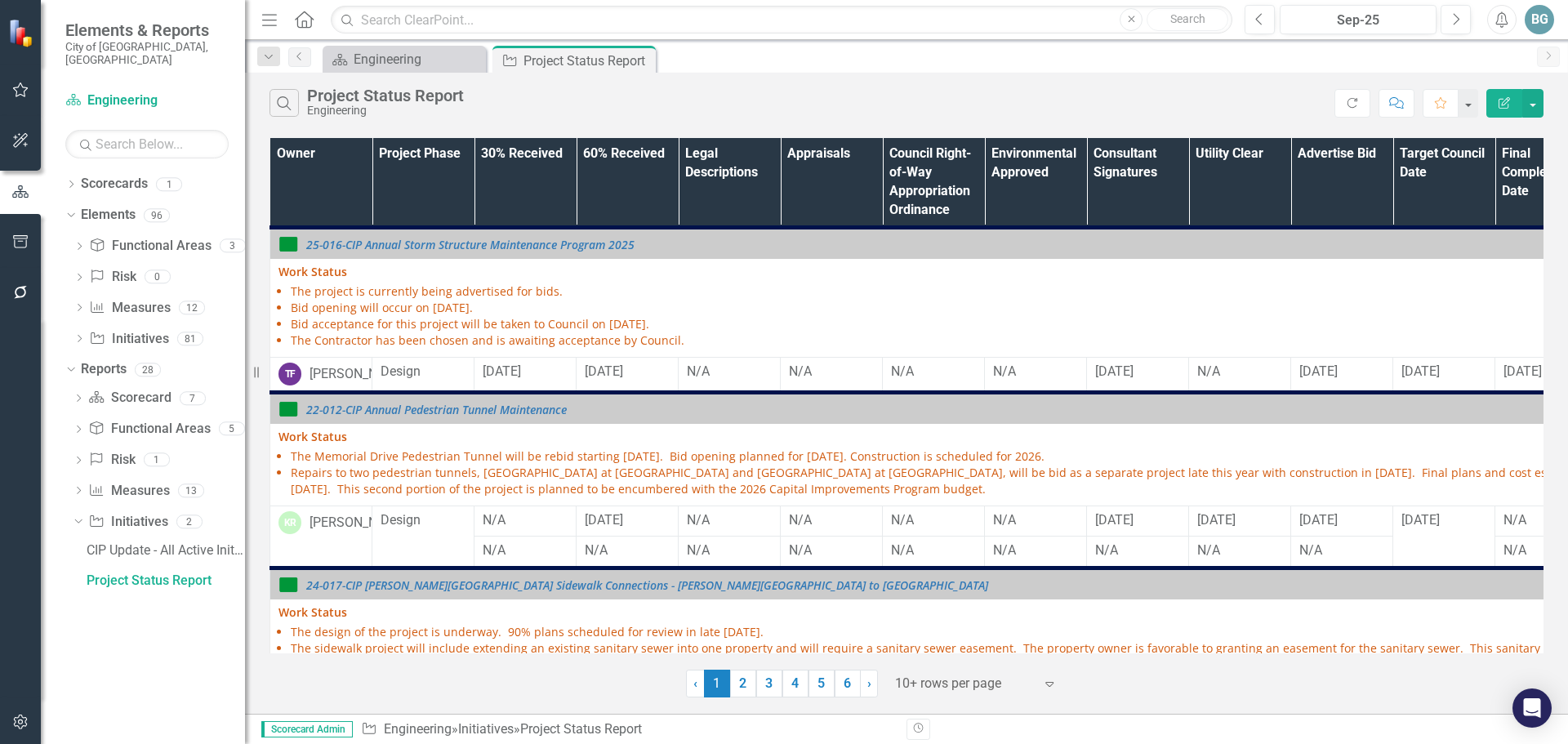
click at [343, 181] on th "Owner" at bounding box center [321, 183] width 102 height 90
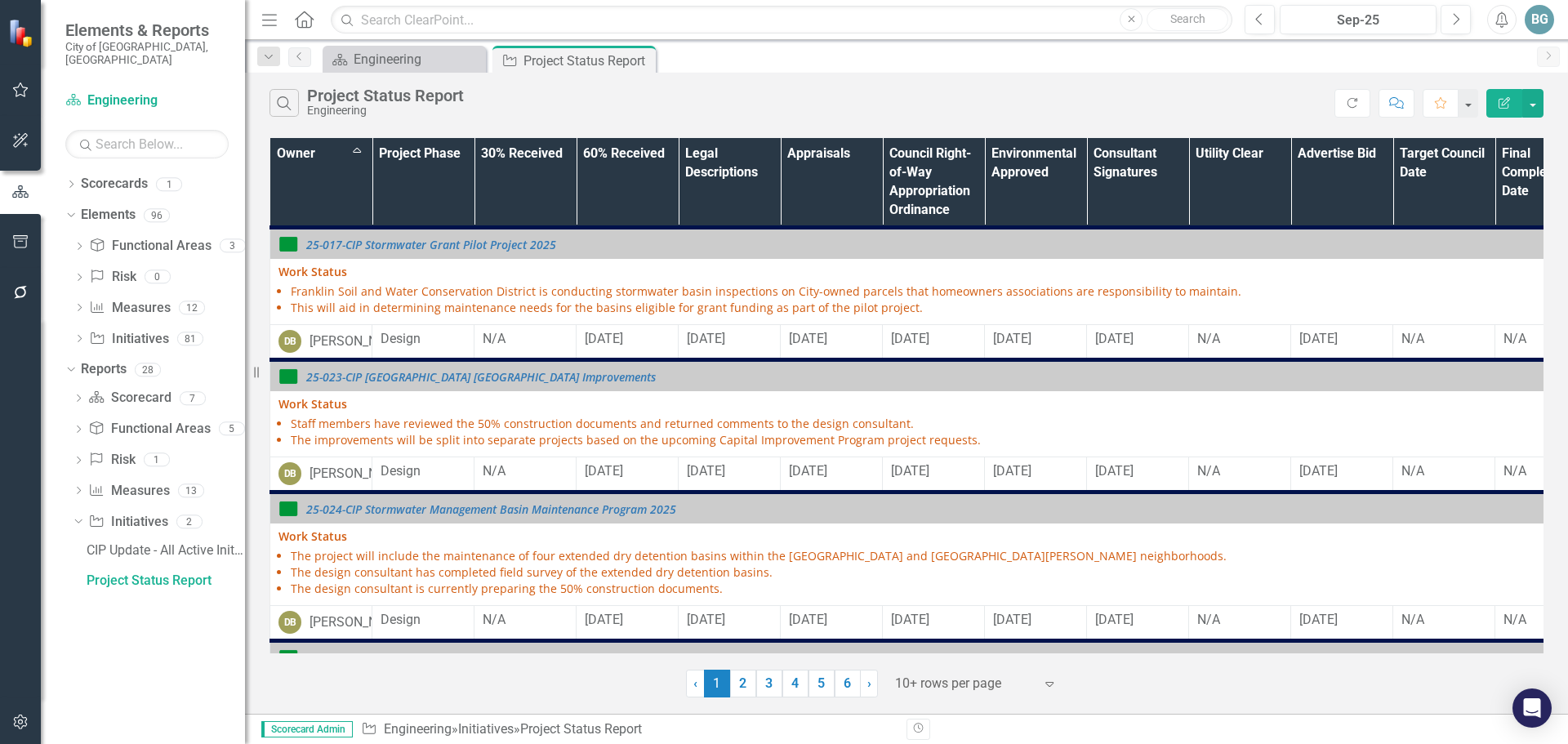
click at [343, 181] on th "Owner Sort Ascending" at bounding box center [321, 183] width 102 height 90
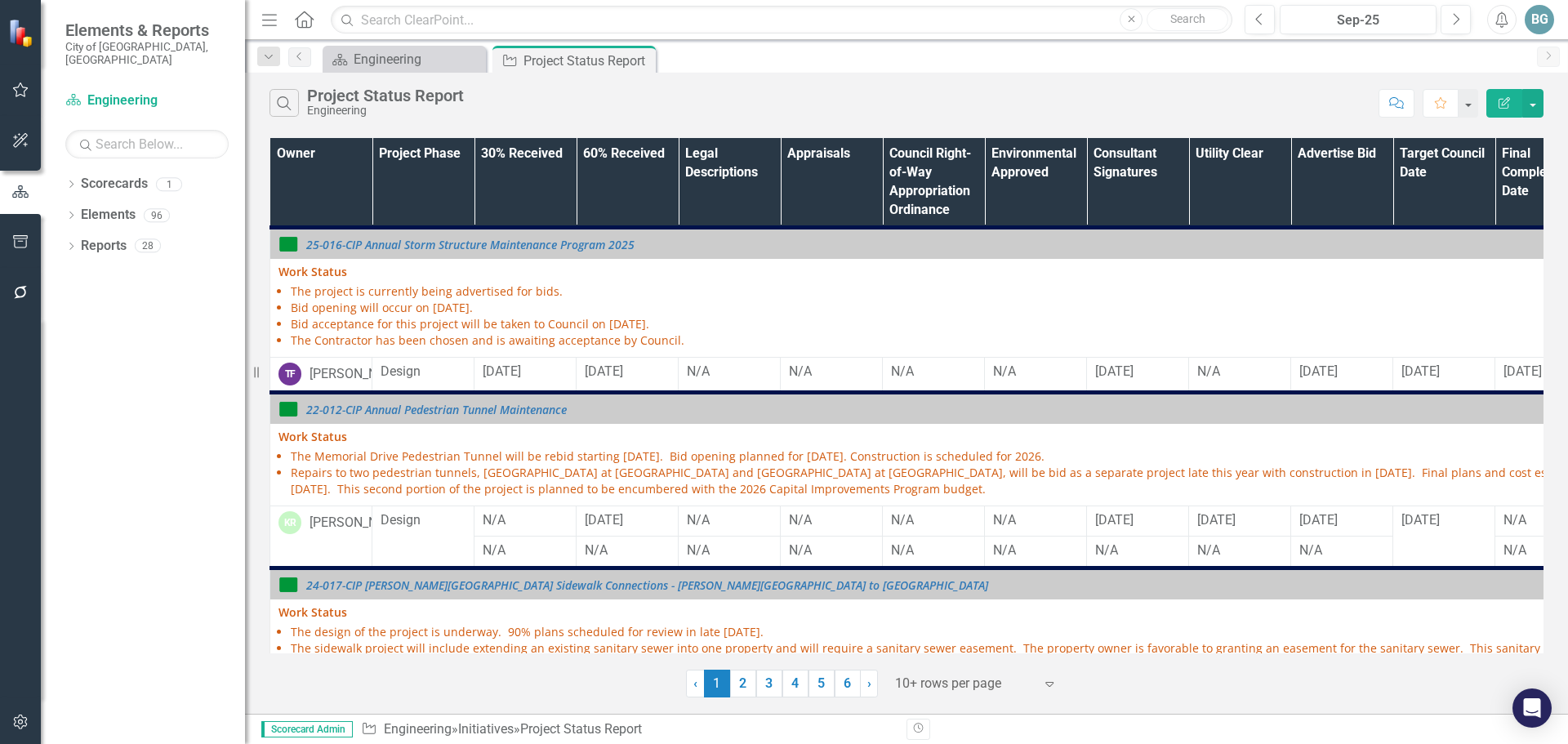
click at [300, 190] on th "Owner" at bounding box center [321, 183] width 102 height 90
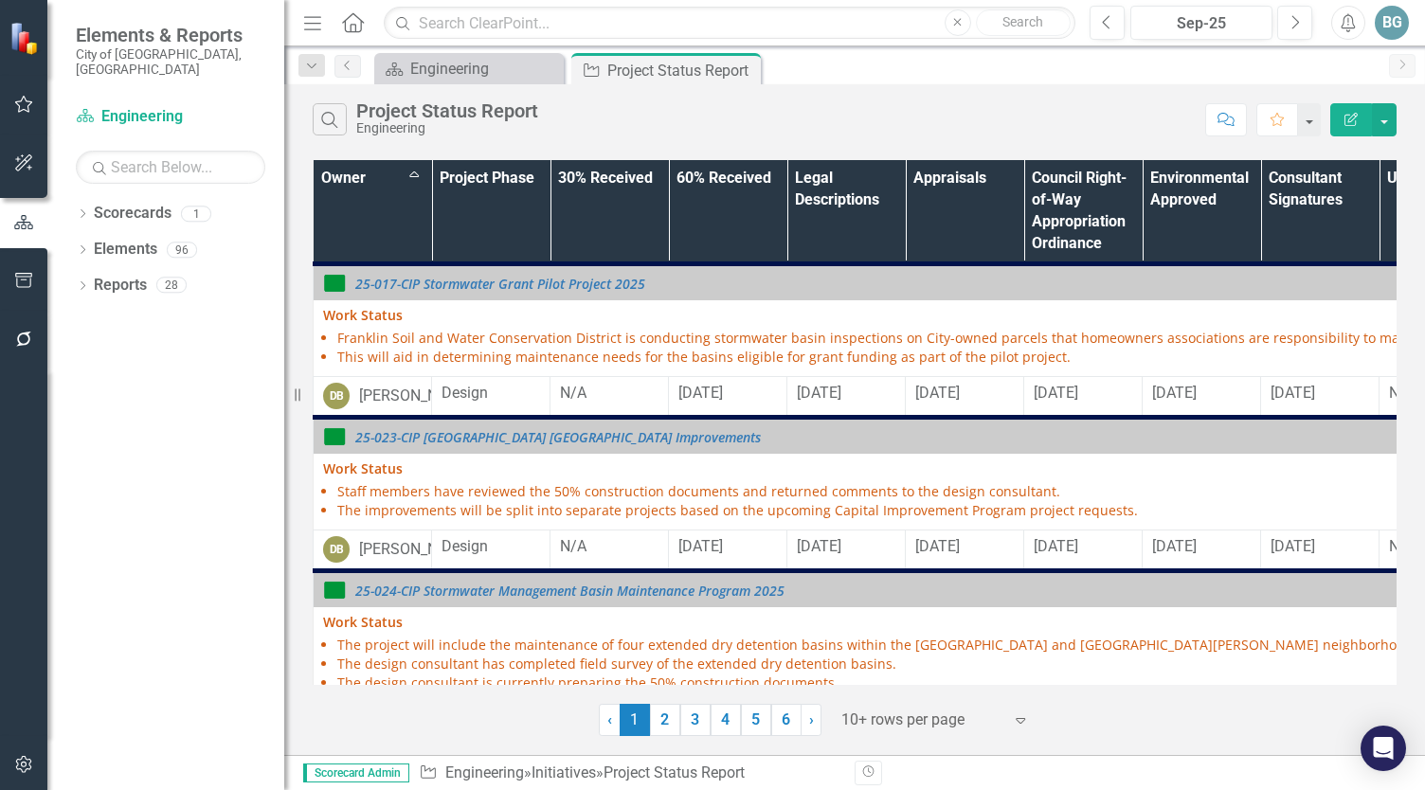
click at [354, 223] on th "Owner Sort Ascending" at bounding box center [373, 212] width 118 height 104
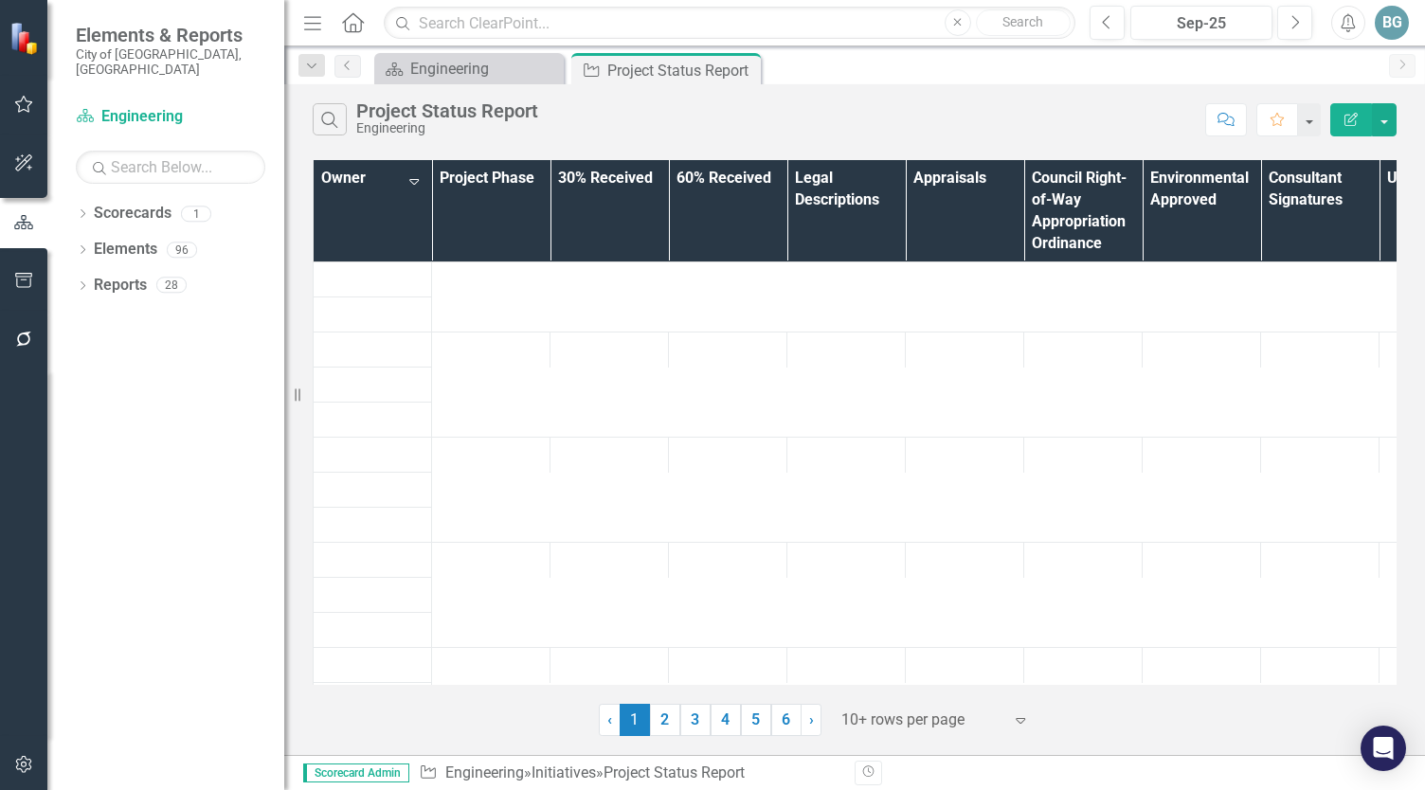
click at [366, 219] on th "Owner Sort Descending" at bounding box center [373, 211] width 118 height 102
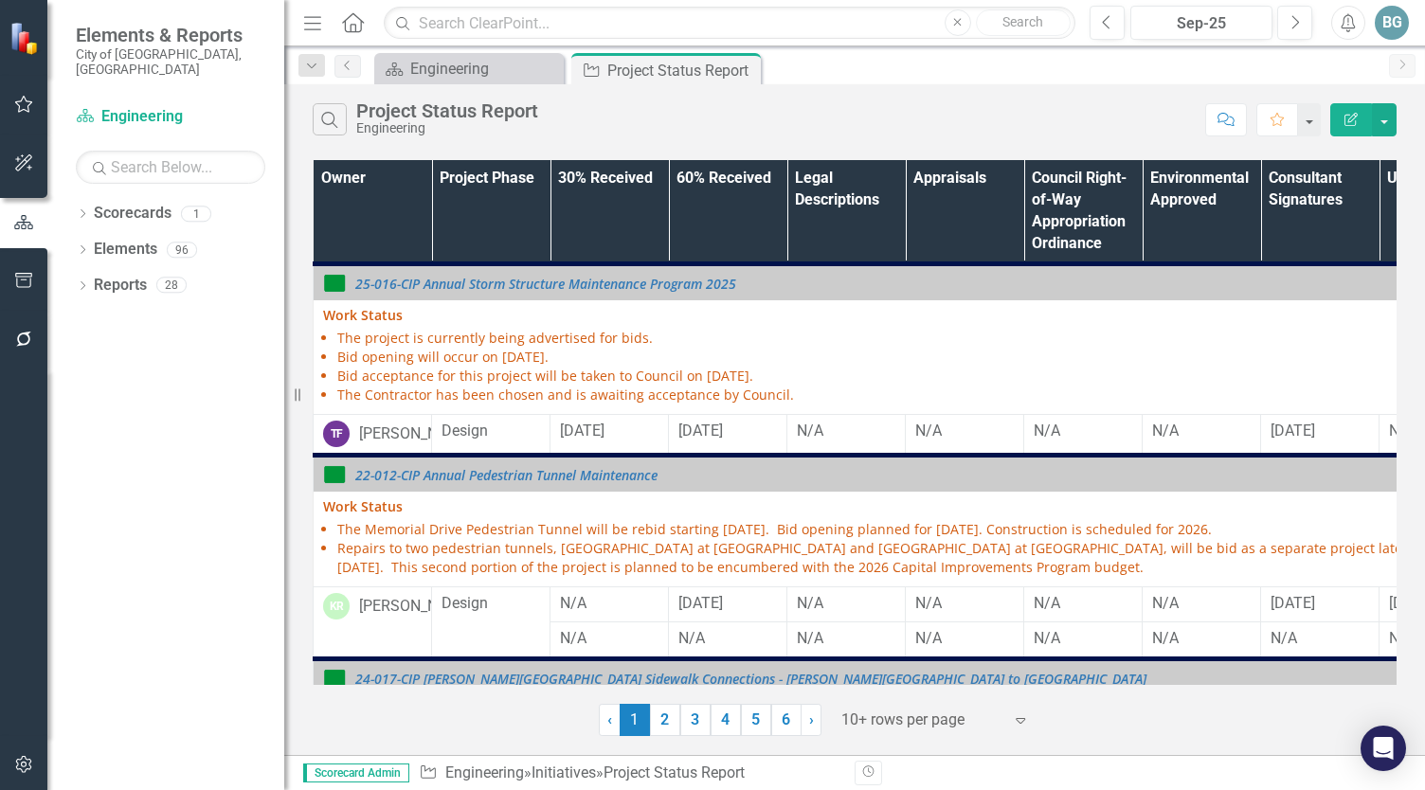
click at [366, 219] on th "Owner" at bounding box center [373, 212] width 118 height 104
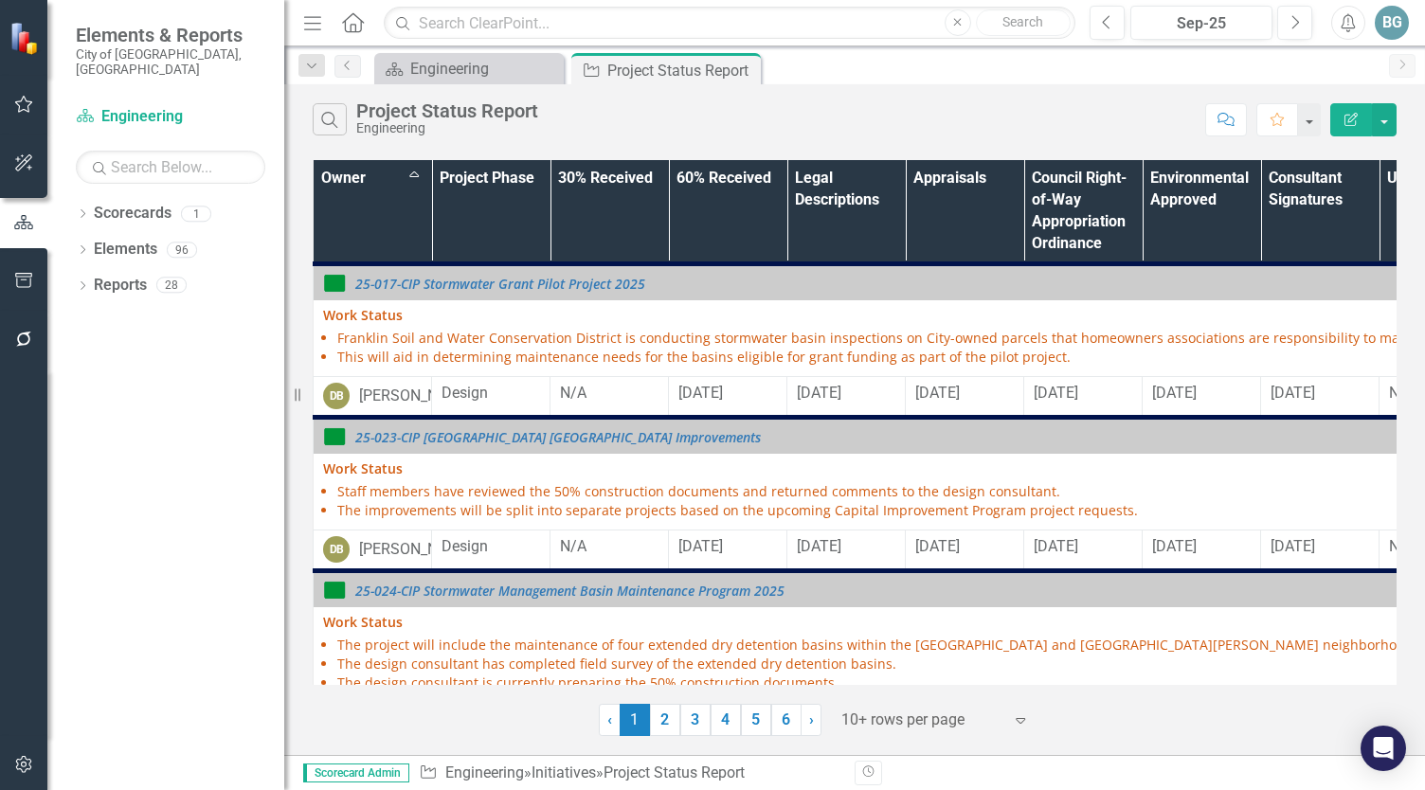
click at [304, 22] on icon "Menu" at bounding box center [312, 22] width 25 height 20
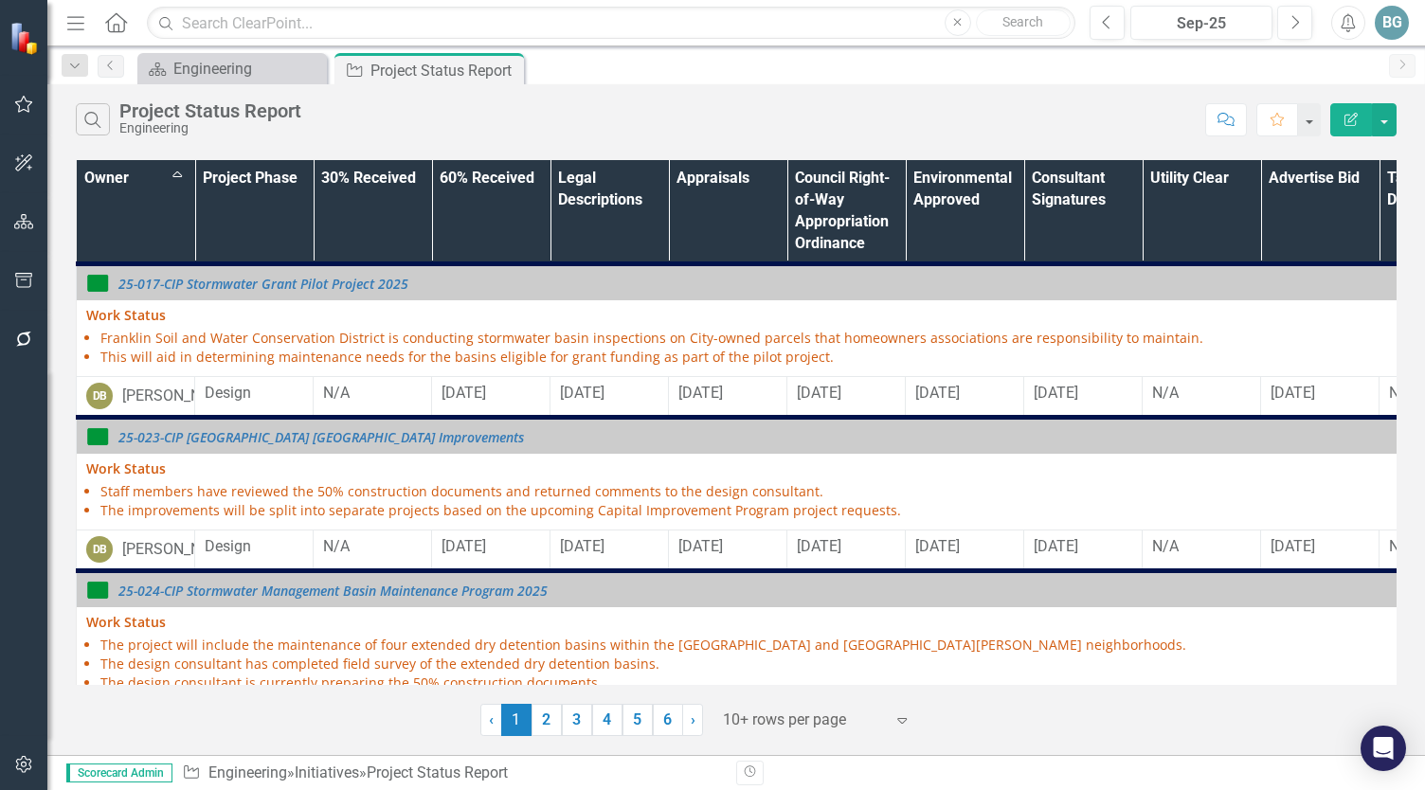
click at [420, 703] on div "‹ Previous 1 (current) 2 3 4 5 6 › Next 10+ rows per page Expand" at bounding box center [736, 713] width 1321 height 46
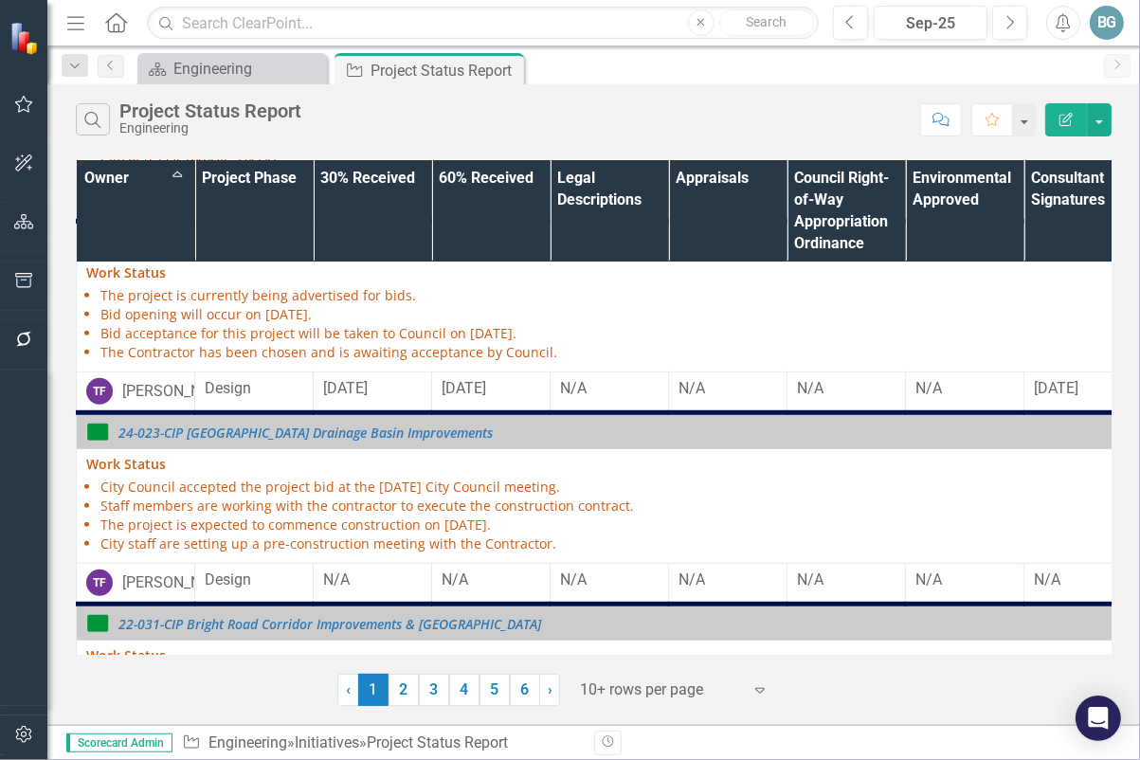
scroll to position [869, 0]
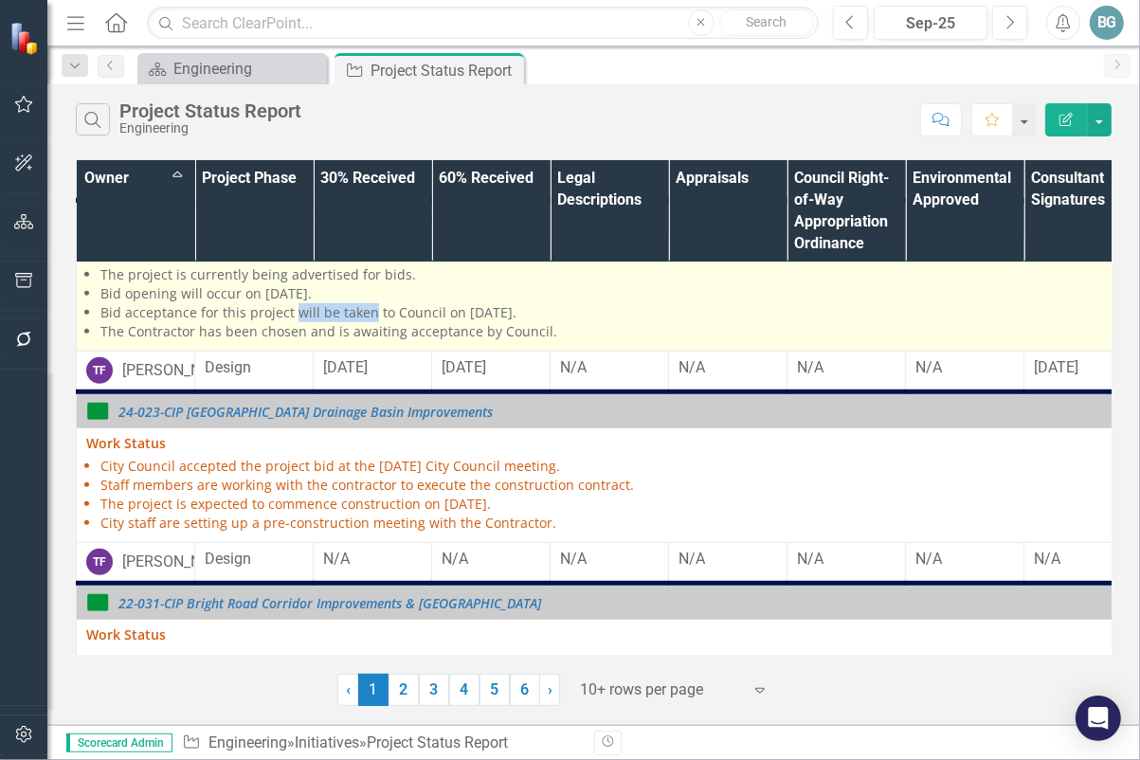
drag, startPoint x: 291, startPoint y: 373, endPoint x: 369, endPoint y: 372, distance: 77.7
click at [369, 322] on li "Bid acceptance for this project will be taken to Council on September 22, 2025." at bounding box center [912, 312] width 1624 height 19
click at [418, 322] on li "Bid acceptance for this project will be taken to Council on September 22, 2025." at bounding box center [912, 312] width 1624 height 19
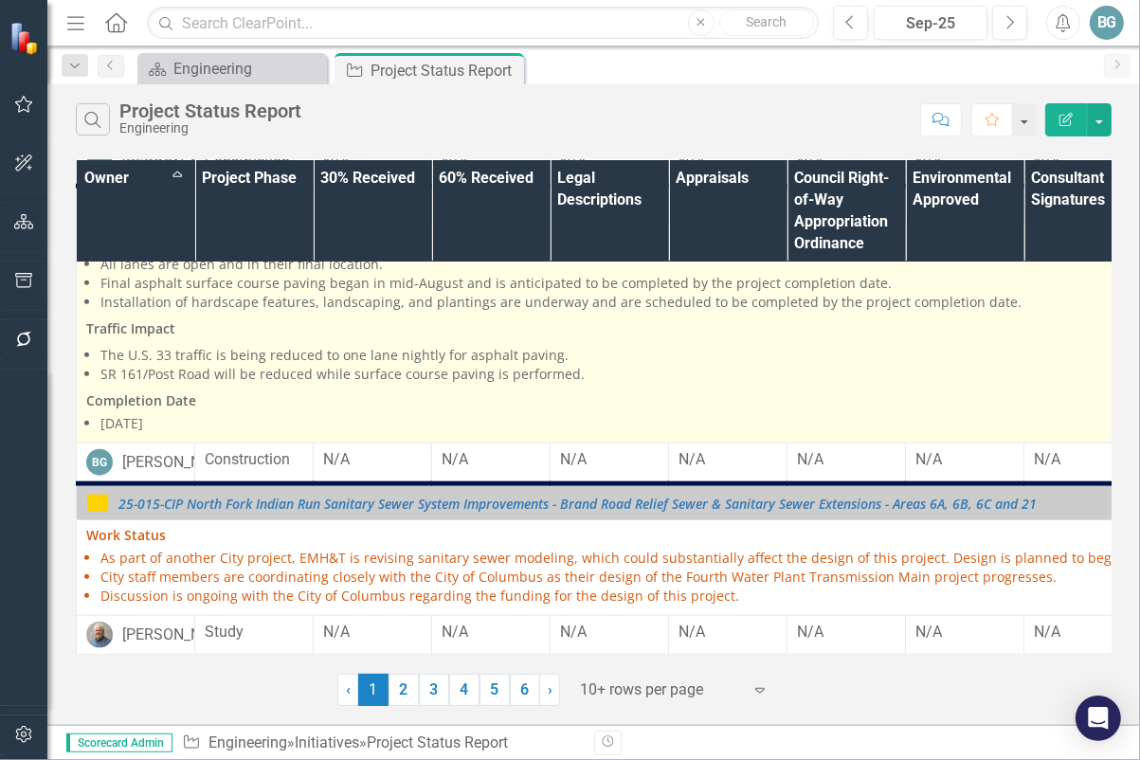
scroll to position [1738, 0]
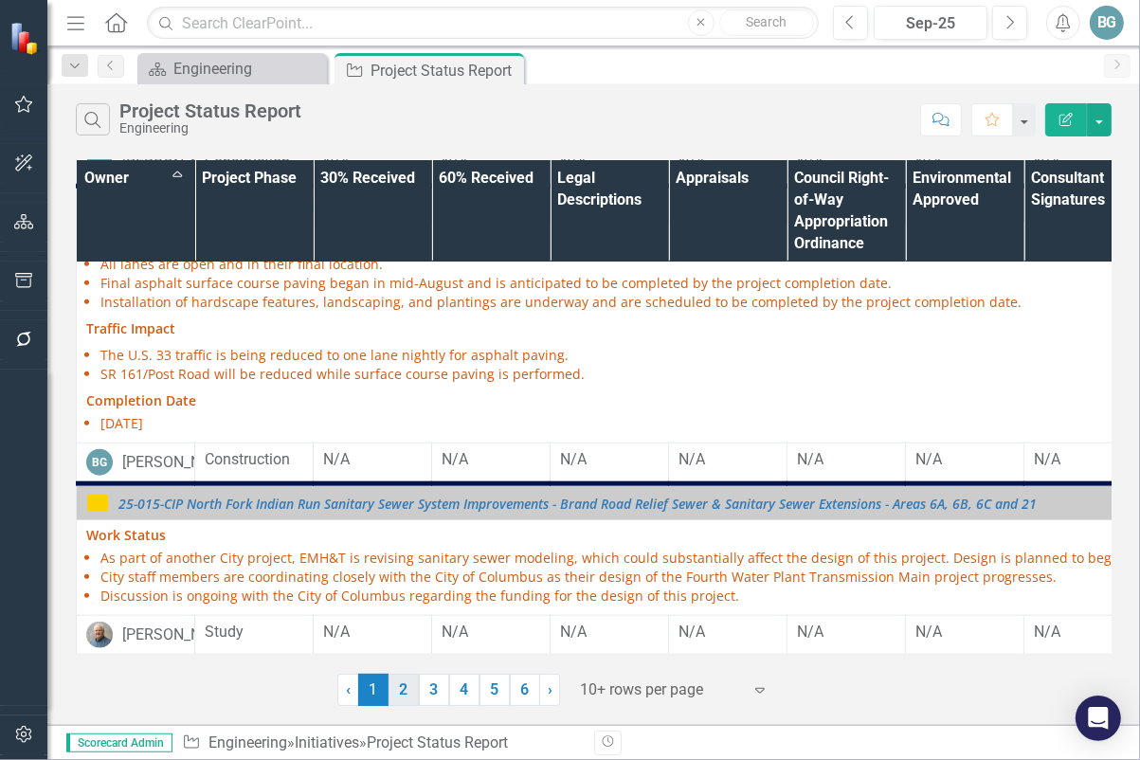
click at [404, 694] on link "2" at bounding box center [404, 690] width 30 height 32
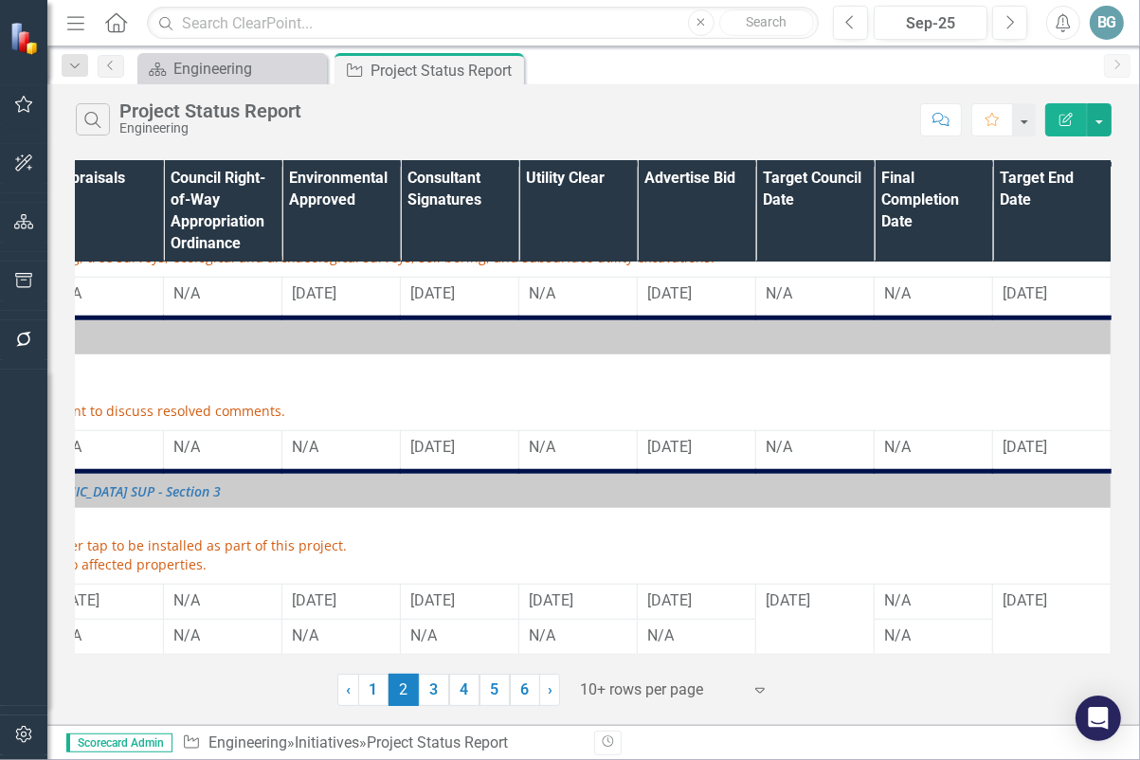
scroll to position [1277, 0]
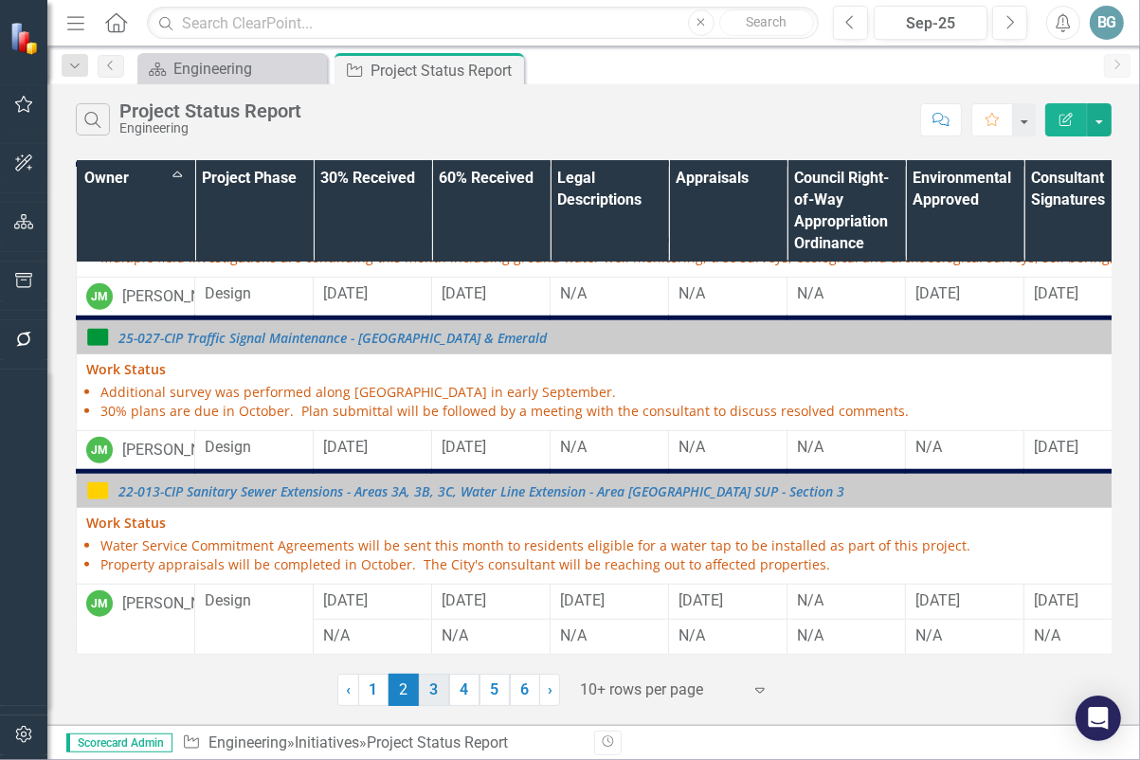
click at [428, 691] on link "3" at bounding box center [434, 690] width 30 height 32
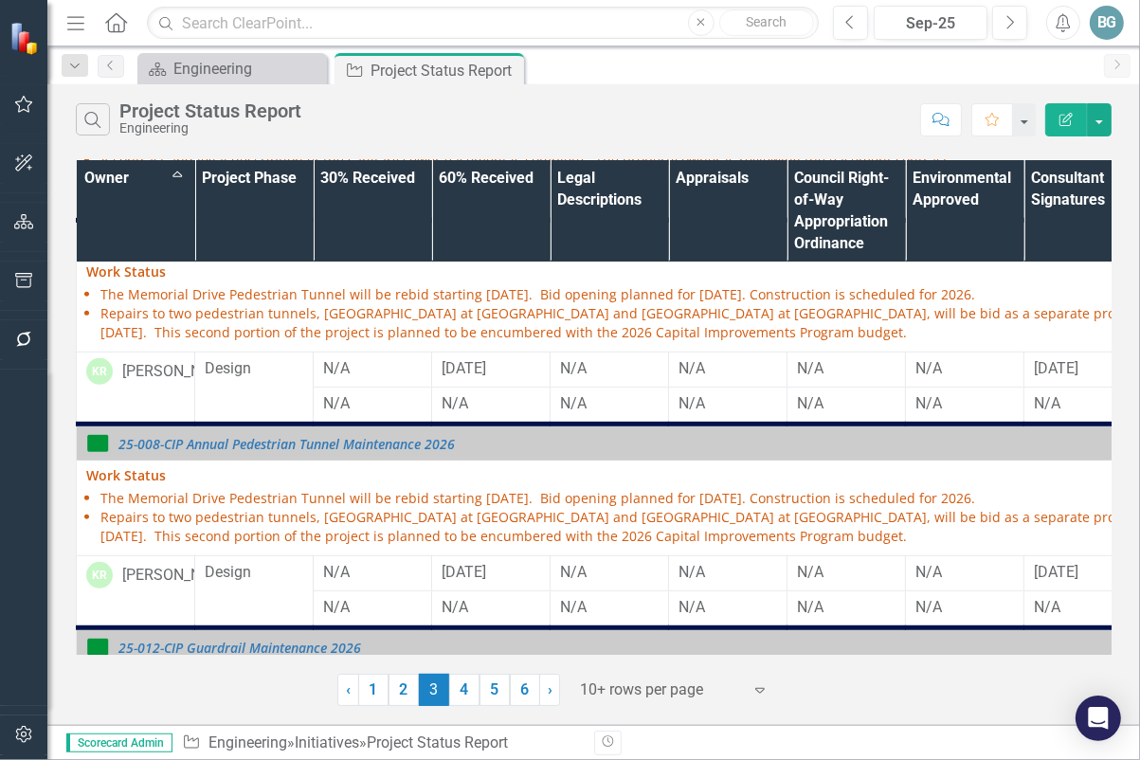
scroll to position [745, 0]
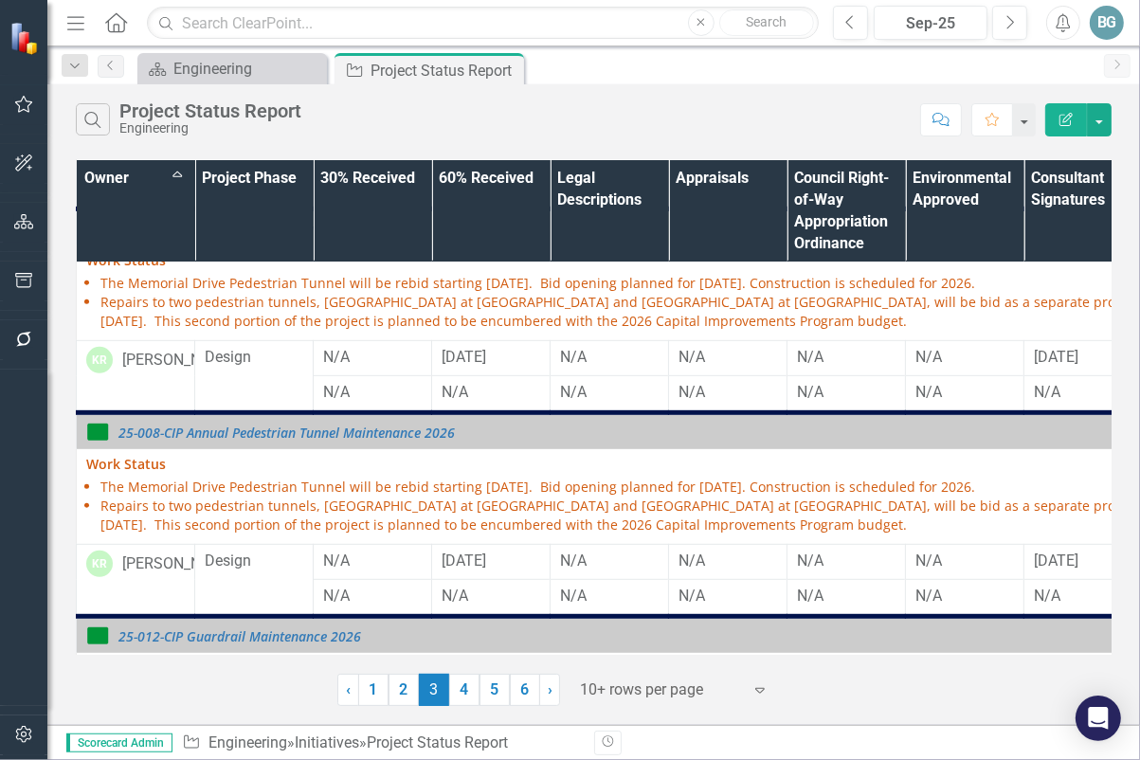
click at [447, 236] on link "22-012-CIP Annual Pedestrian Tunnel Maintenance" at bounding box center [921, 229] width 1606 height 14
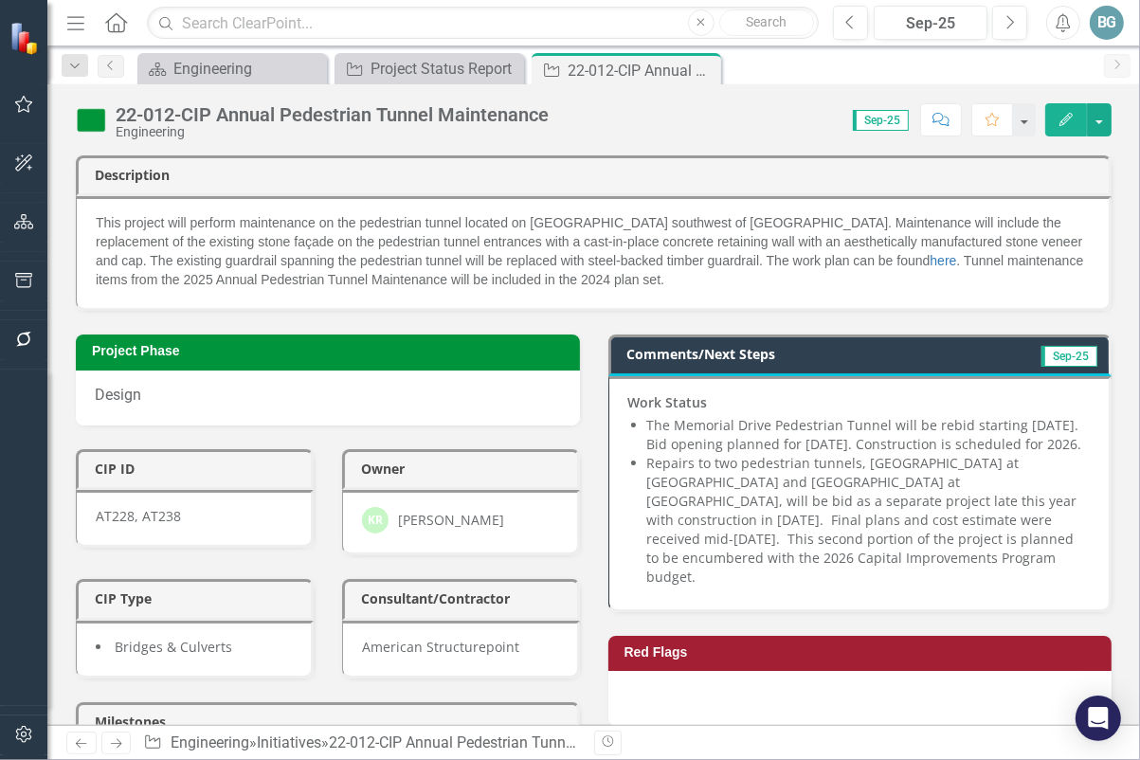
click at [535, 118] on div "22-012-CIP Annual Pedestrian Tunnel Maintenance" at bounding box center [332, 114] width 433 height 21
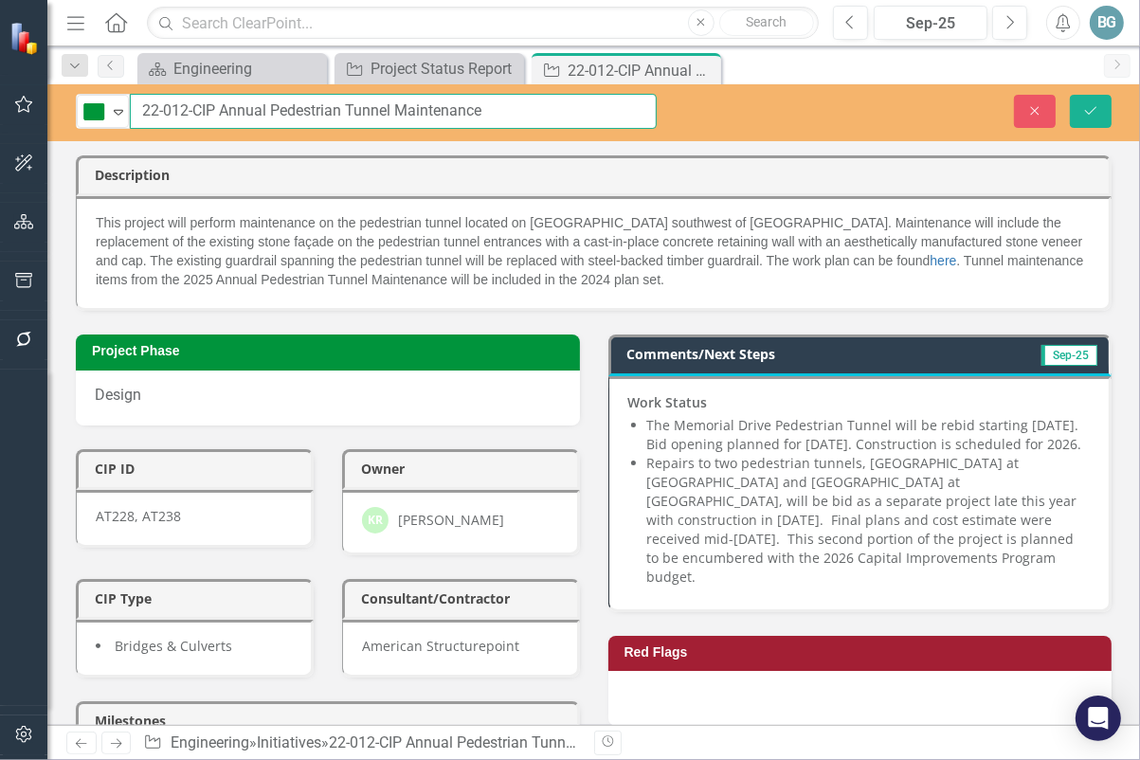
click at [562, 111] on input "22-012-CIP Annual Pedestrian Tunnel Maintenance" at bounding box center [393, 111] width 527 height 35
type input "22-012-CIP Annual Pedestrian Tunnel Maintenance 2025"
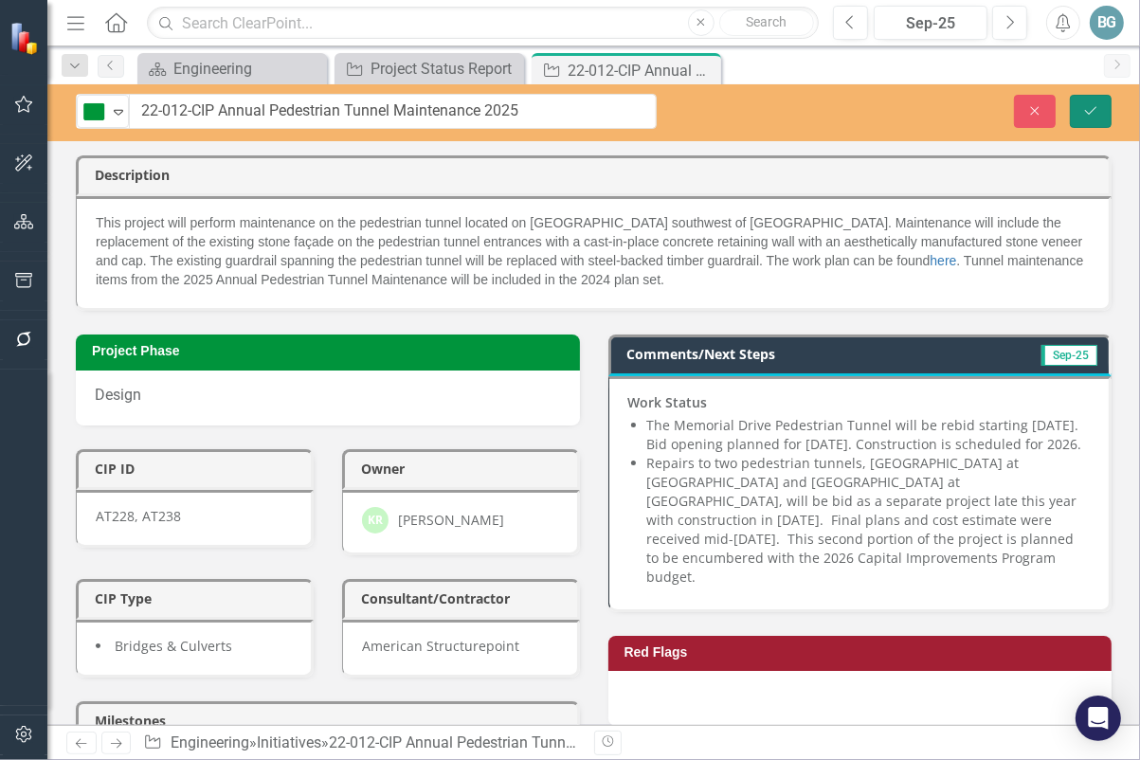
click at [1091, 106] on icon "Save" at bounding box center [1090, 110] width 17 height 13
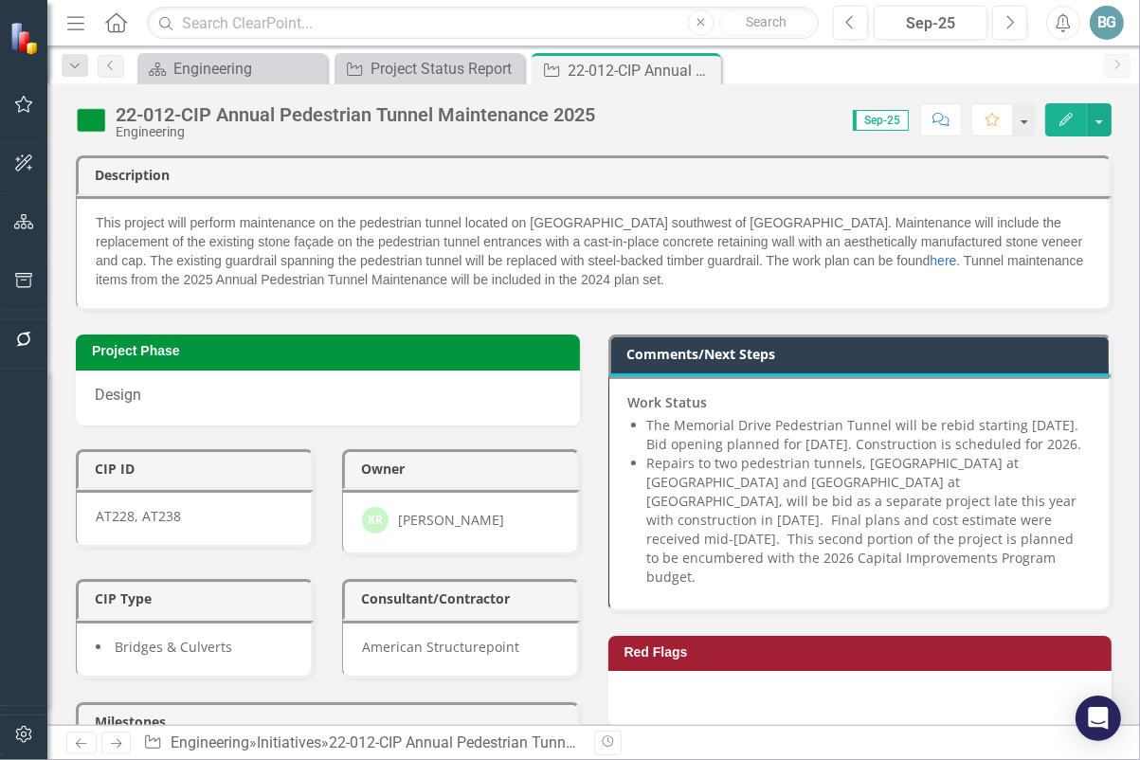
click at [276, 116] on div "22-012-CIP Annual Pedestrian Tunnel Maintenance 2025" at bounding box center [356, 114] width 480 height 21
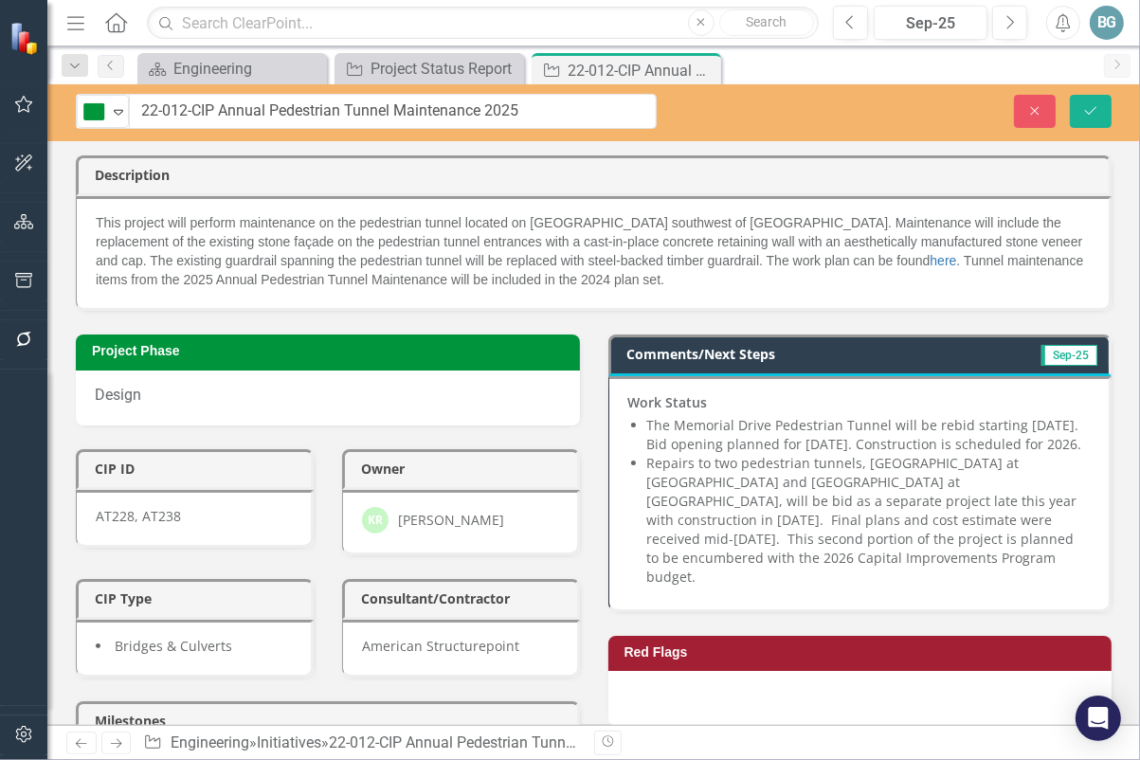
click at [272, 112] on input "22-012-CIP Annual Pedestrian Tunnel Maintenance 2025" at bounding box center [393, 111] width 528 height 35
type input "22-012-CIP Pedestrian Tunnel Maintenance 2025"
click at [1103, 108] on button "Save" at bounding box center [1091, 111] width 42 height 33
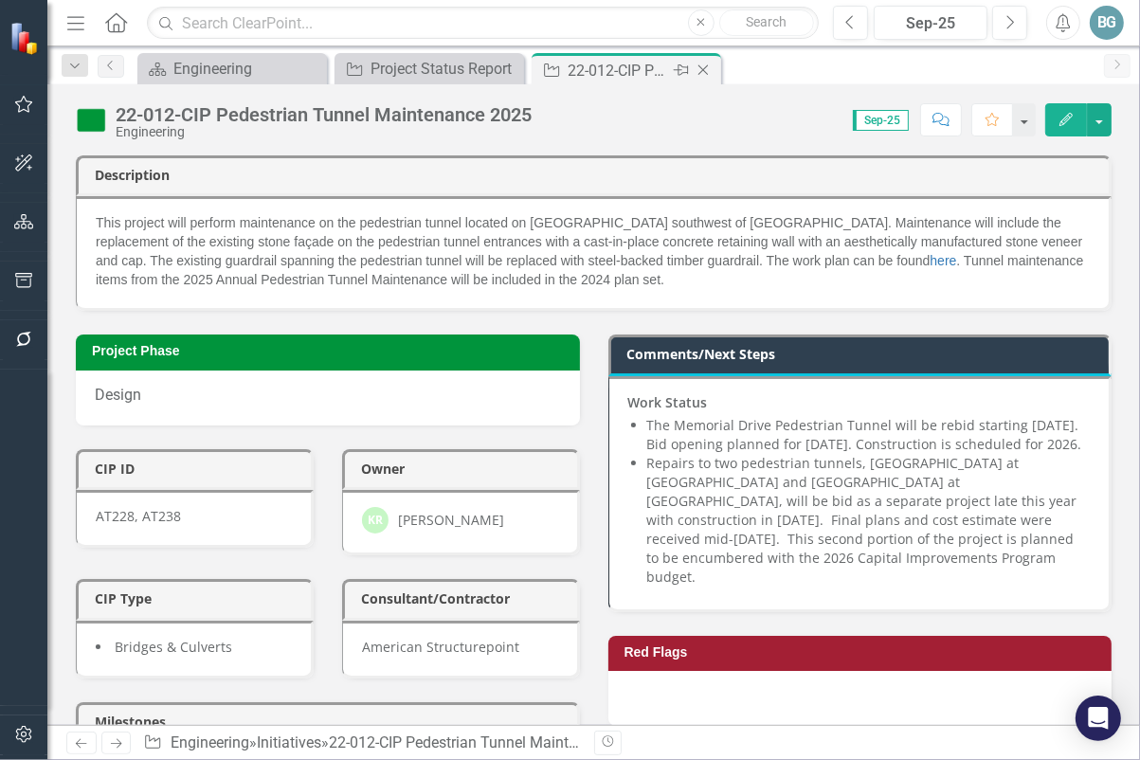
click at [704, 66] on icon "Close" at bounding box center [703, 70] width 19 height 15
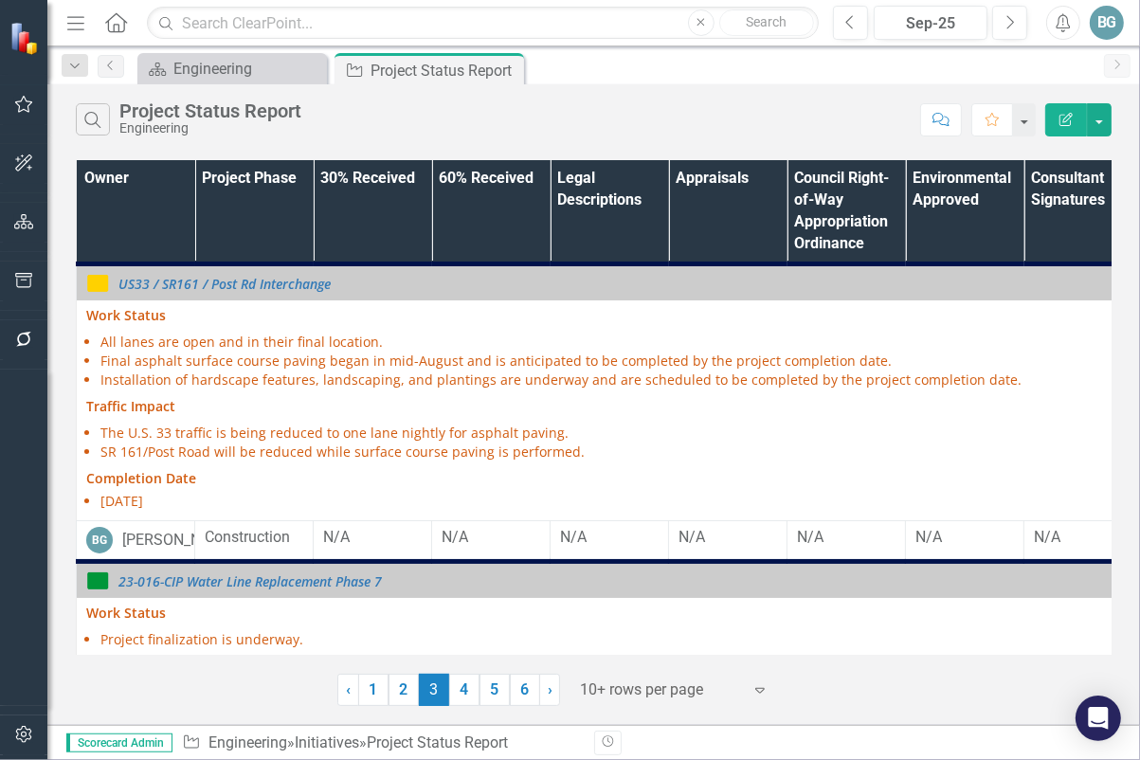
click at [153, 230] on th "Owner" at bounding box center [136, 212] width 118 height 104
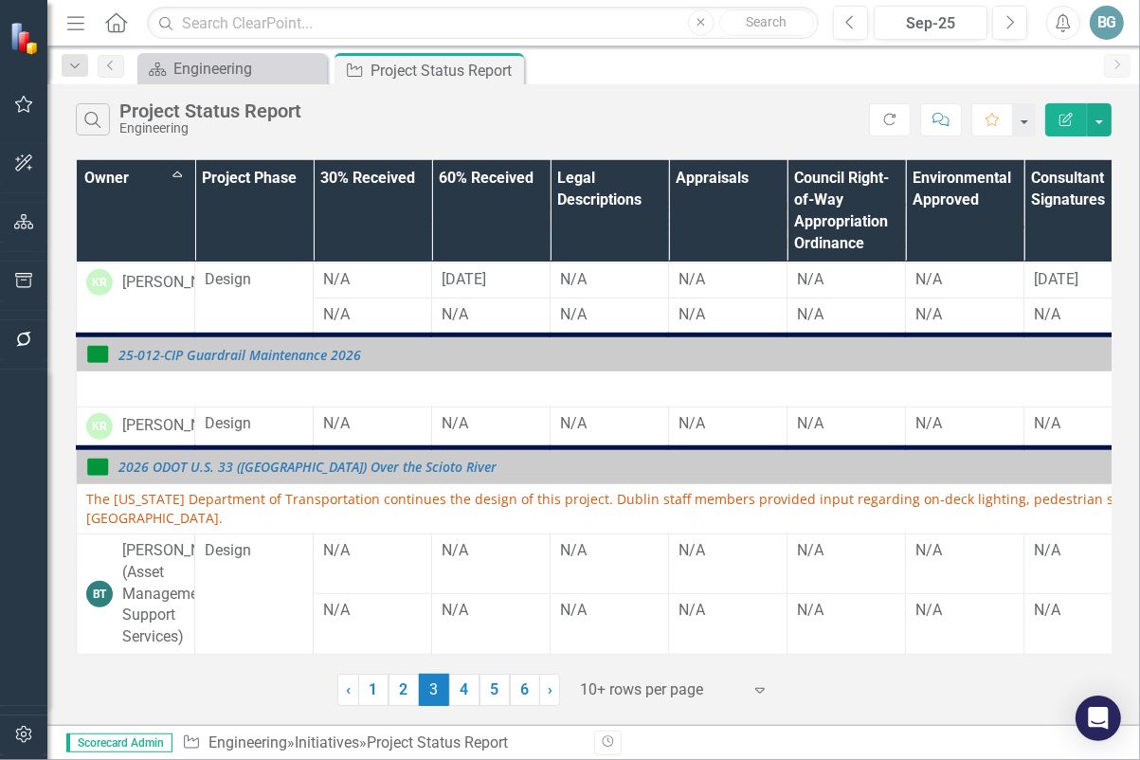
scroll to position [1118, 0]
click at [468, 683] on link "4" at bounding box center [464, 690] width 30 height 32
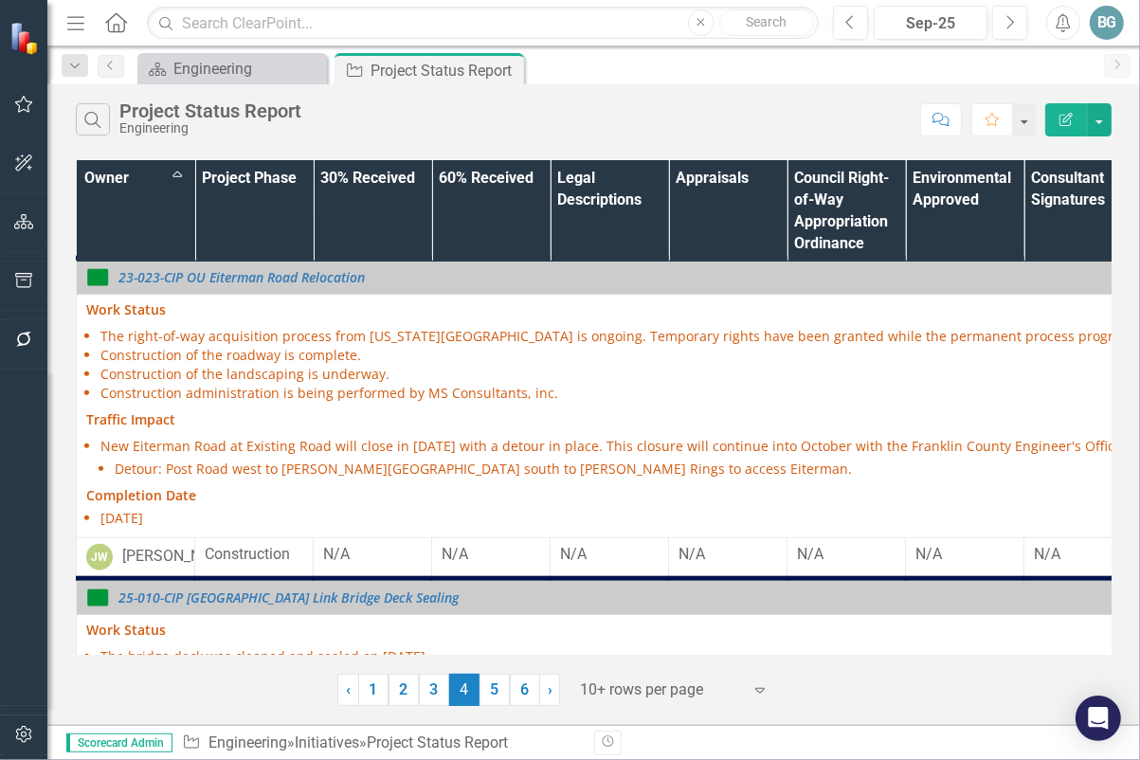
scroll to position [1409, 0]
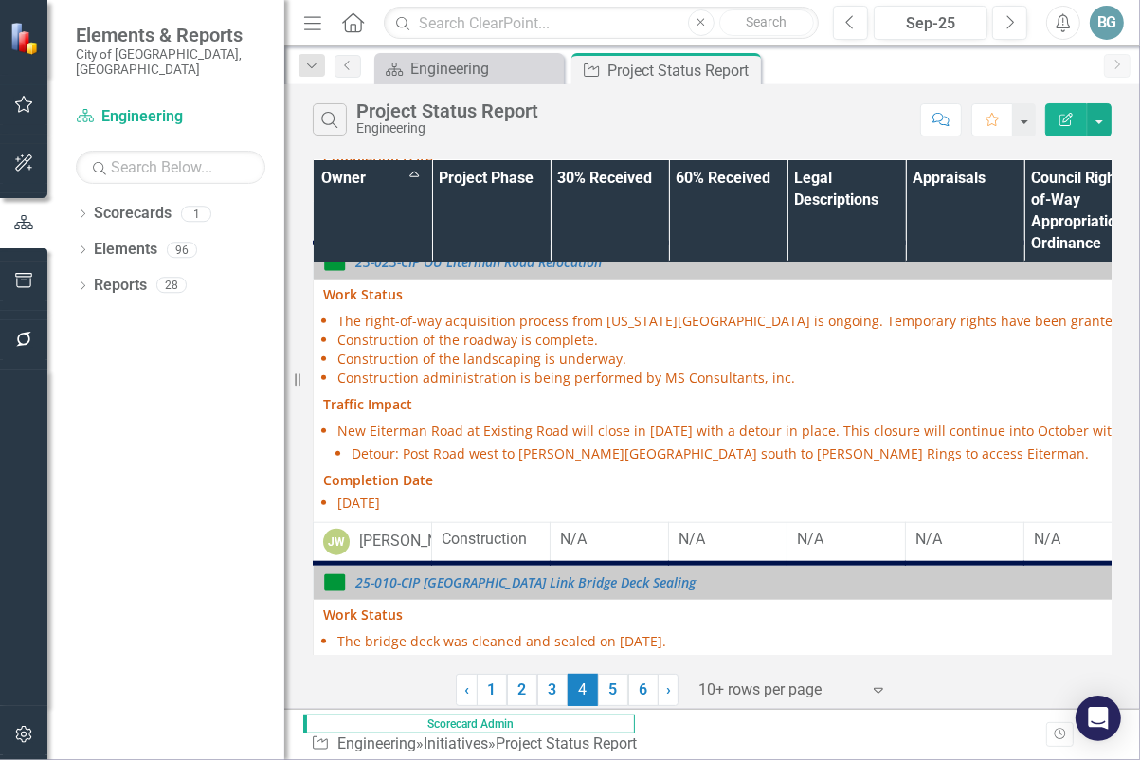
click at [318, 24] on icon "Menu" at bounding box center [312, 22] width 25 height 20
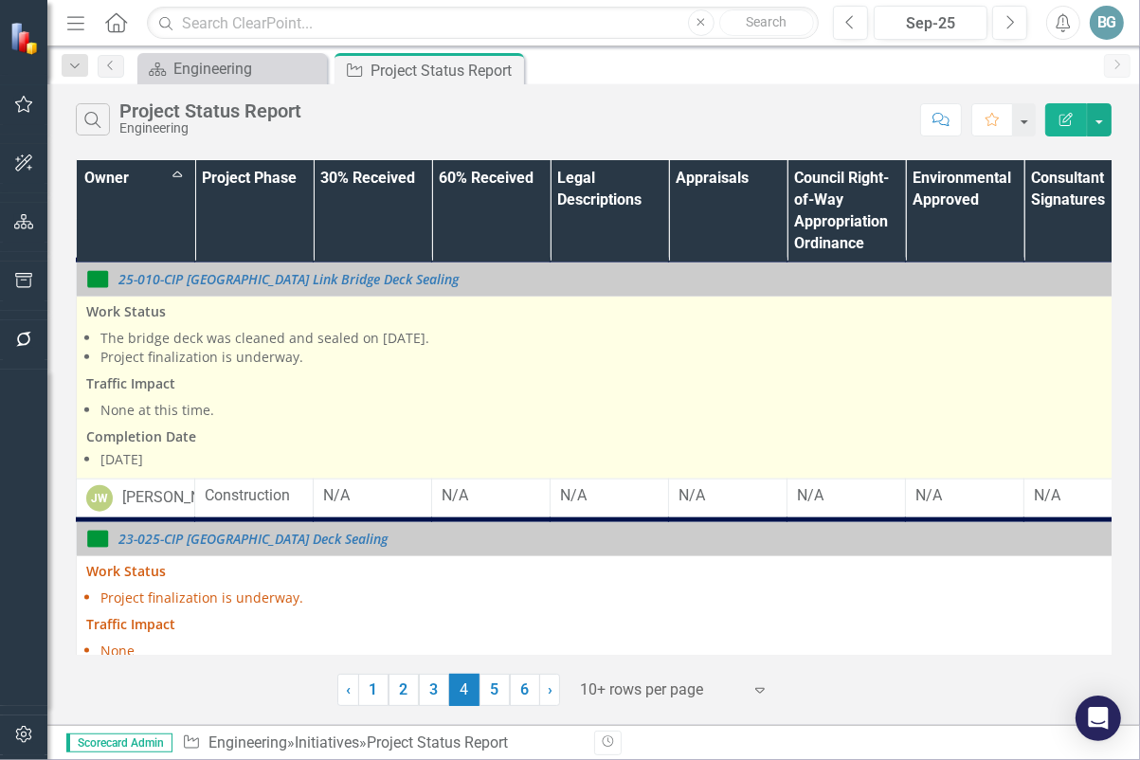
scroll to position [1925, 0]
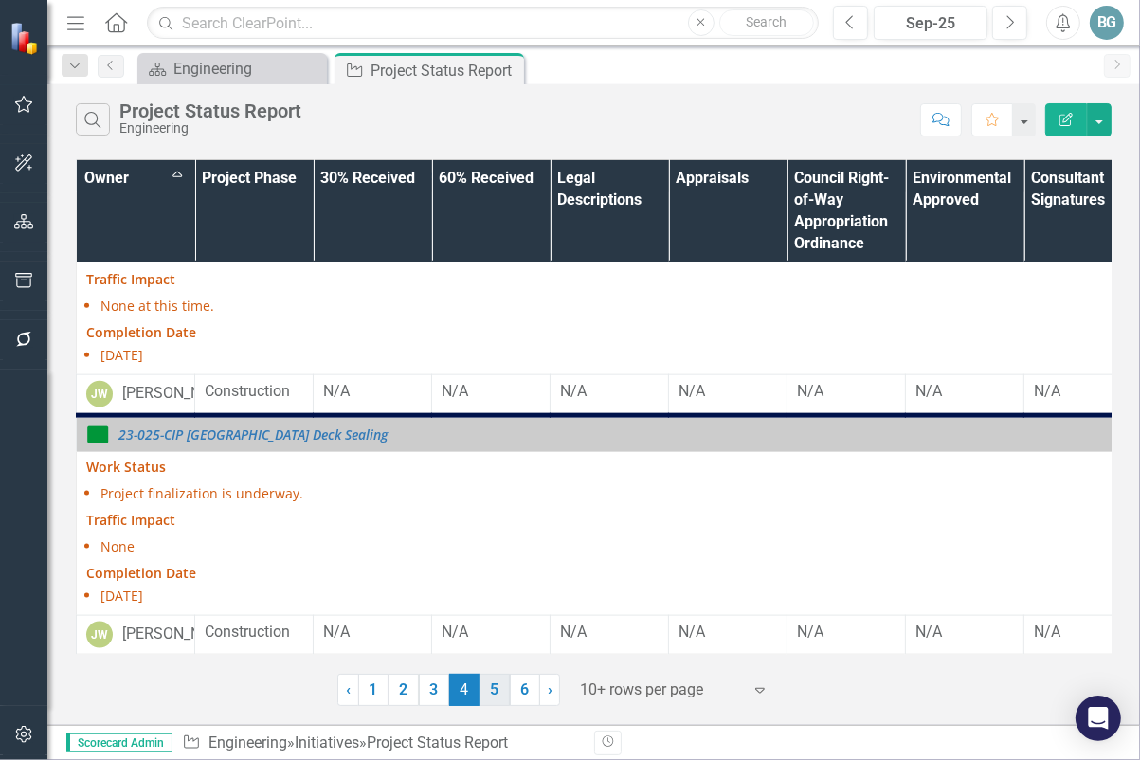
click at [495, 694] on link "5" at bounding box center [495, 690] width 30 height 32
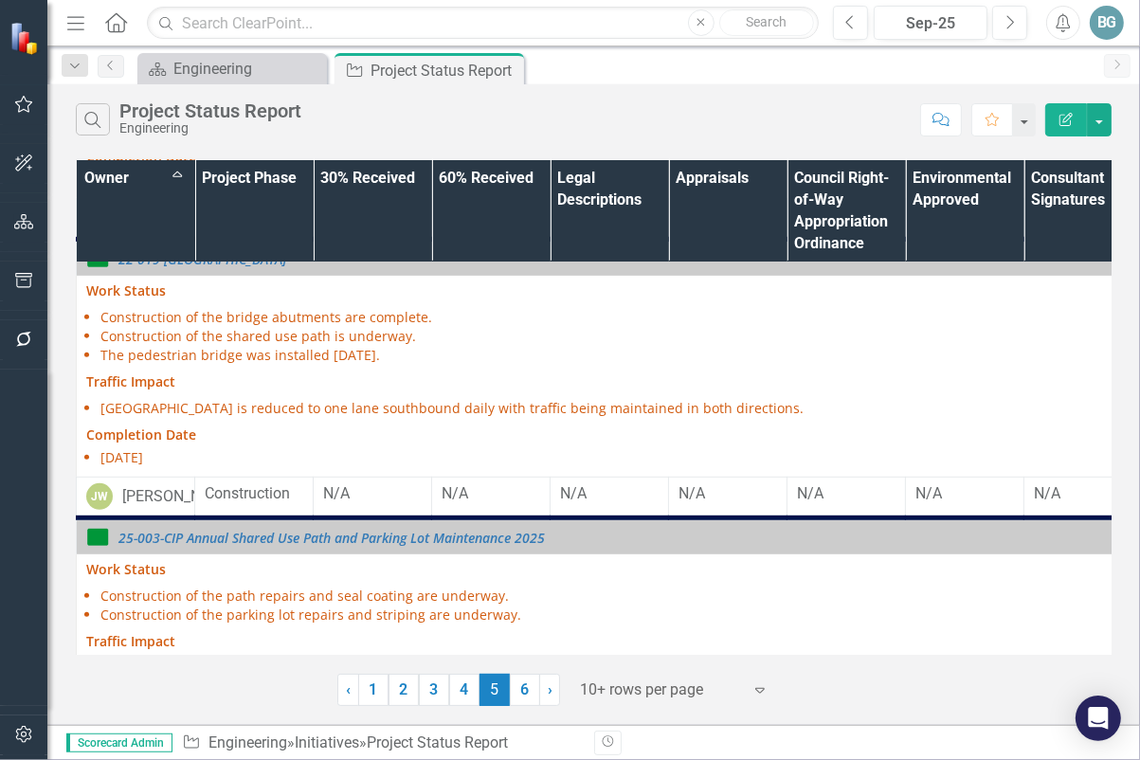
scroll to position [811, 0]
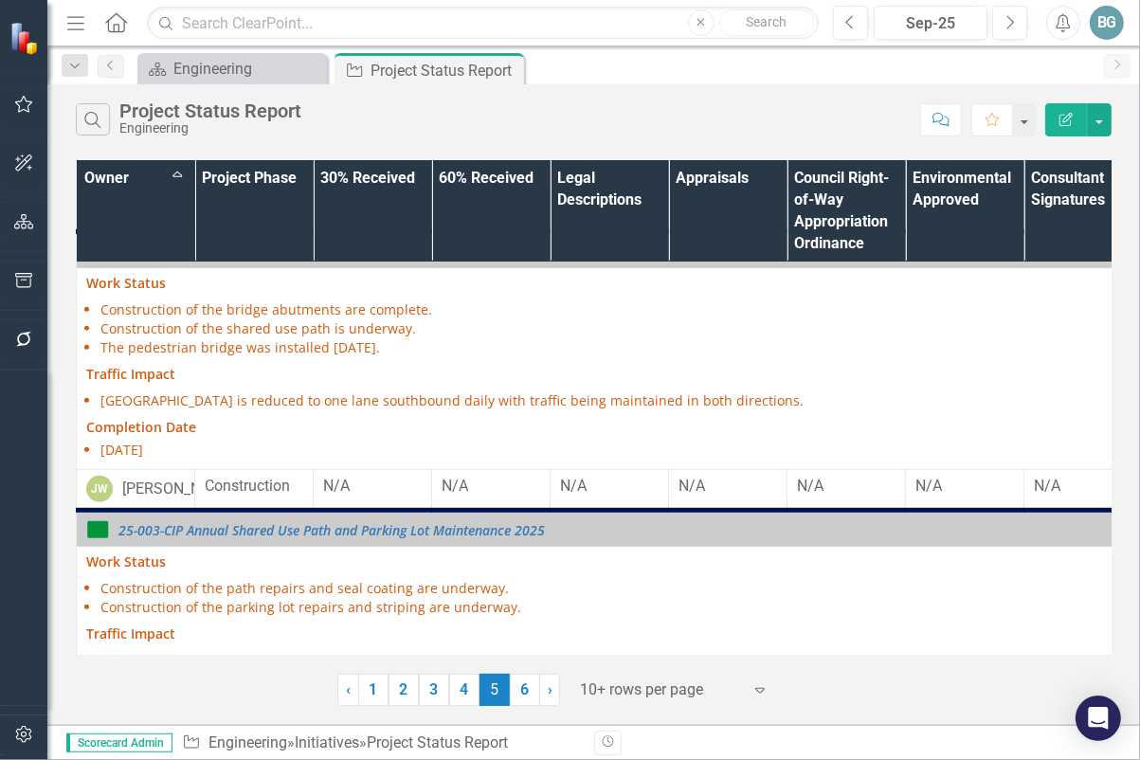
click at [582, 129] on div "Search Project Status Report Engineering" at bounding box center [493, 119] width 835 height 32
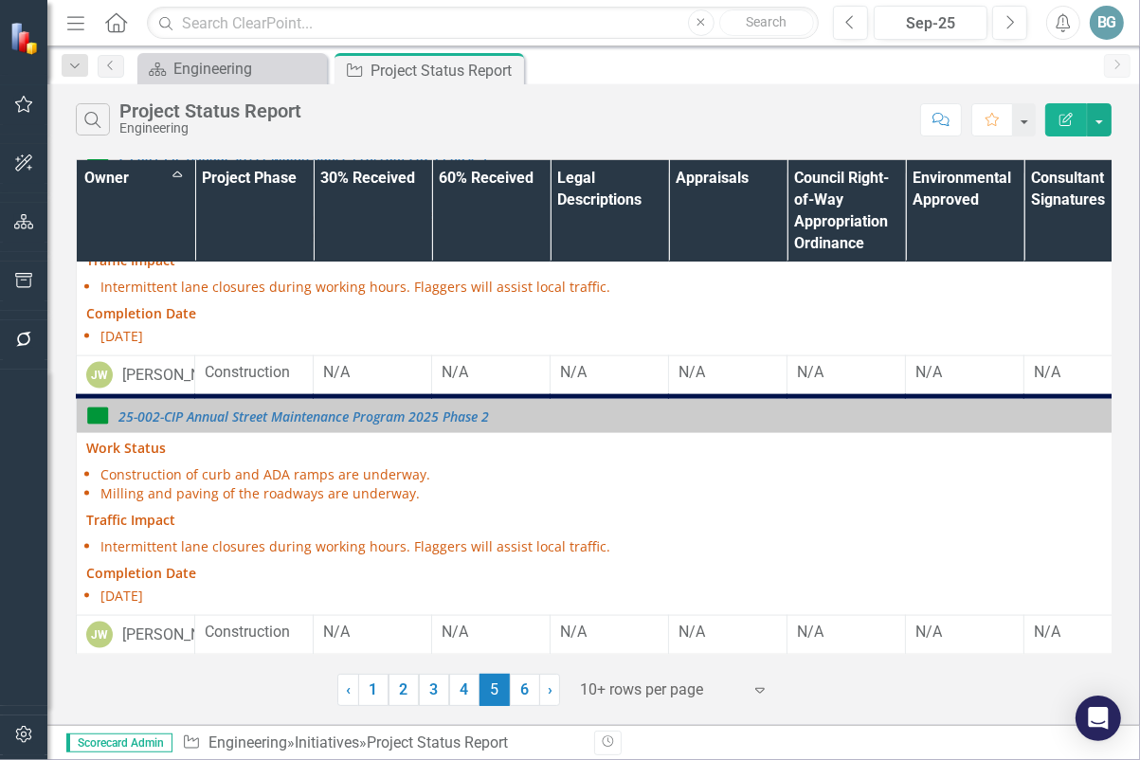
scroll to position [2155, 0]
drag, startPoint x: 521, startPoint y: 690, endPoint x: 521, endPoint y: 589, distance: 101.4
click at [521, 690] on link "6" at bounding box center [525, 690] width 30 height 32
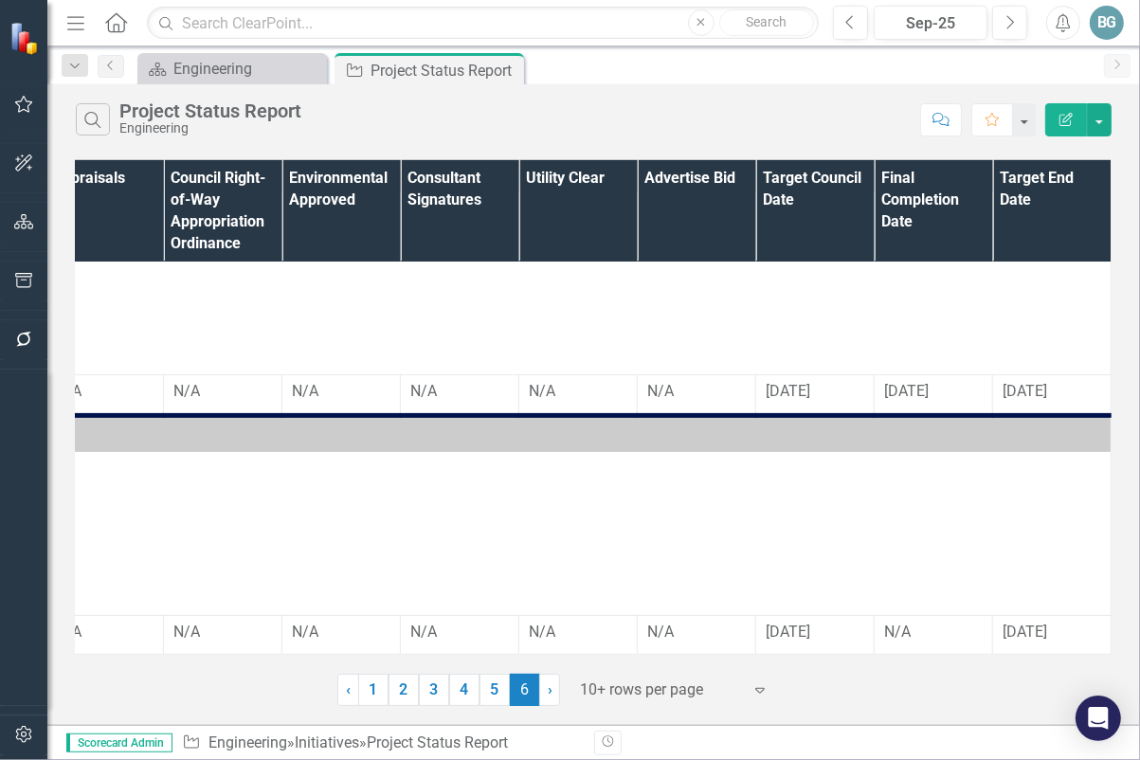
scroll to position [467, 0]
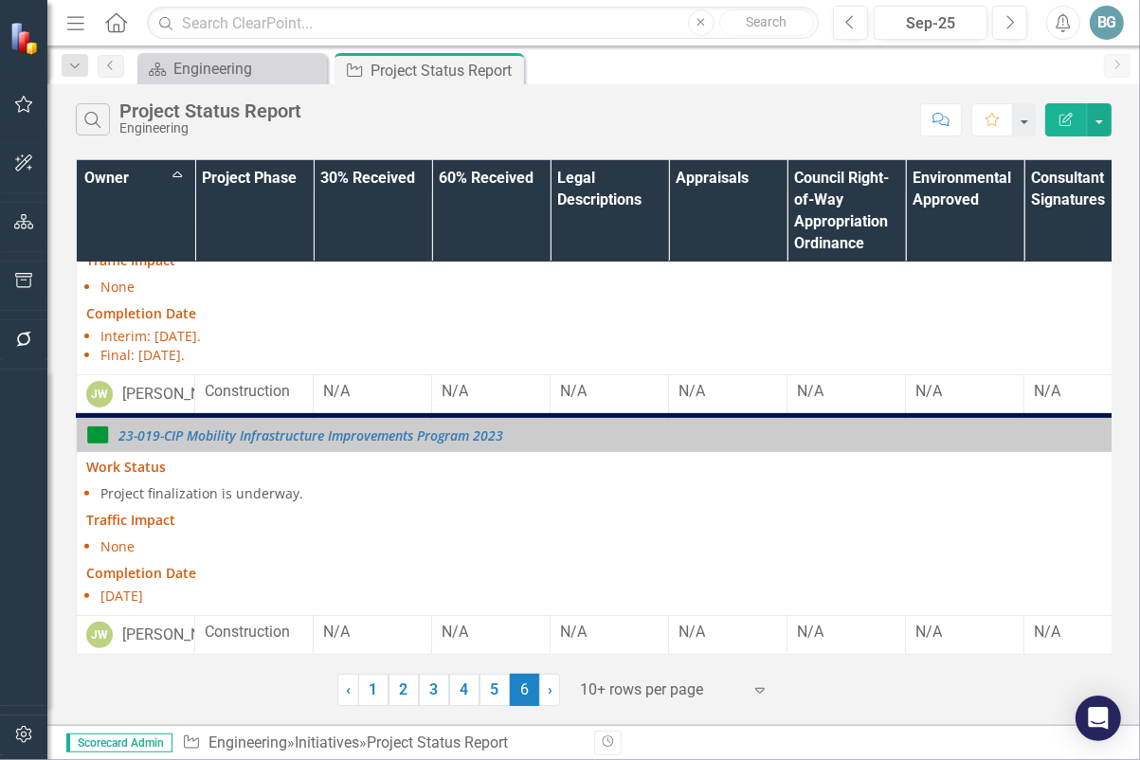
drag, startPoint x: 372, startPoint y: 692, endPoint x: 355, endPoint y: 626, distance: 67.4
click at [372, 692] on link "1" at bounding box center [373, 690] width 30 height 32
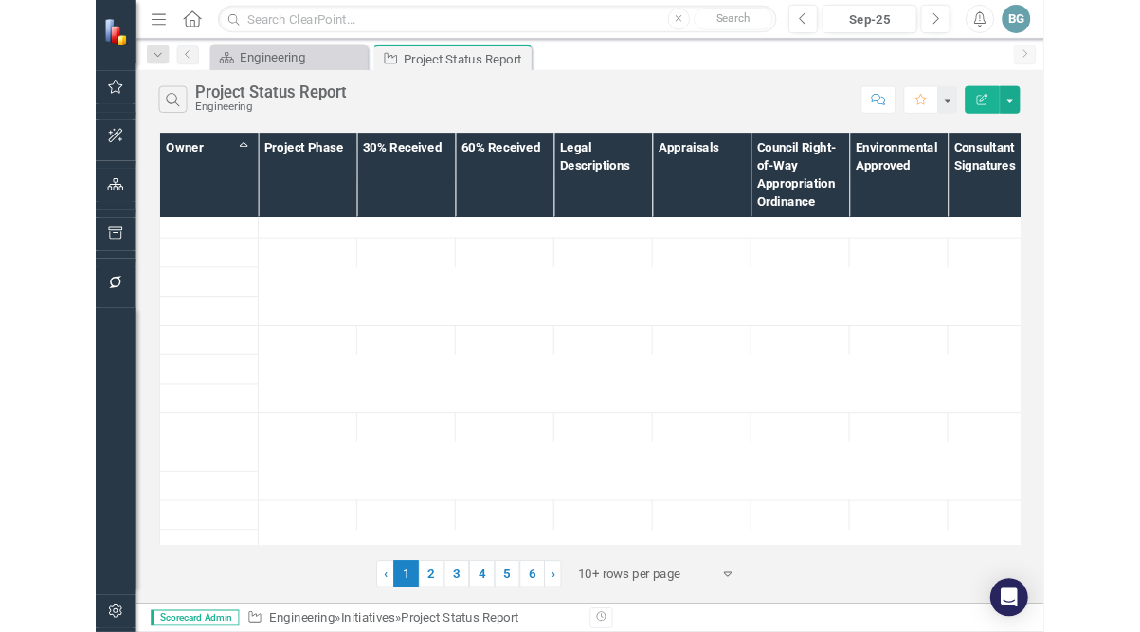
scroll to position [0, 0]
